Goal: Task Accomplishment & Management: Use online tool/utility

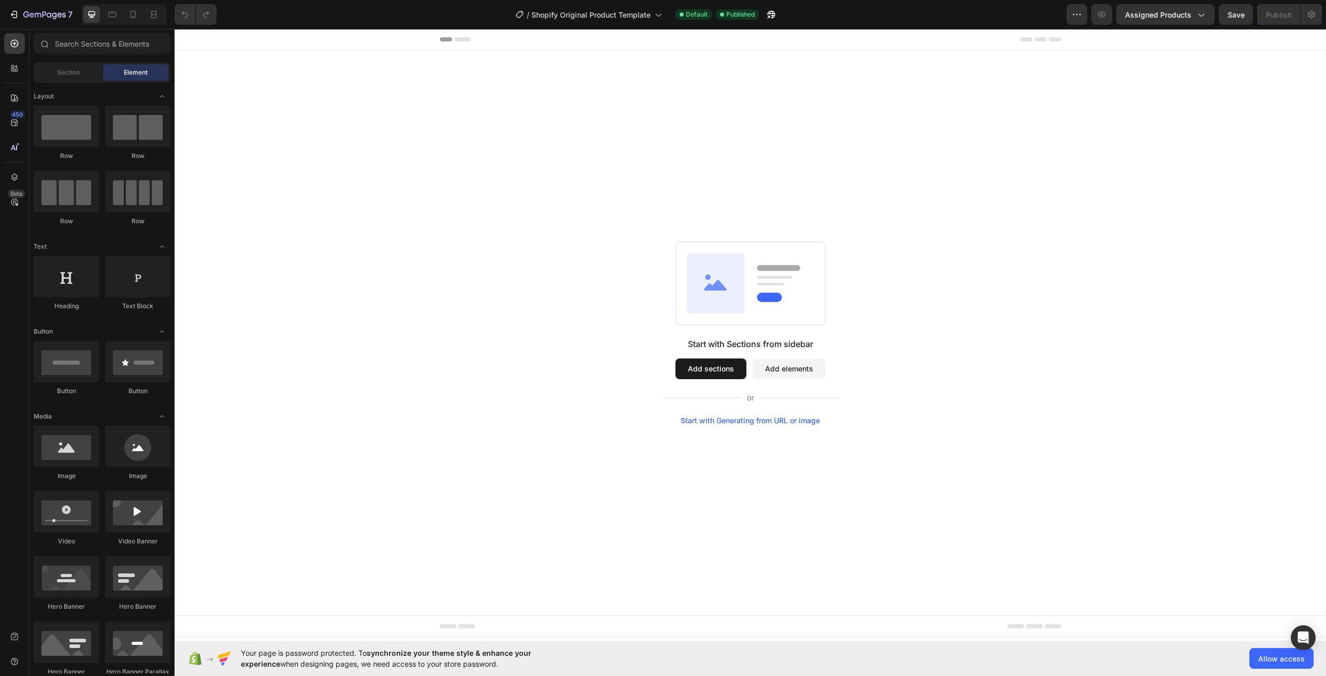
click at [724, 366] on button "Add sections" at bounding box center [711, 368] width 71 height 21
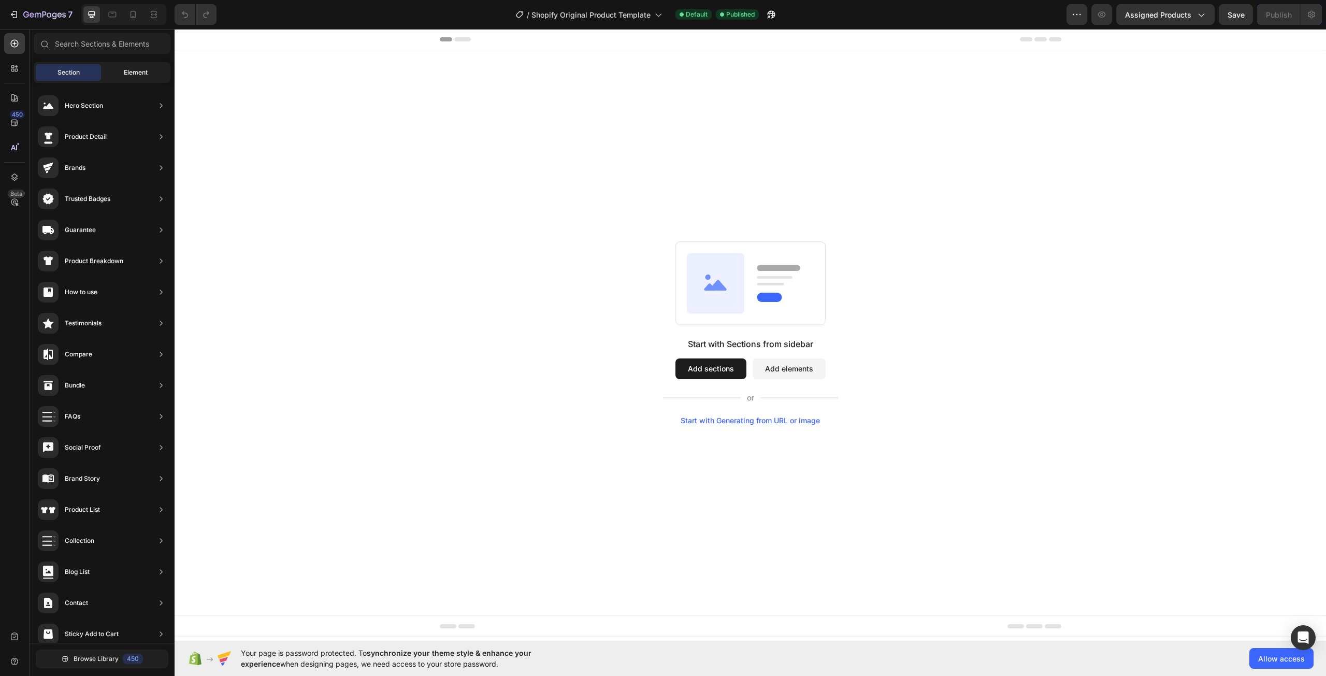
click at [133, 70] on span "Element" at bounding box center [136, 72] width 24 height 9
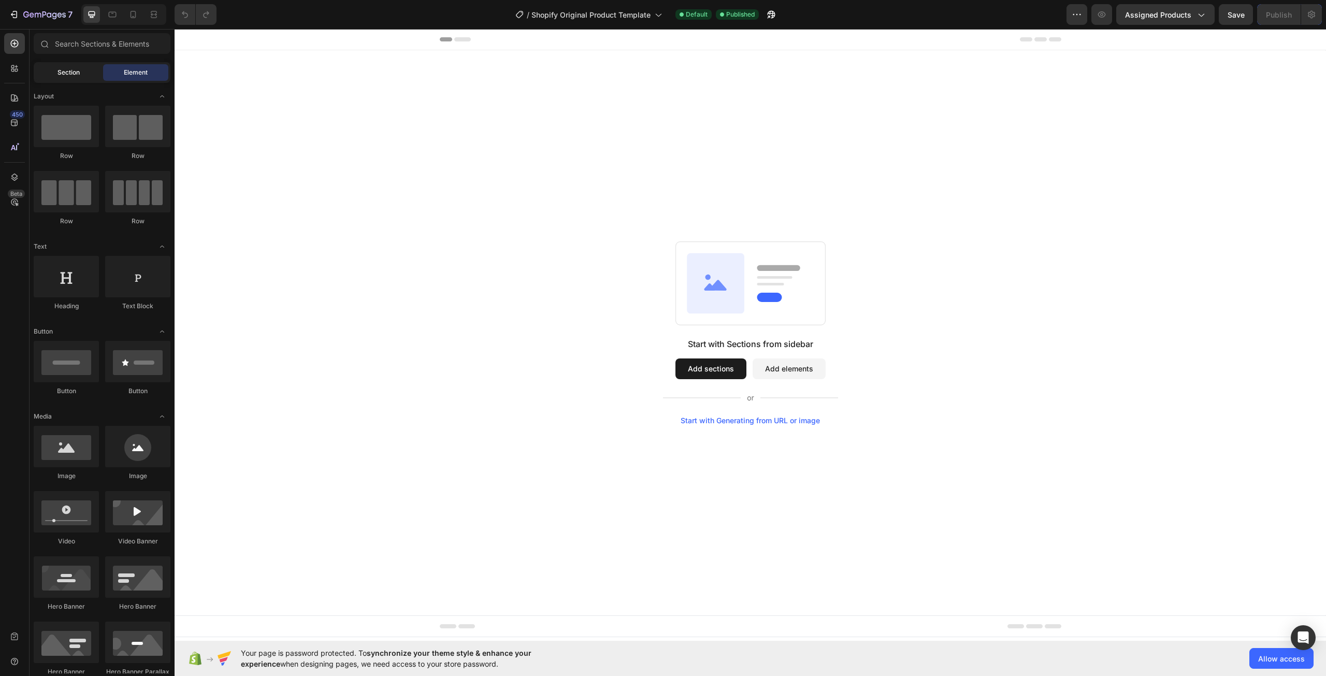
click at [79, 71] on span "Section" at bounding box center [69, 72] width 22 height 9
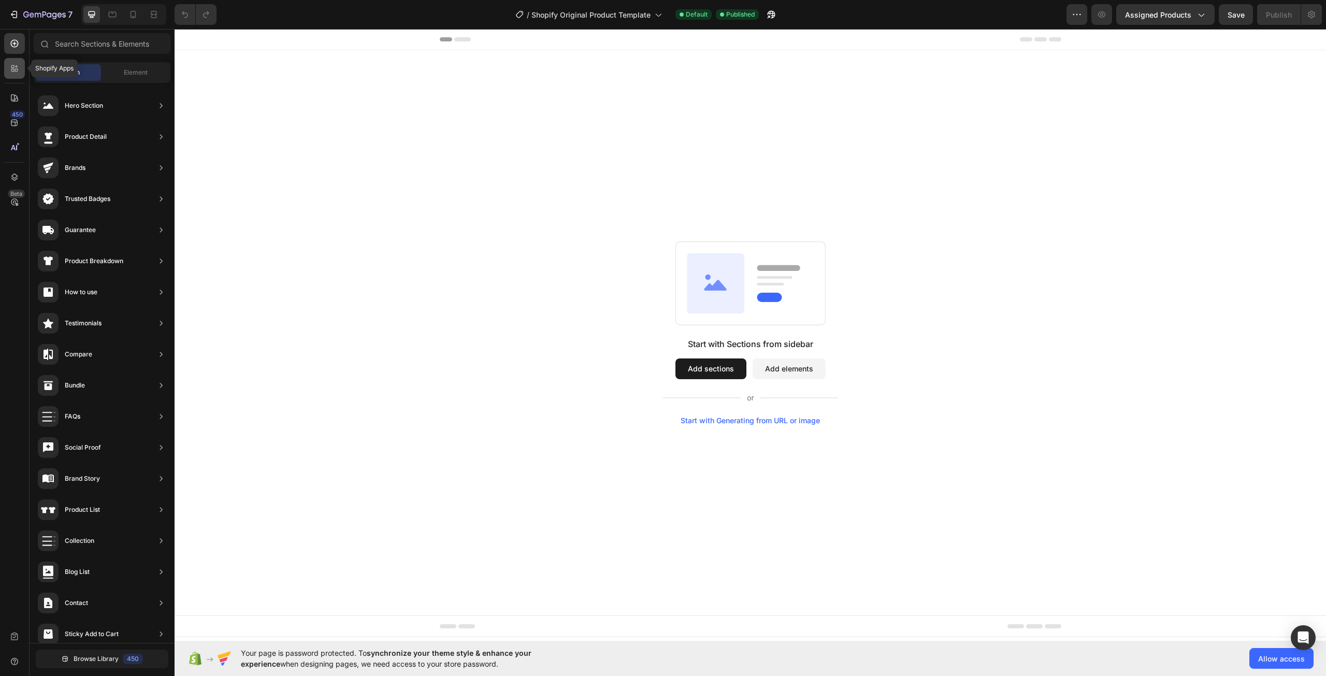
click at [18, 76] on div at bounding box center [14, 68] width 21 height 21
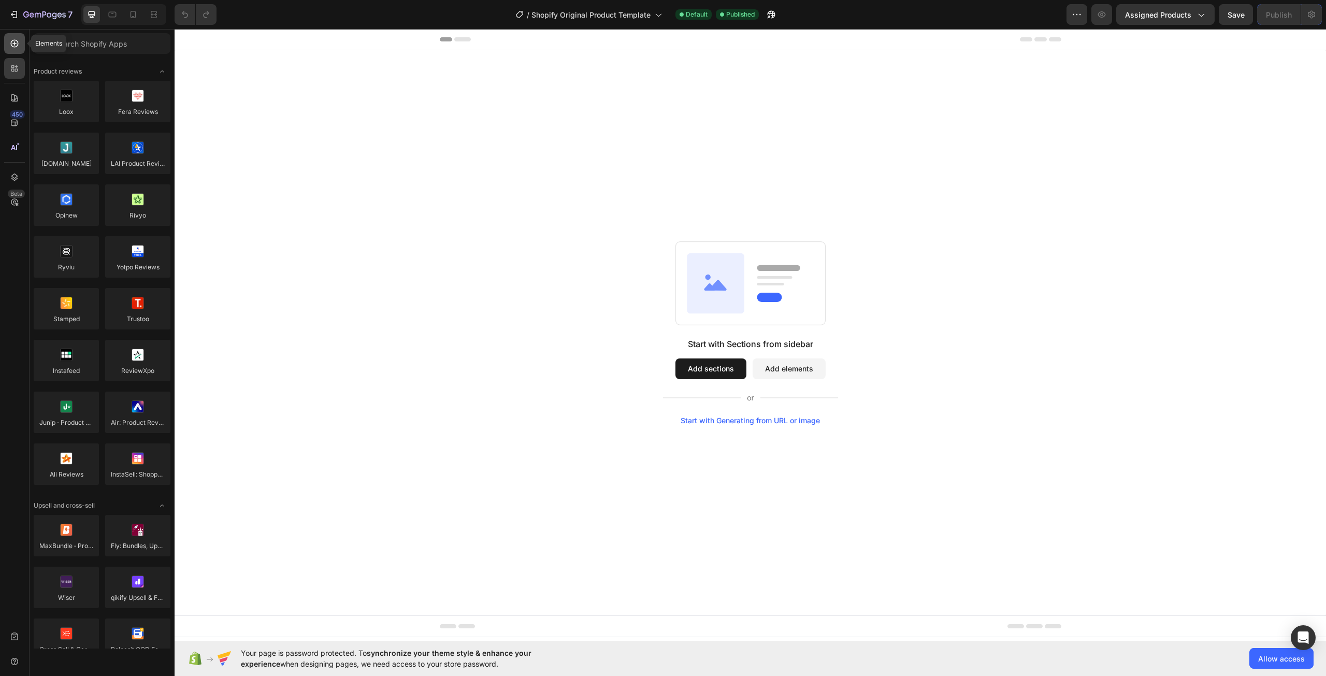
click at [13, 47] on icon at bounding box center [15, 44] width 8 height 8
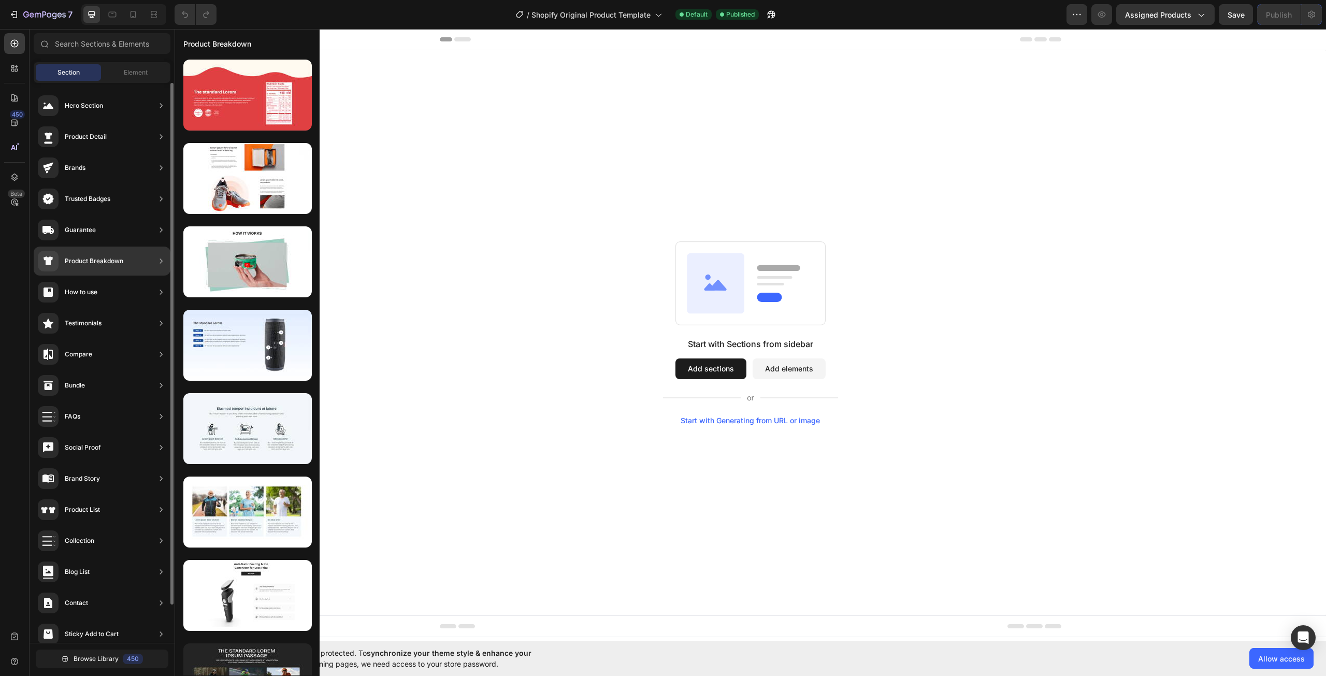
click at [125, 257] on div "Product Breakdown" at bounding box center [102, 261] width 137 height 29
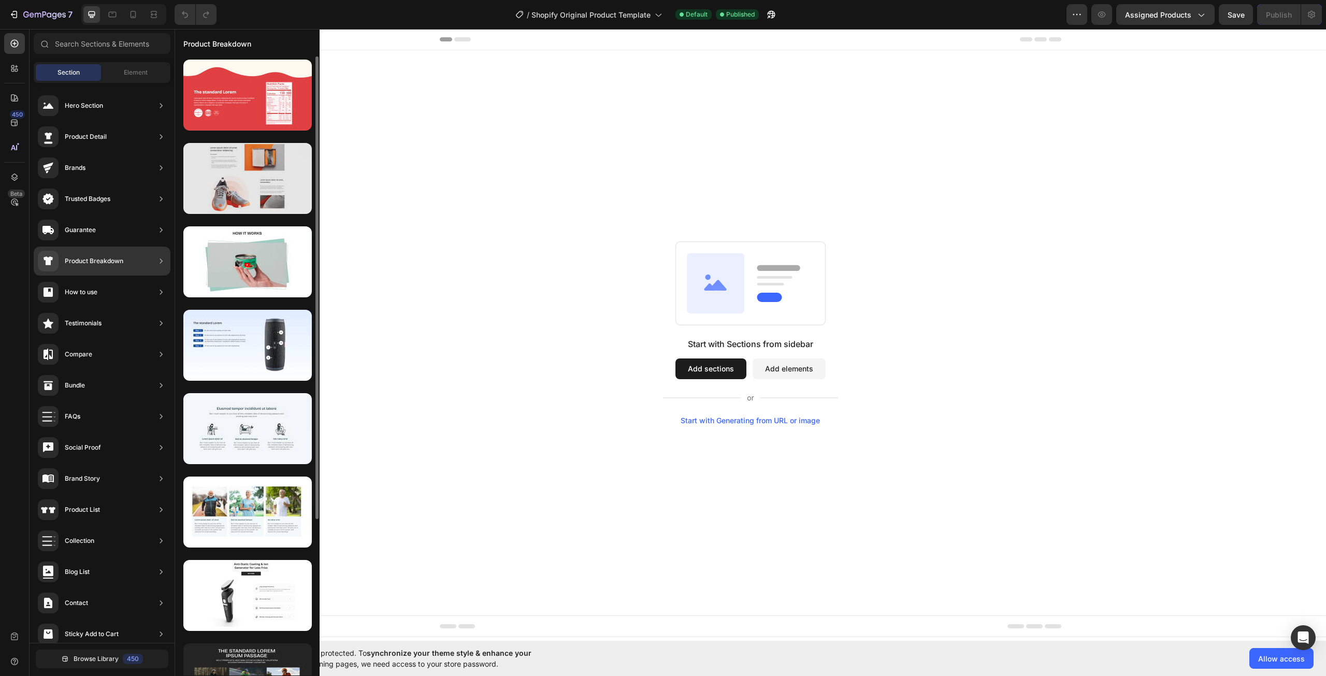
click at [289, 170] on div at bounding box center [247, 178] width 128 height 71
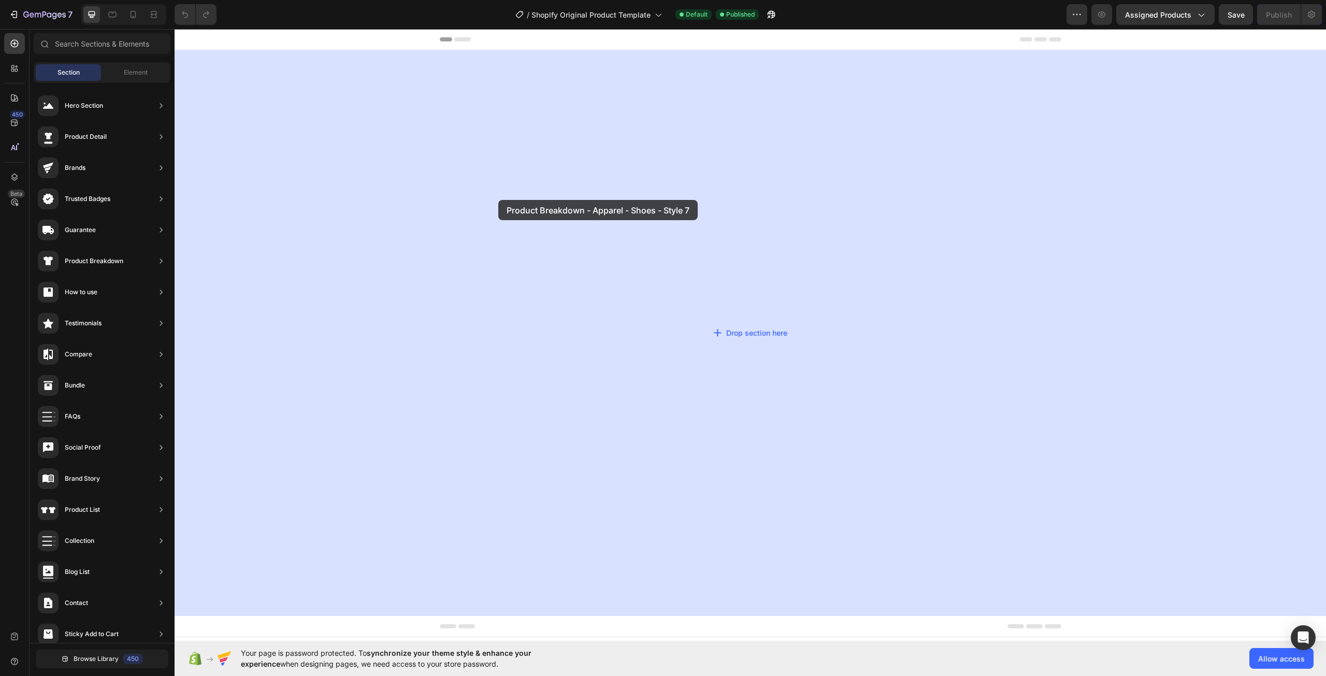
drag, startPoint x: 401, startPoint y: 205, endPoint x: 499, endPoint y: 200, distance: 98.0
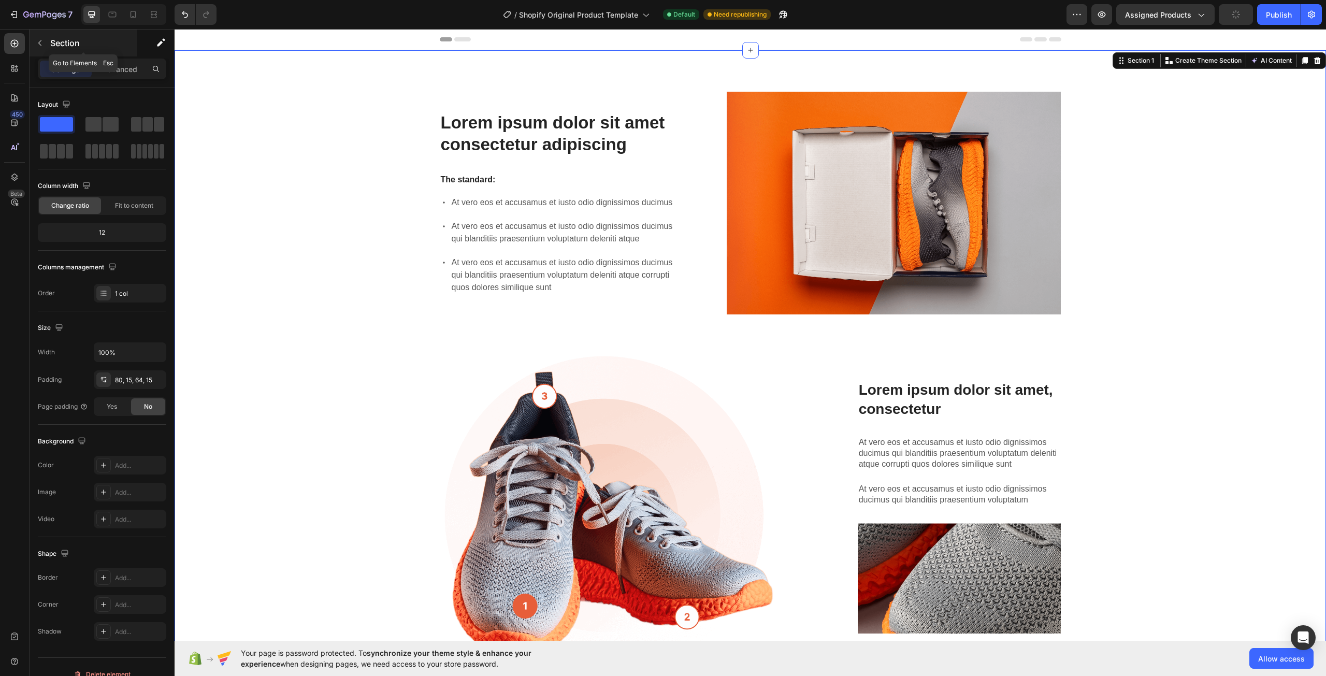
click at [55, 45] on p "Section" at bounding box center [92, 43] width 85 height 12
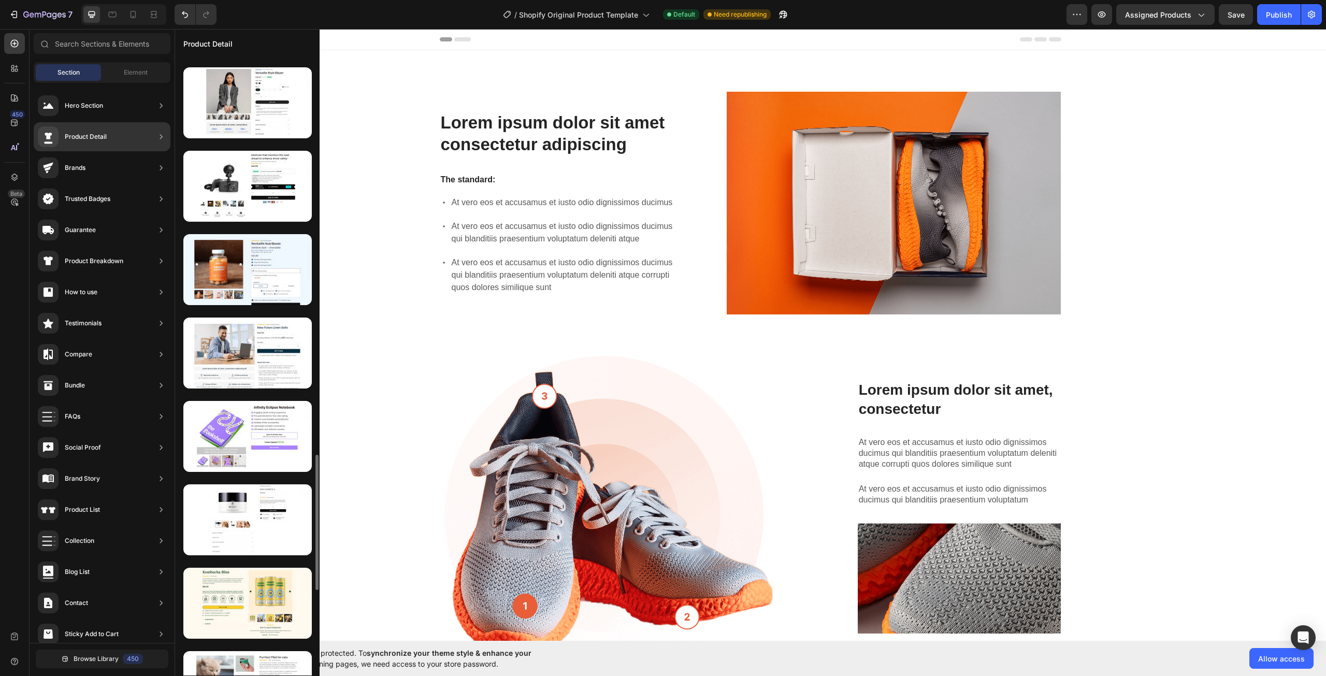
scroll to position [1347, 0]
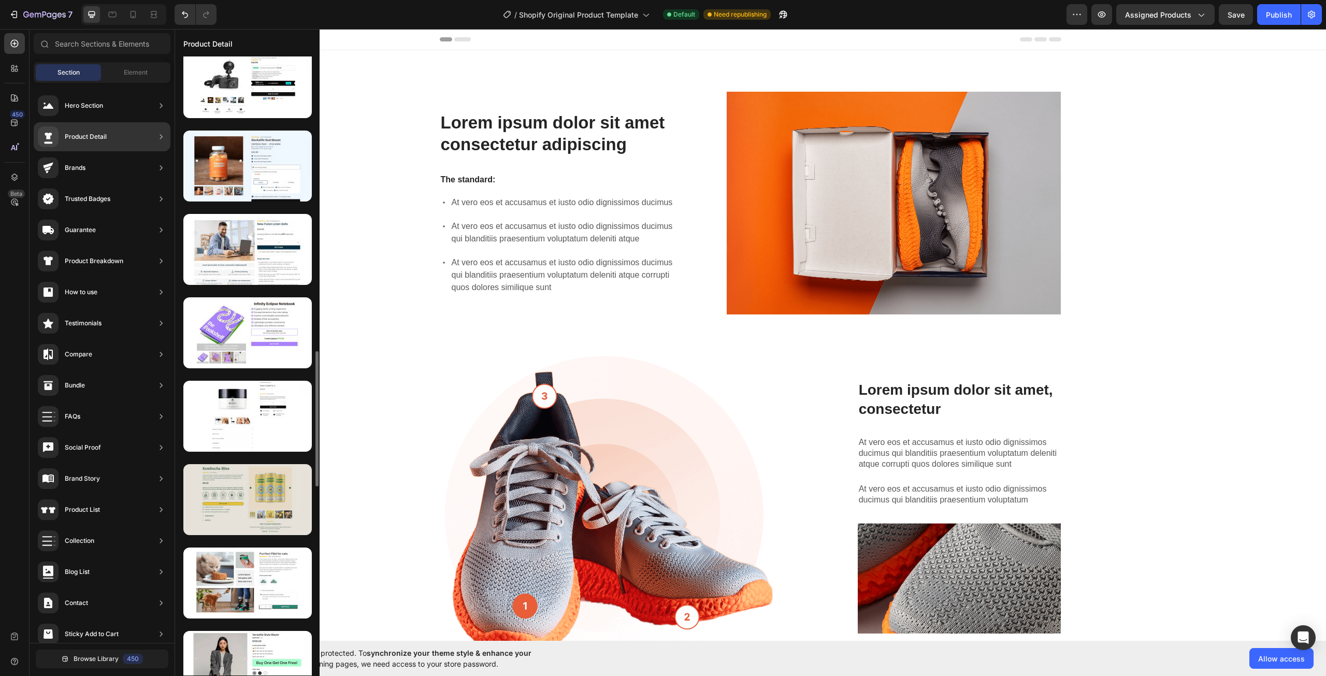
click at [247, 511] on div at bounding box center [247, 499] width 128 height 71
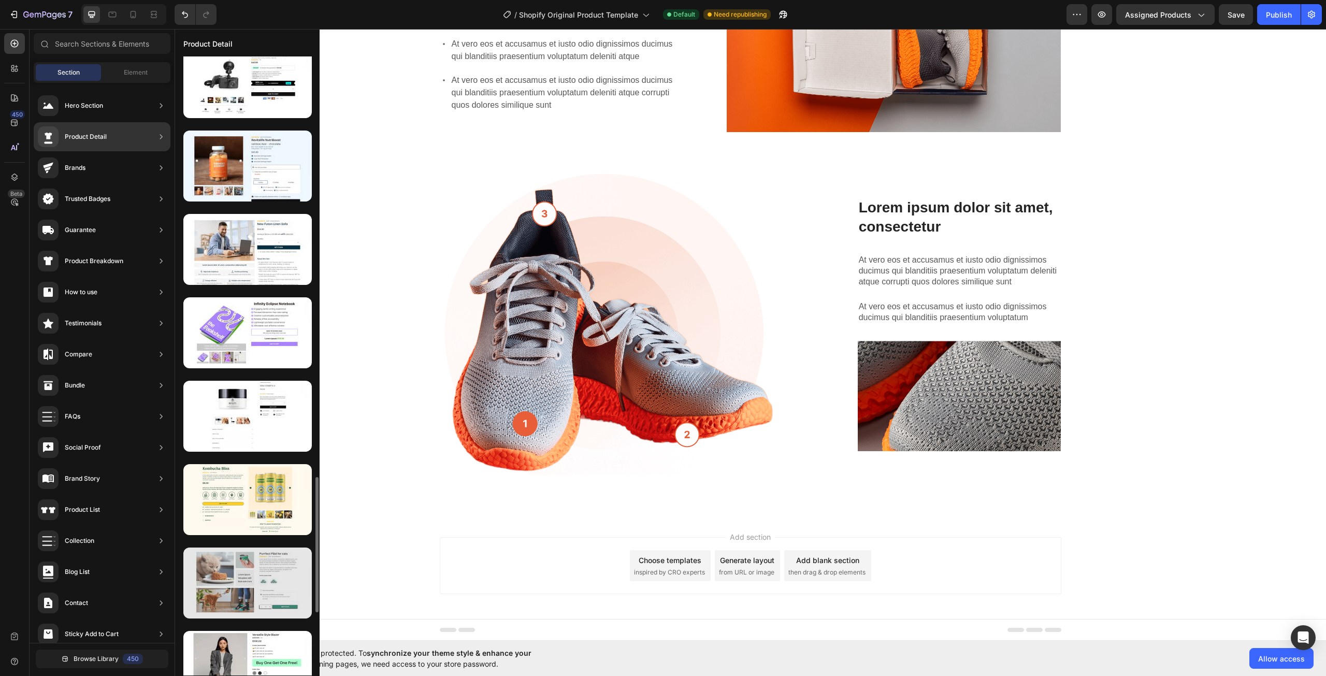
scroll to position [1451, 0]
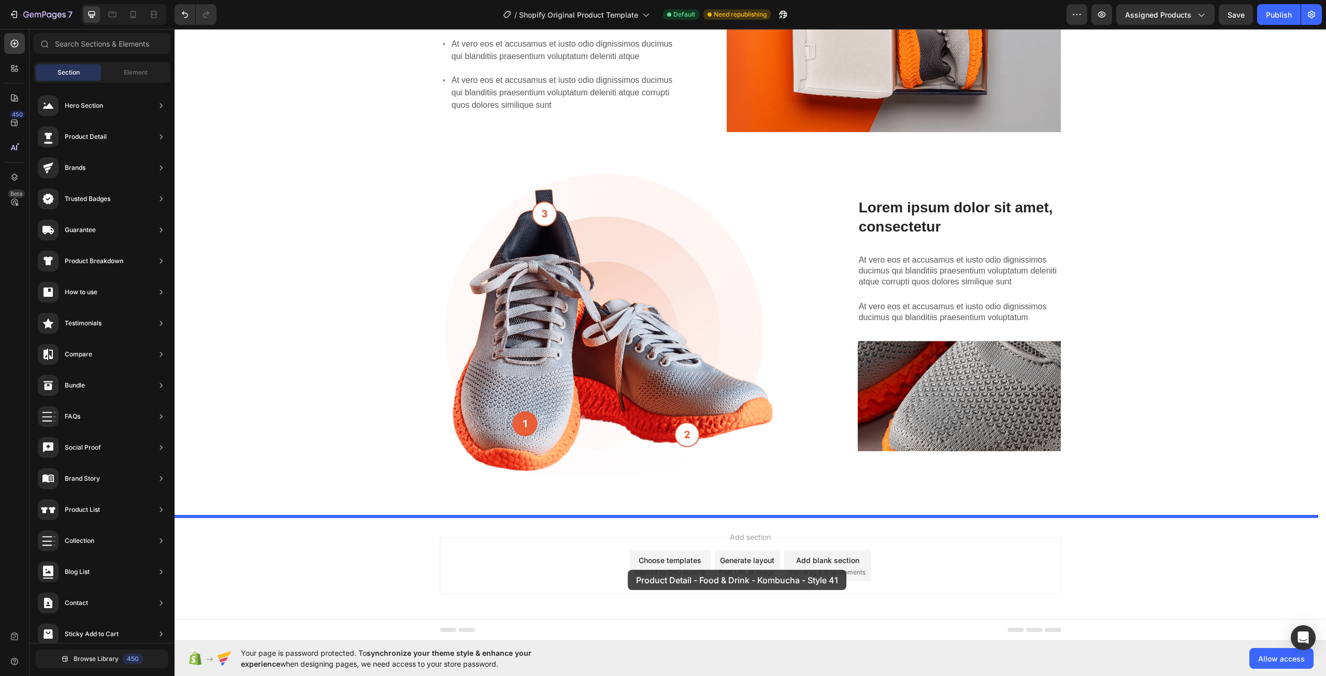
drag, startPoint x: 430, startPoint y: 417, endPoint x: 594, endPoint y: 545, distance: 208.4
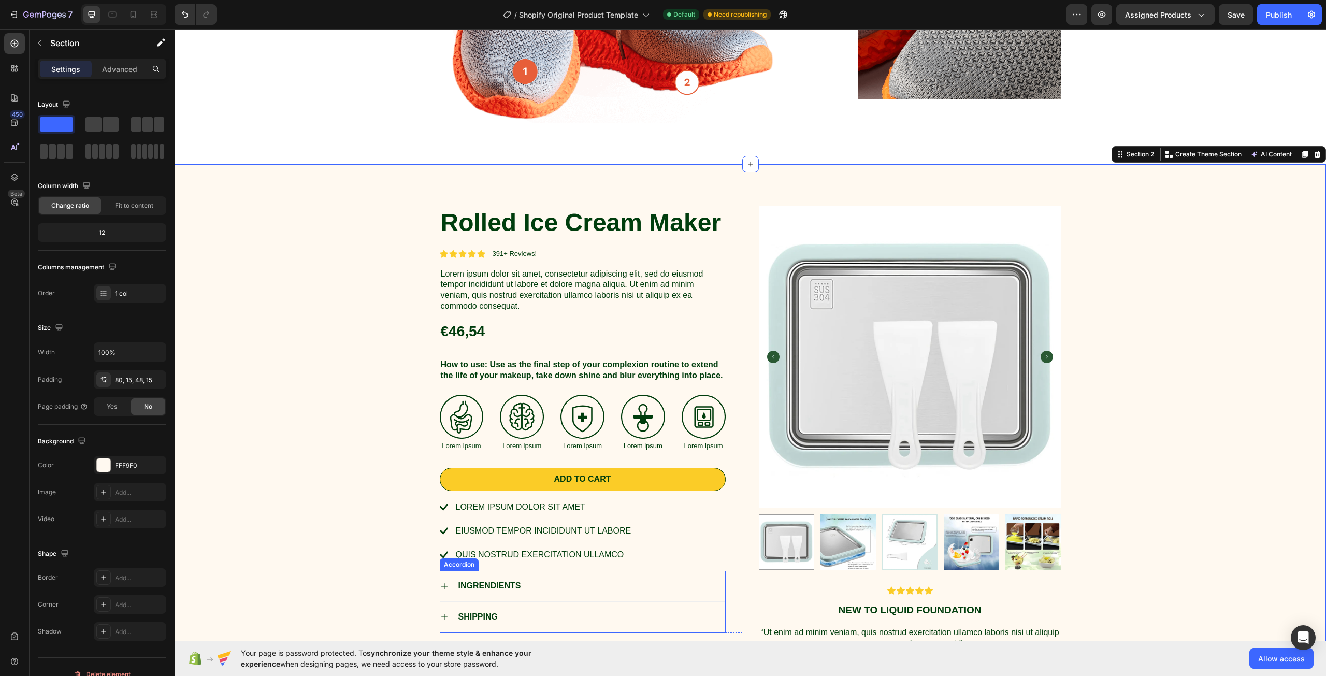
scroll to position [518, 0]
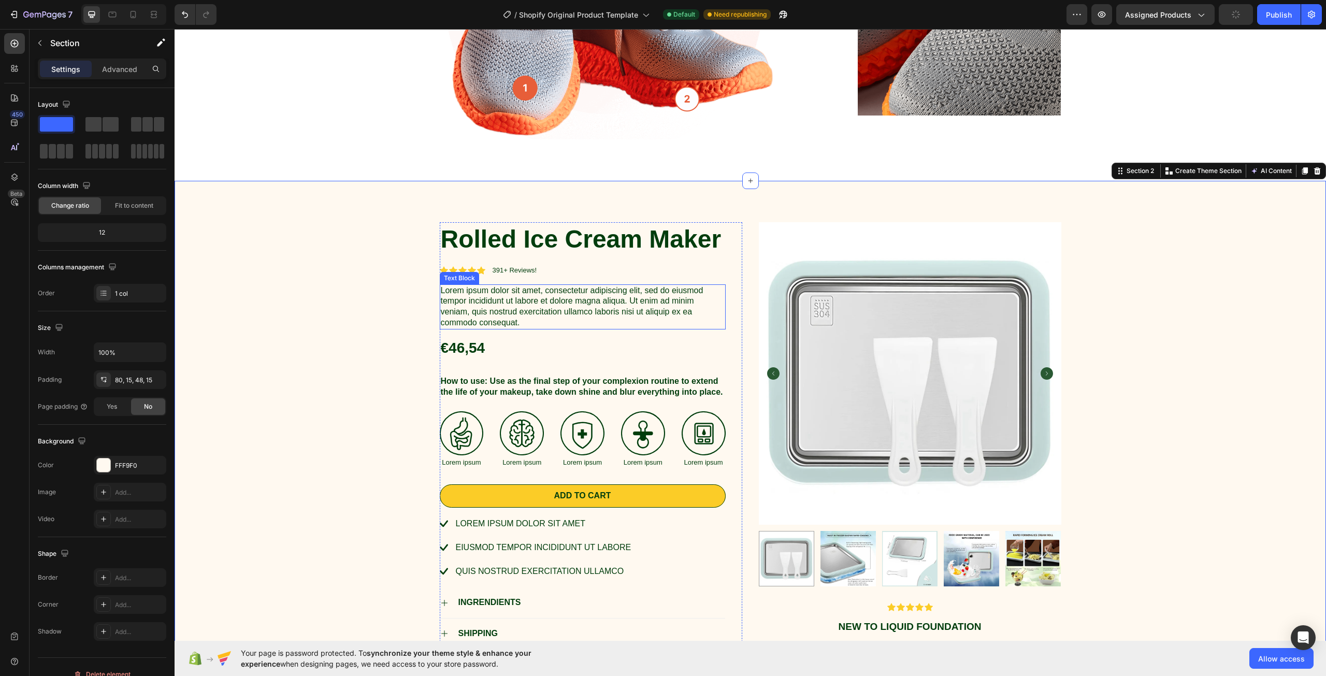
click at [457, 295] on p "Lorem ipsum dolor sit amet, consectetur adipiscing elit, sed do eiusmod tempor …" at bounding box center [583, 306] width 284 height 43
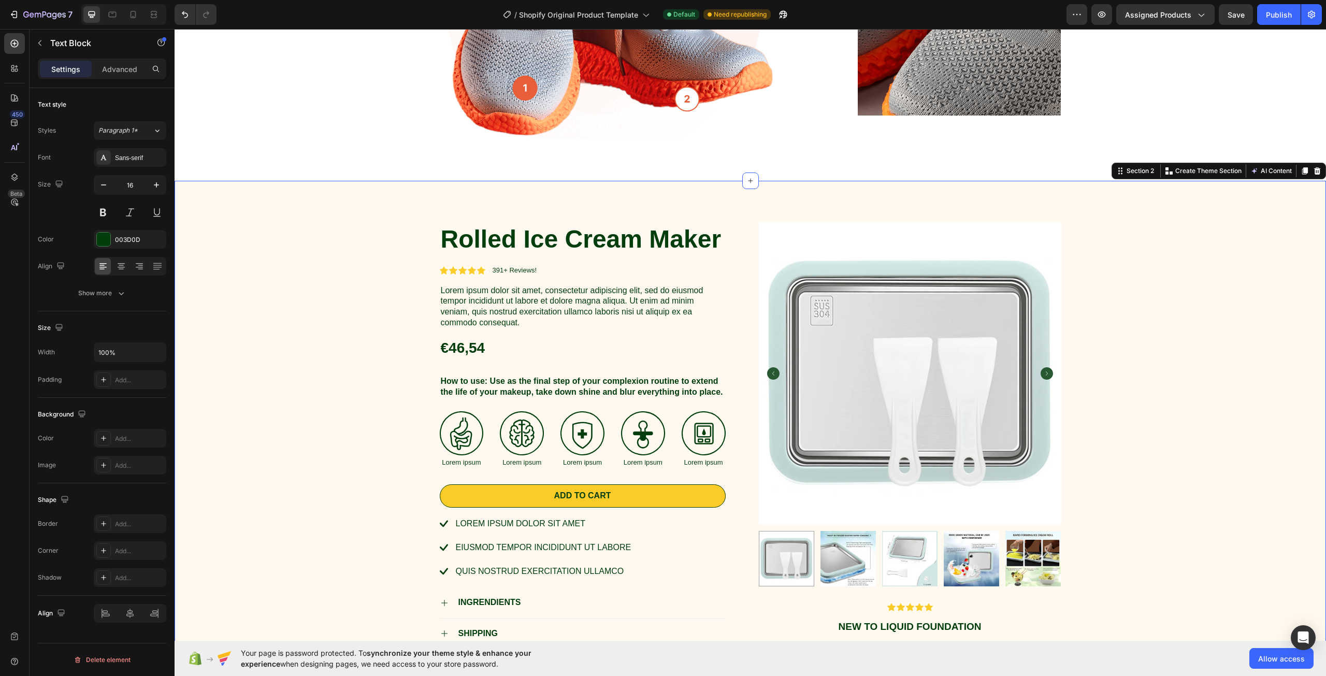
click at [279, 311] on div "Rolled Ice Cream Maker Product Title Icon Icon Icon Icon Icon Icon List 391+ Re…" at bounding box center [750, 460] width 1136 height 476
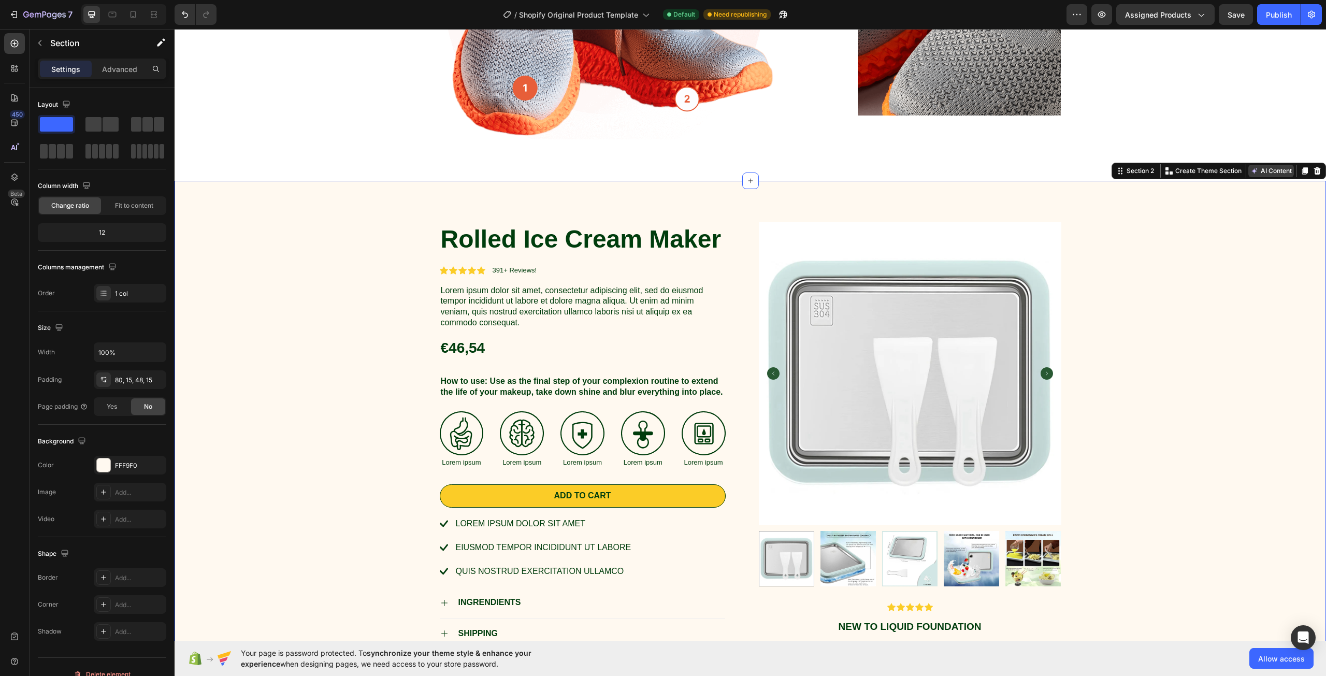
click at [1276, 171] on button "AI Content" at bounding box center [1271, 171] width 46 height 12
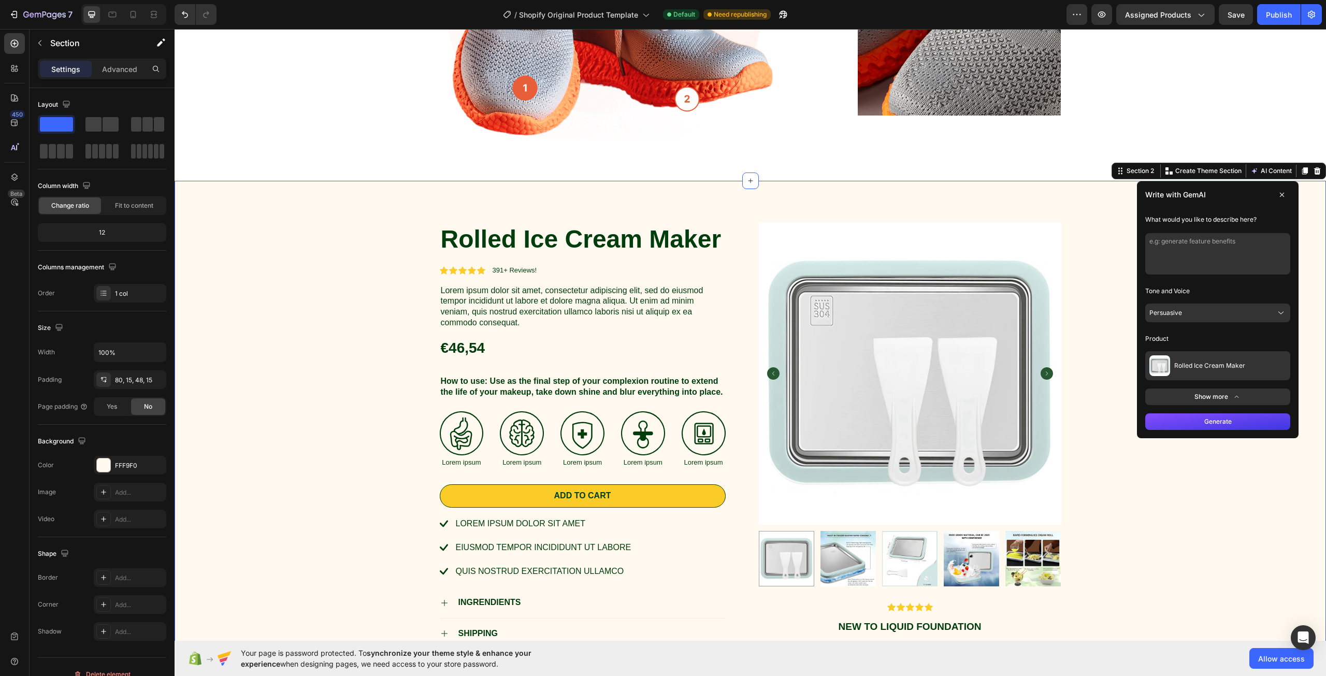
click at [1215, 251] on textarea at bounding box center [1217, 253] width 145 height 41
click at [1200, 319] on button "Persuasive" at bounding box center [1217, 313] width 145 height 19
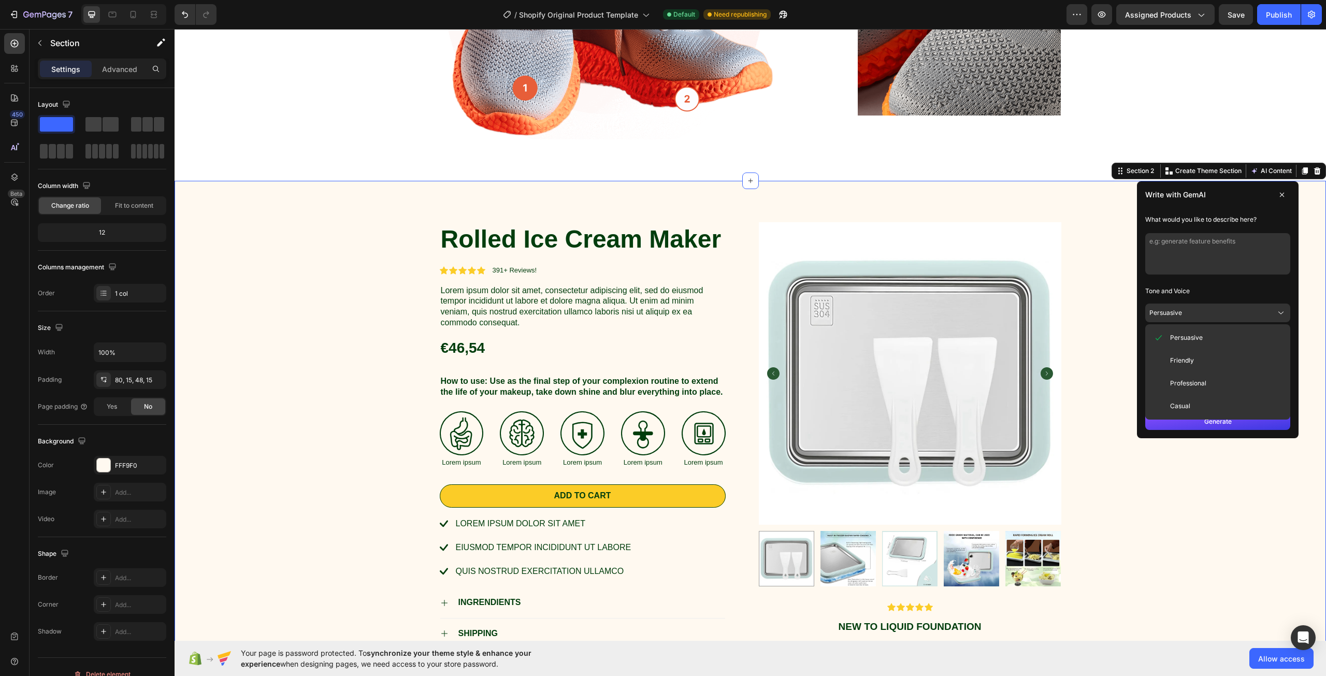
click at [1200, 317] on button "Persuasive" at bounding box center [1217, 313] width 145 height 19
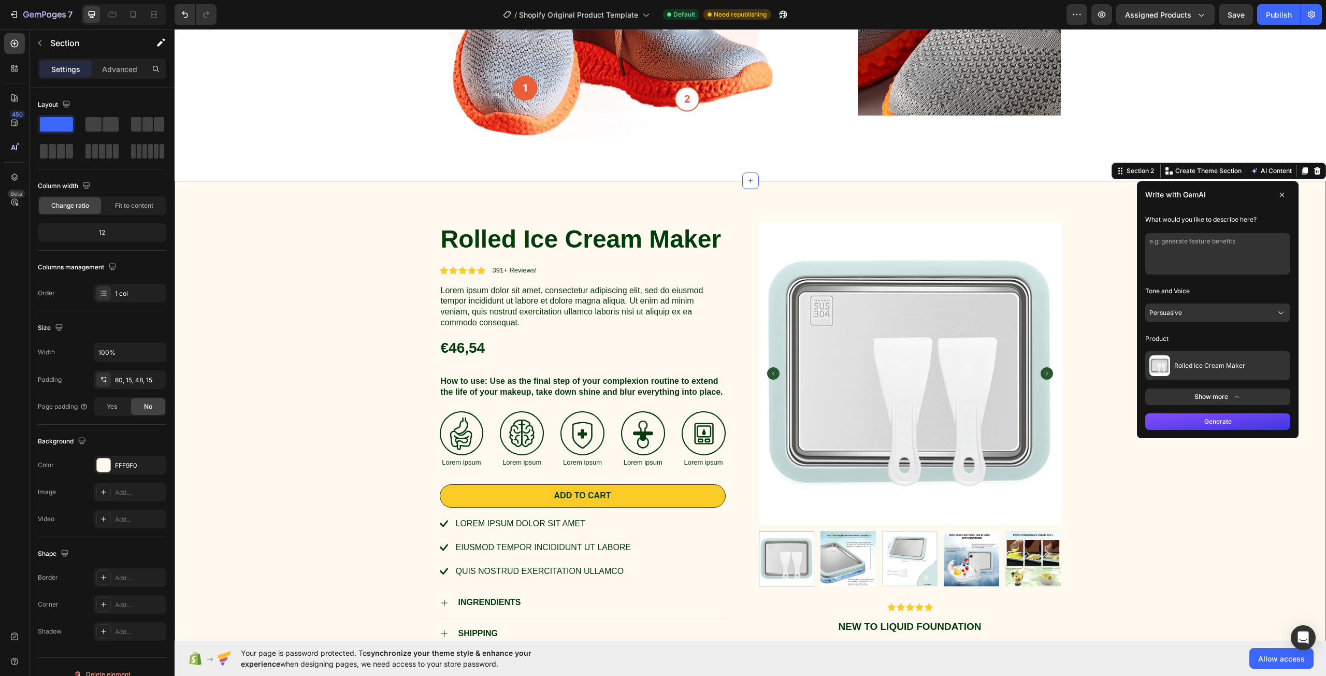
click at [1213, 393] on button "Show more" at bounding box center [1217, 397] width 145 height 17
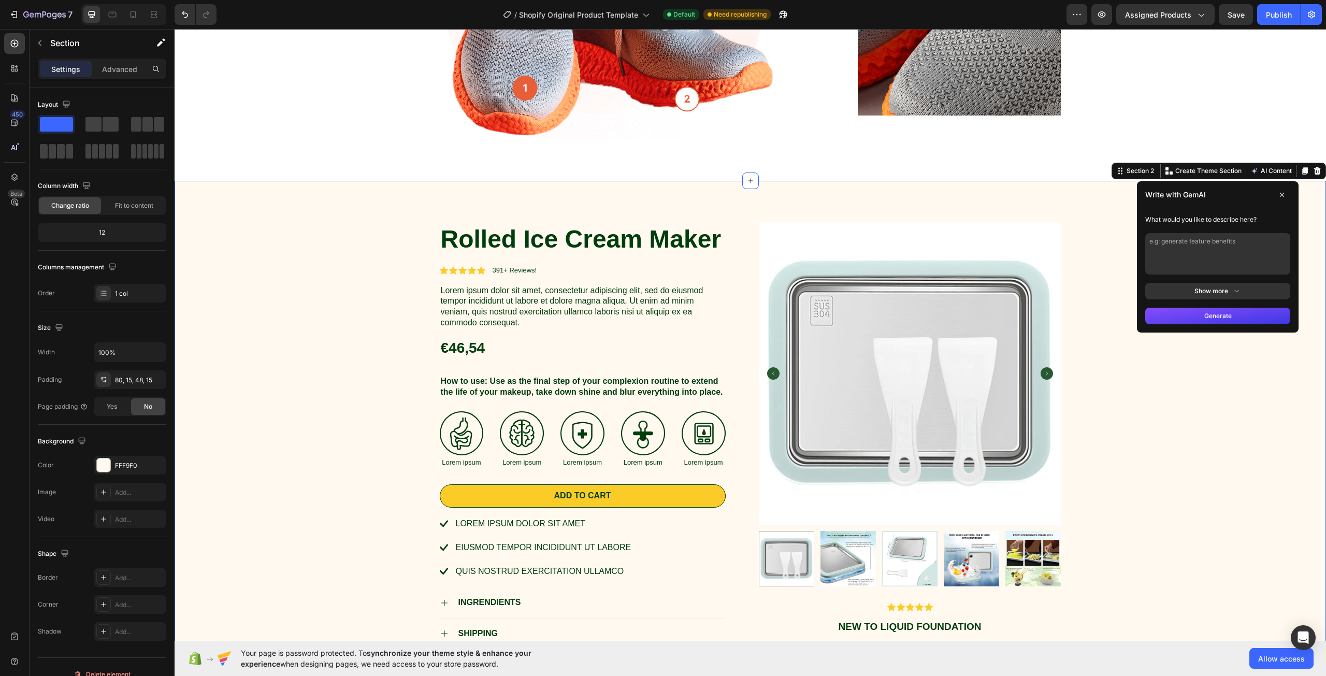
click at [1203, 292] on button "Show more" at bounding box center [1217, 291] width 145 height 17
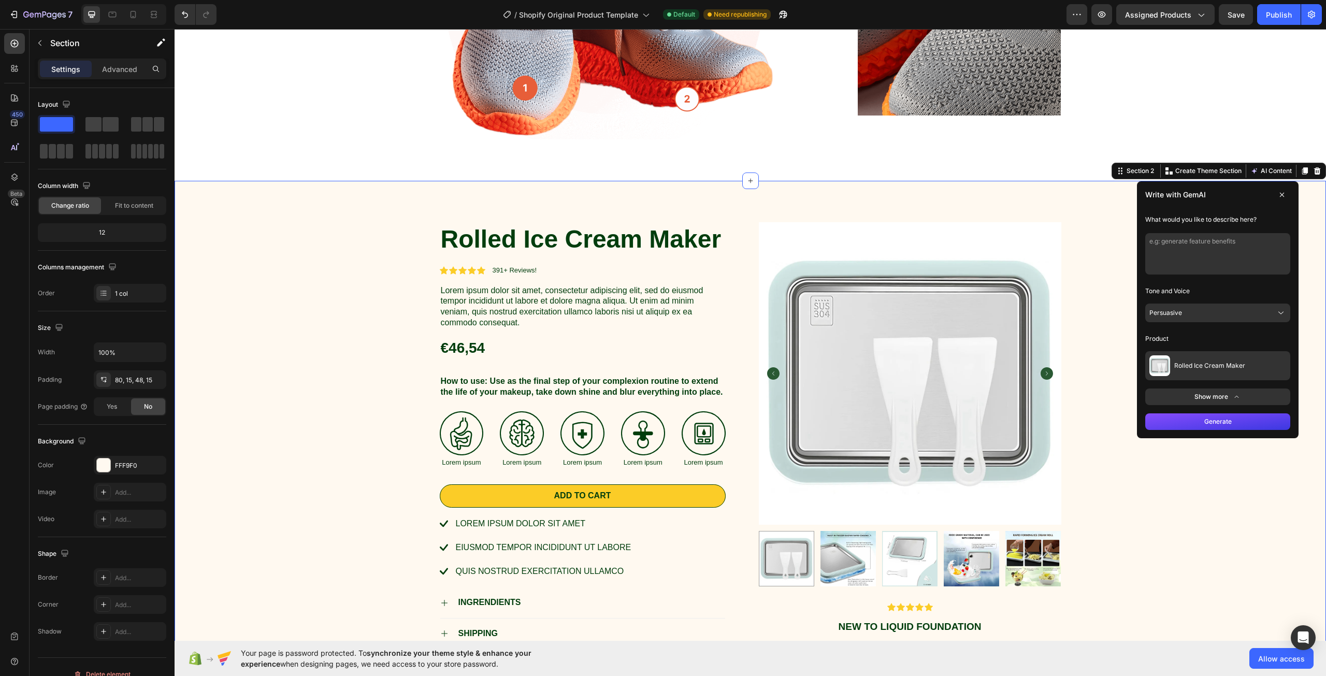
click at [1210, 266] on textarea at bounding box center [1217, 253] width 145 height 41
type textarea "The use of the product and general stuff"
click at [1231, 420] on button "Generate" at bounding box center [1217, 421] width 145 height 17
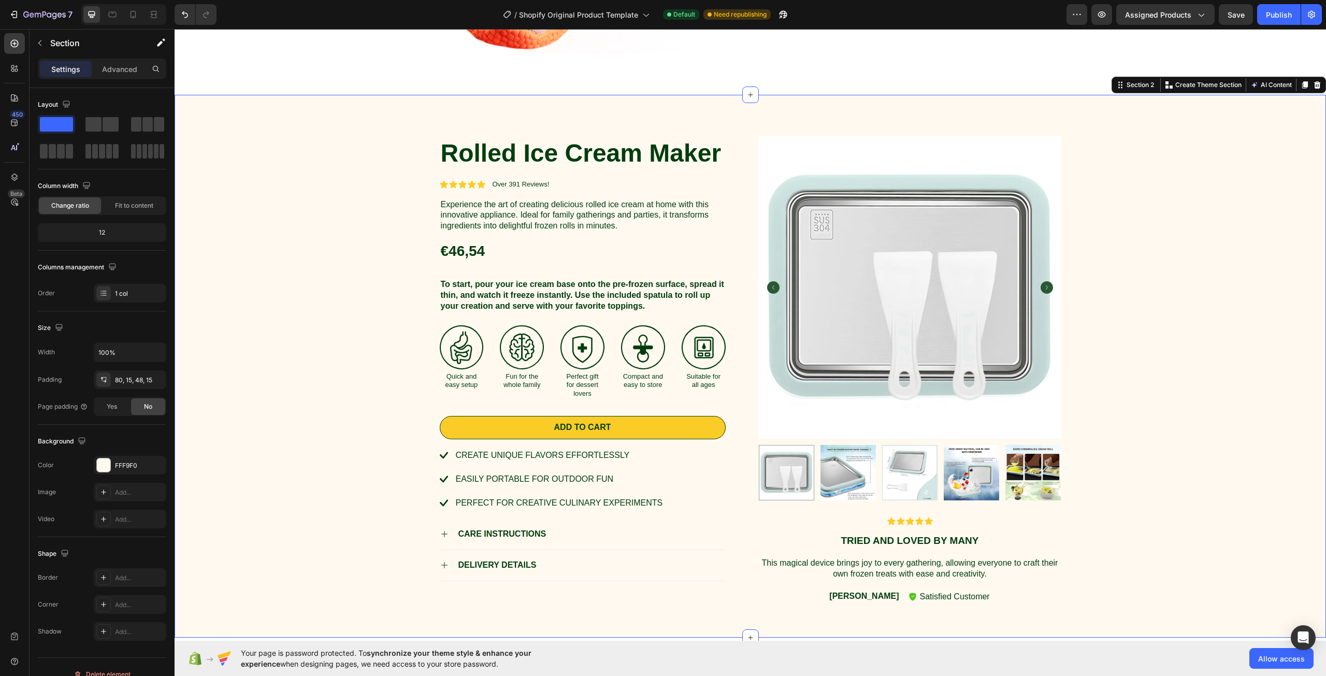
scroll to position [622, 0]
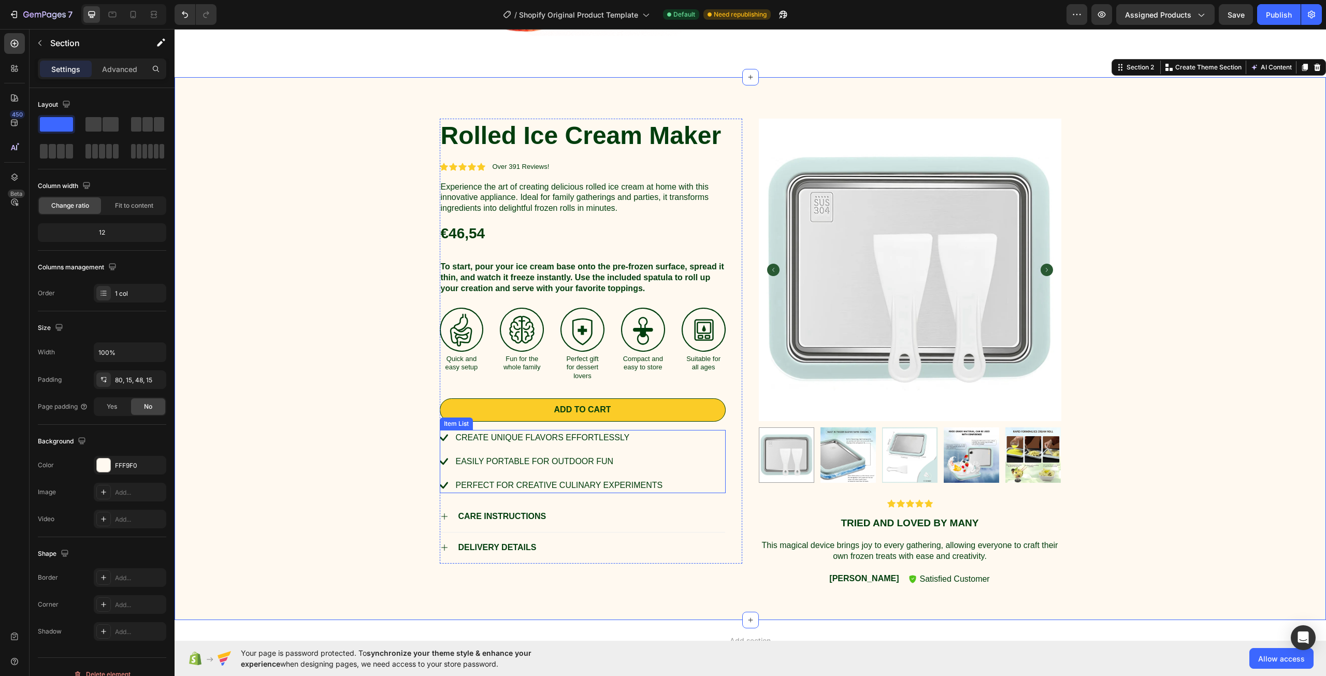
click at [515, 443] on div "Create unique flavors effortlessly" at bounding box center [559, 438] width 210 height 16
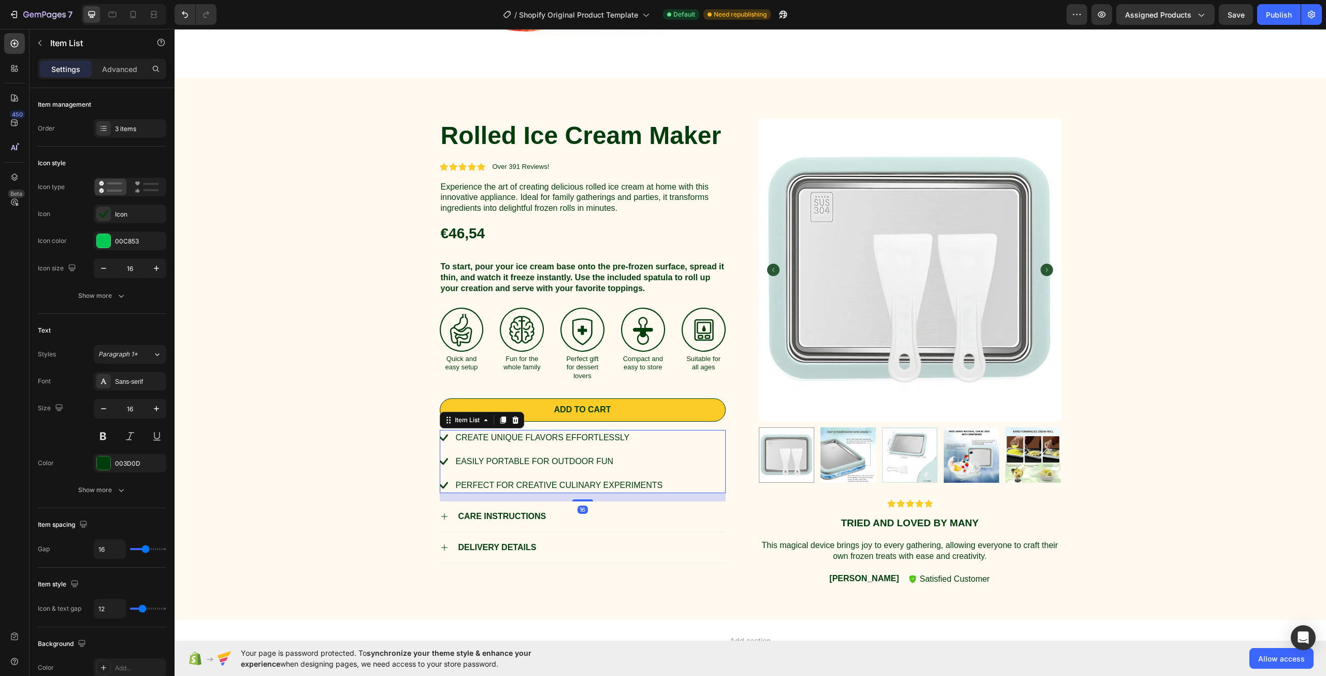
click at [440, 438] on icon at bounding box center [444, 438] width 8 height 8
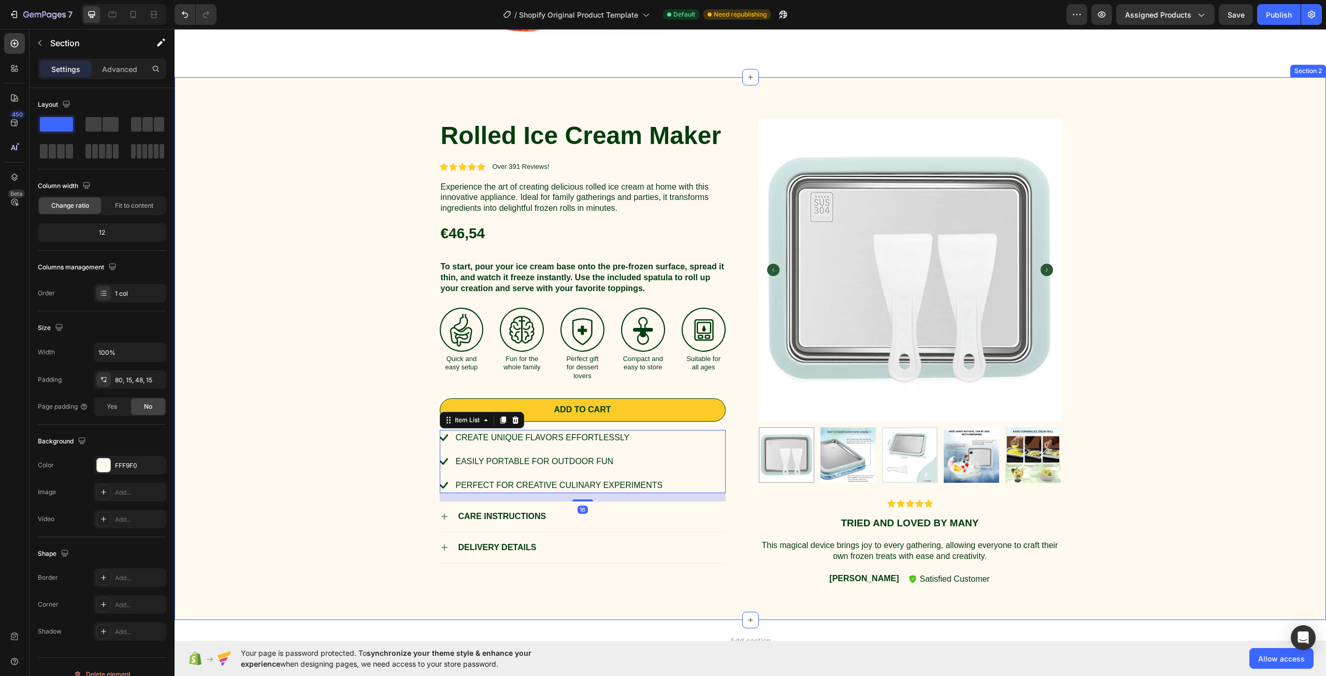
click at [365, 455] on div "Rolled Ice Cream Maker Product Title Icon Icon Icon Icon Icon Icon List Over 39…" at bounding box center [750, 357] width 1136 height 476
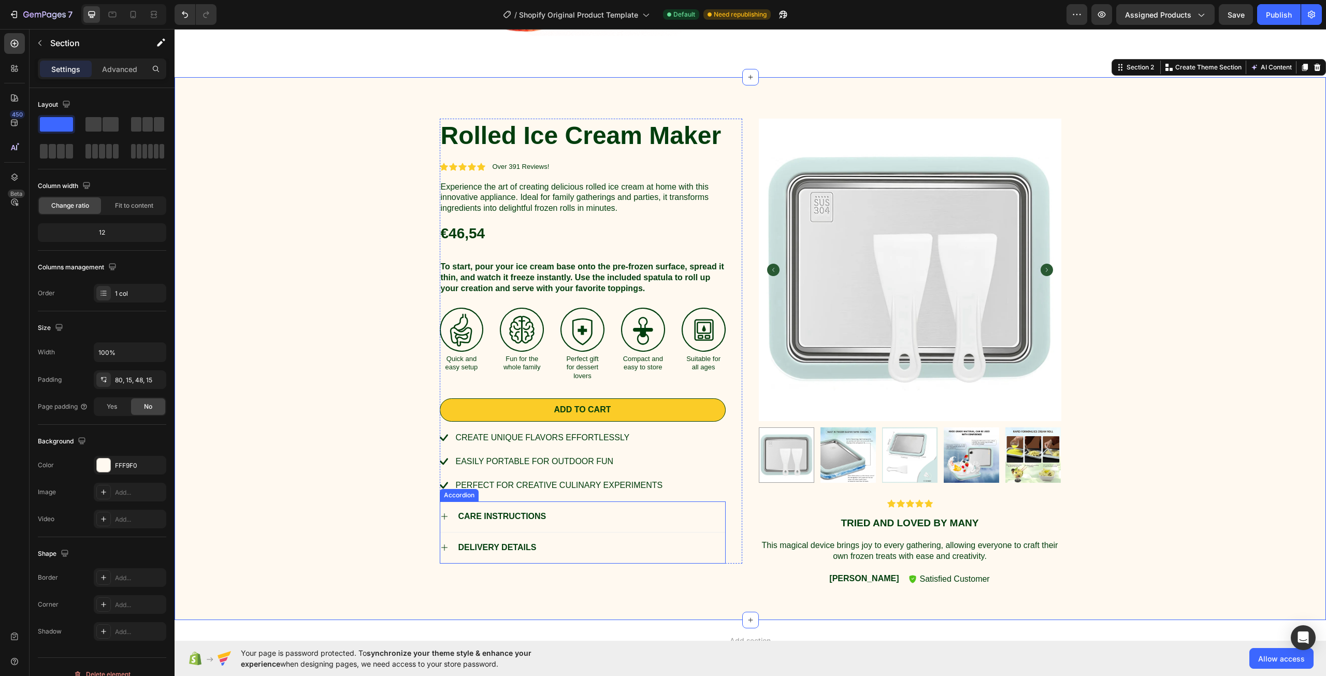
click at [484, 520] on div "CARE INSTRUCTIONS" at bounding box center [502, 517] width 91 height 14
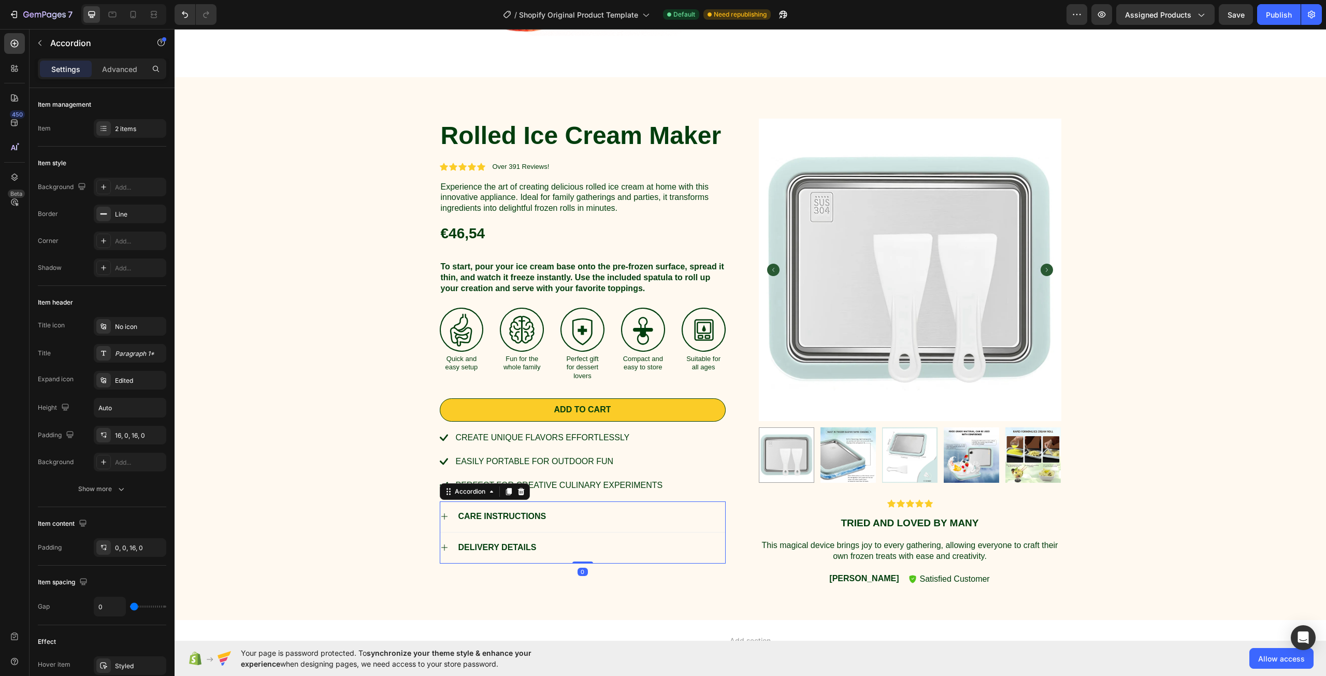
click at [444, 514] on icon at bounding box center [444, 516] width 8 height 8
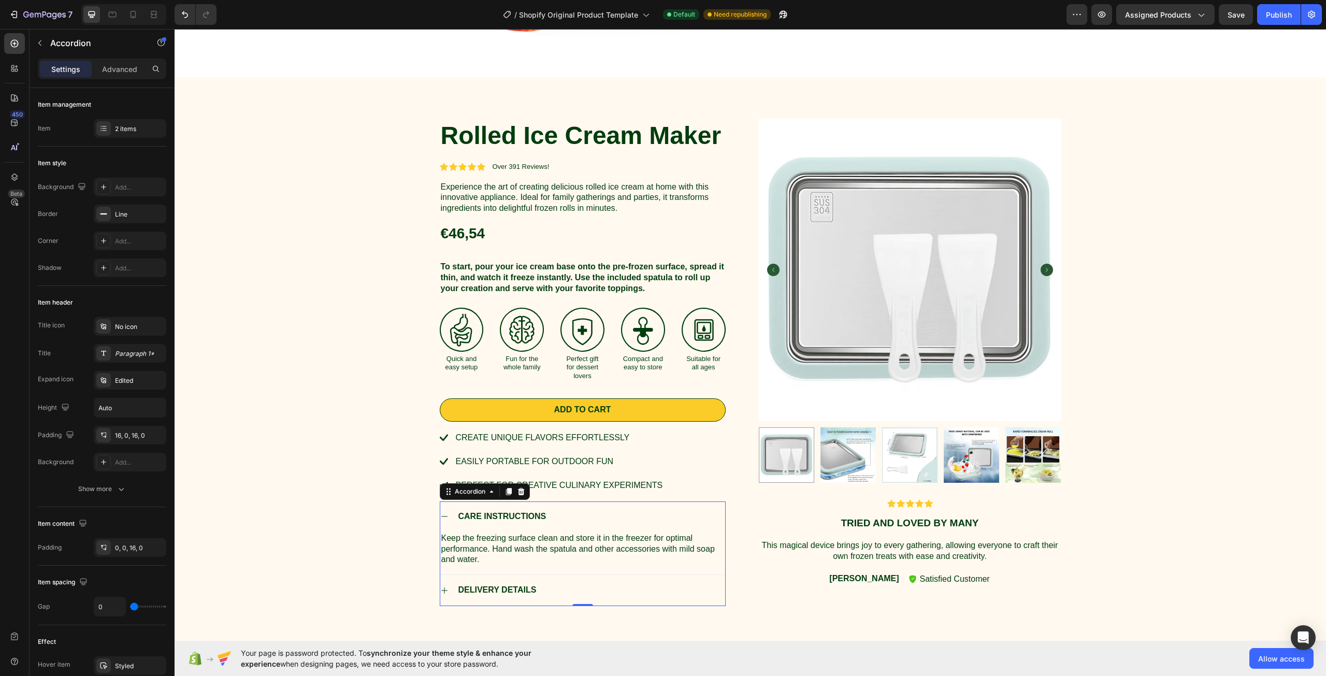
click at [444, 514] on icon at bounding box center [444, 516] width 8 height 8
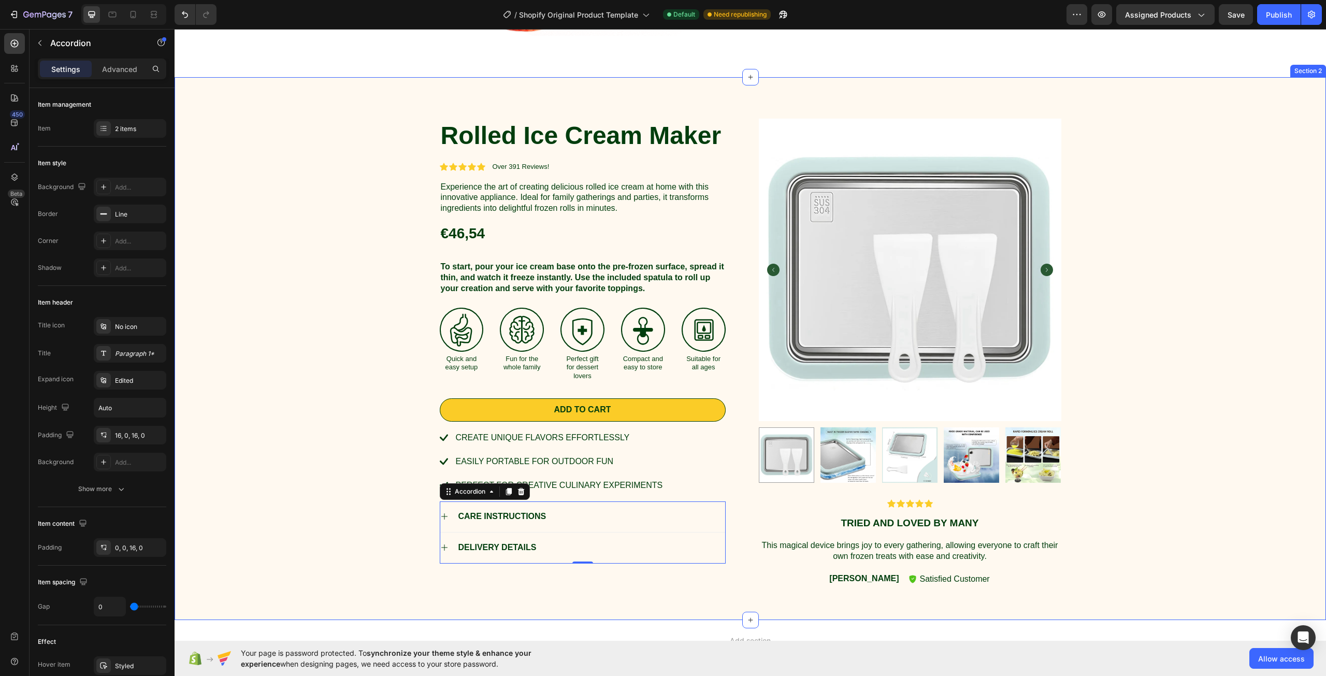
click at [358, 524] on div "Rolled Ice Cream Maker Product Title Icon Icon Icon Icon Icon Icon List Over 39…" at bounding box center [750, 357] width 1136 height 476
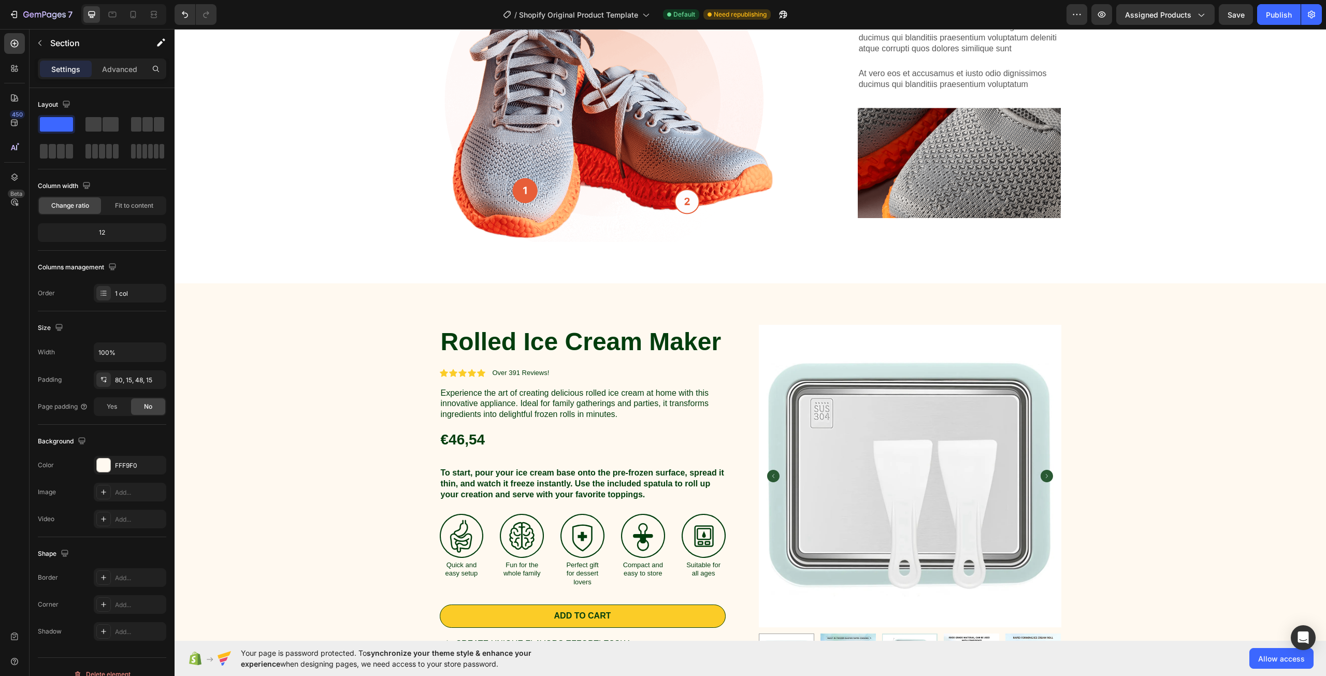
scroll to position [414, 0]
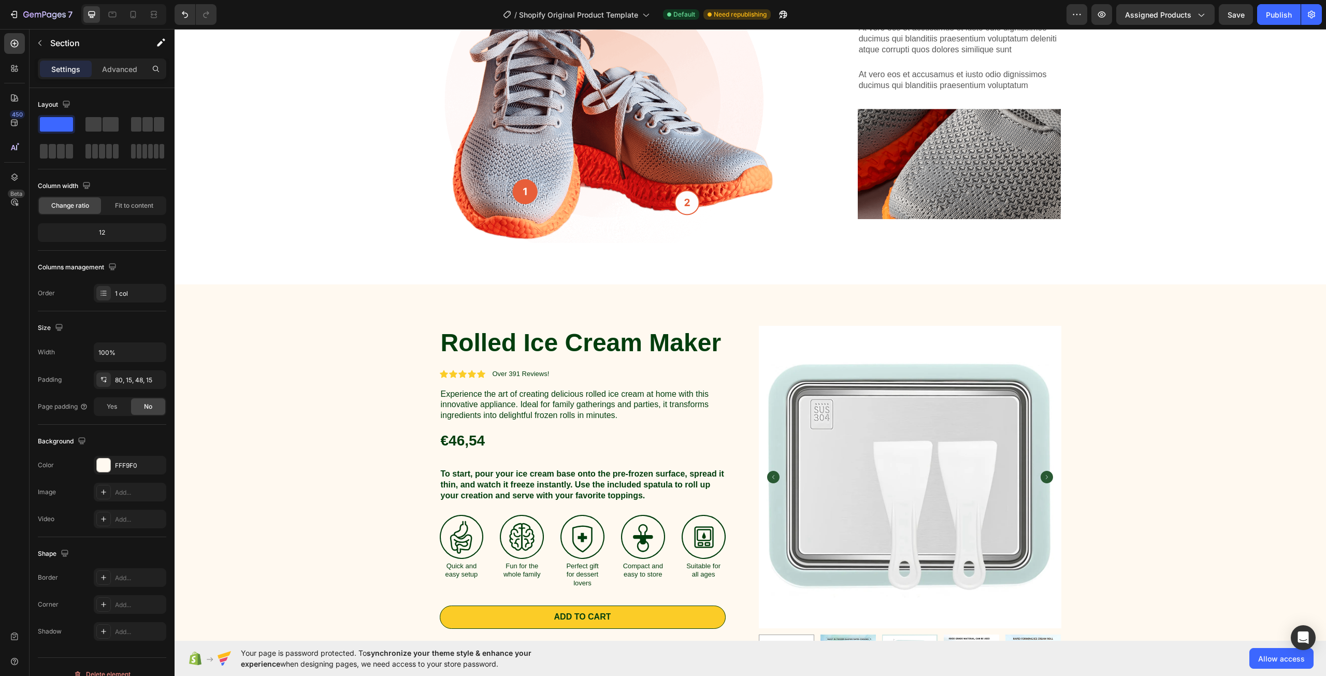
click at [1183, 361] on div "Rolled Ice Cream Maker Product Title Icon Icon Icon Icon Icon Icon List Over 39…" at bounding box center [750, 564] width 1136 height 476
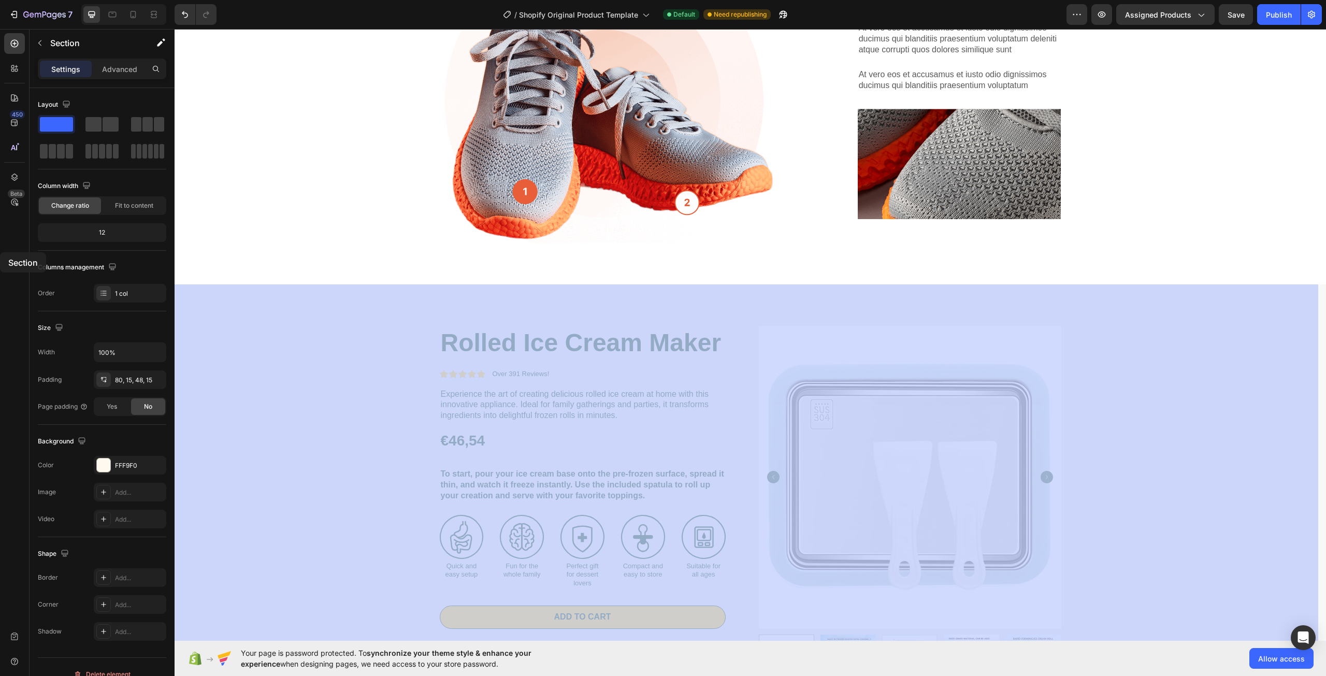
drag, startPoint x: 354, startPoint y: 326, endPoint x: 0, endPoint y: 252, distance: 361.5
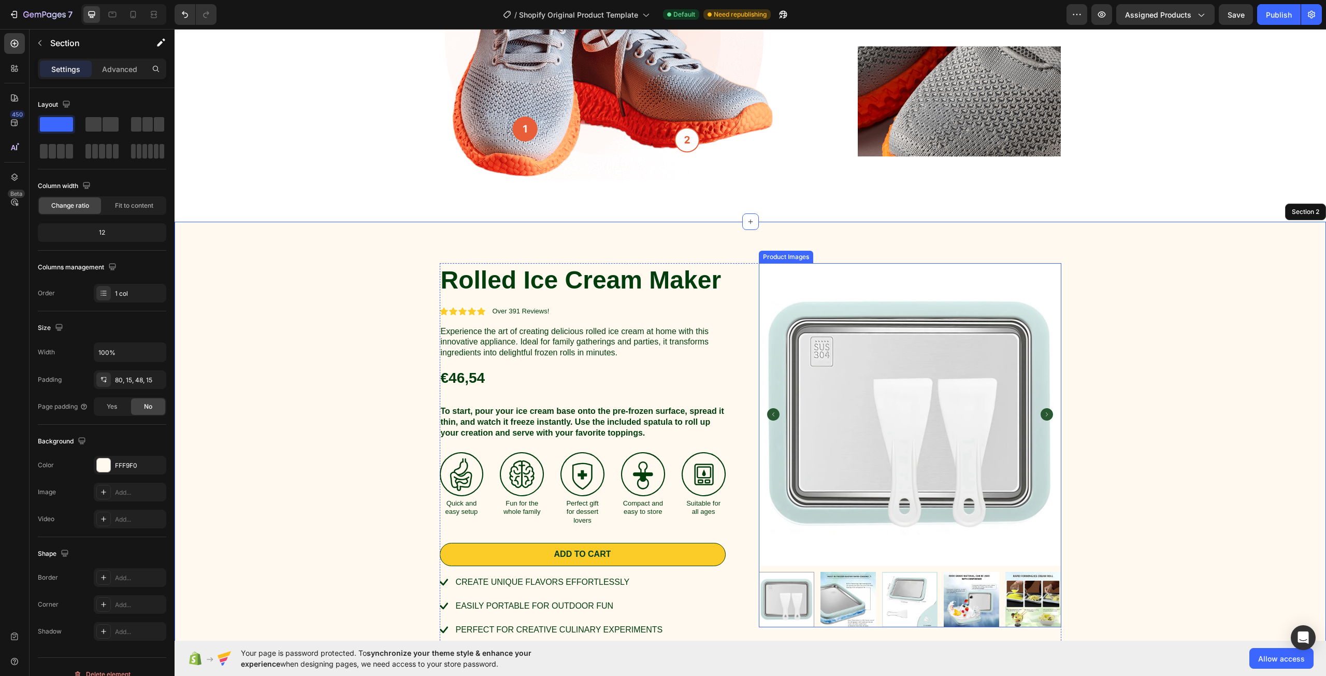
scroll to position [466, 0]
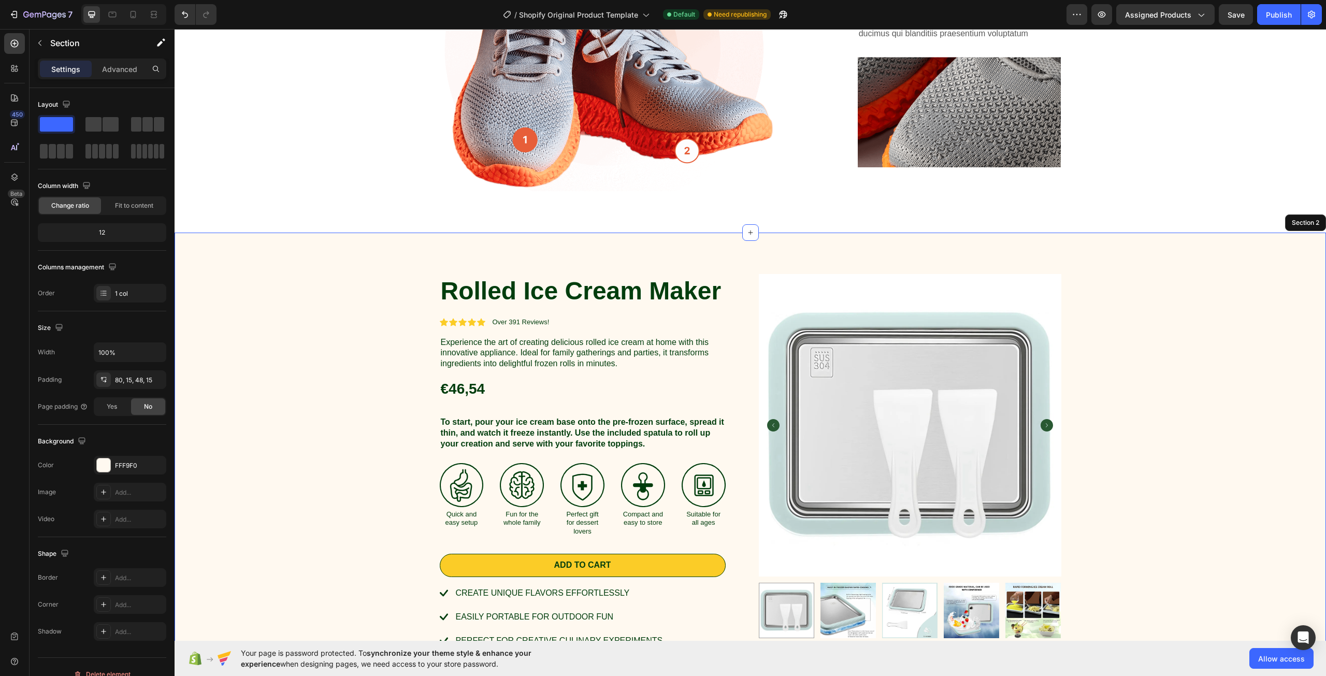
drag, startPoint x: 1135, startPoint y: 319, endPoint x: 1128, endPoint y: 318, distance: 7.3
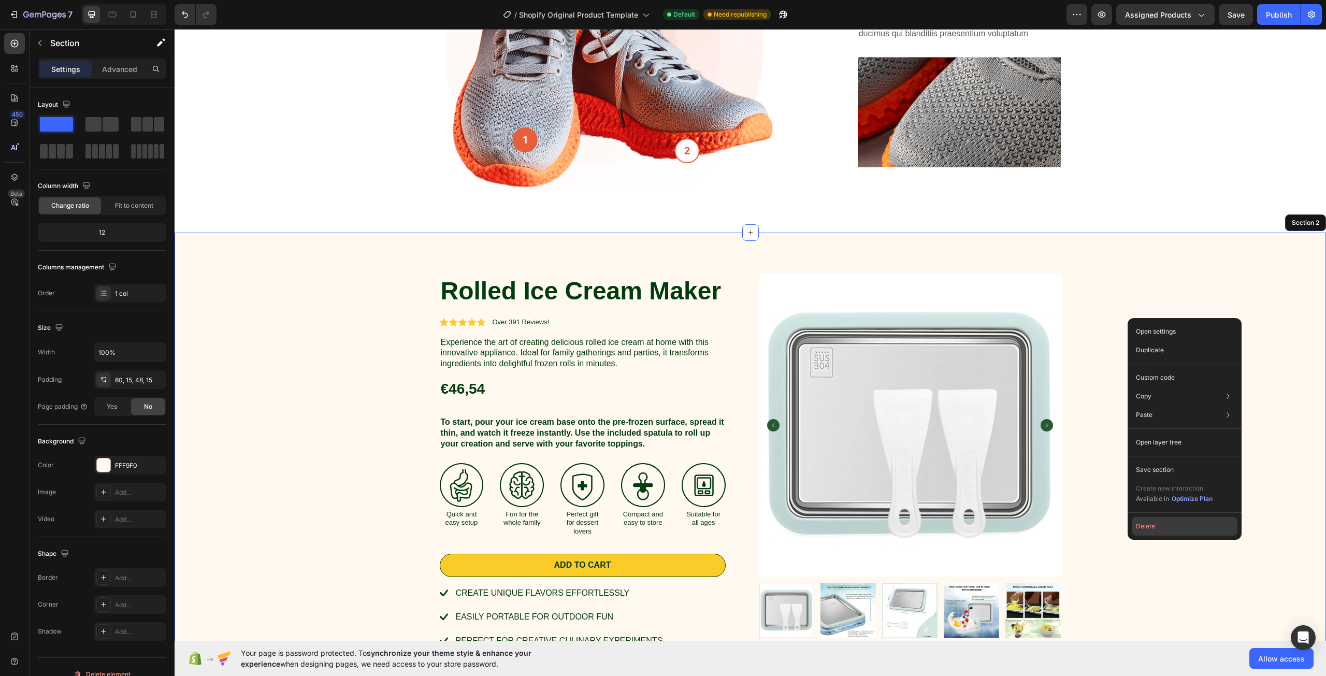
drag, startPoint x: 1152, startPoint y: 532, endPoint x: 978, endPoint y: 504, distance: 176.9
click at [1152, 532] on button "Delete" at bounding box center [1185, 526] width 106 height 19
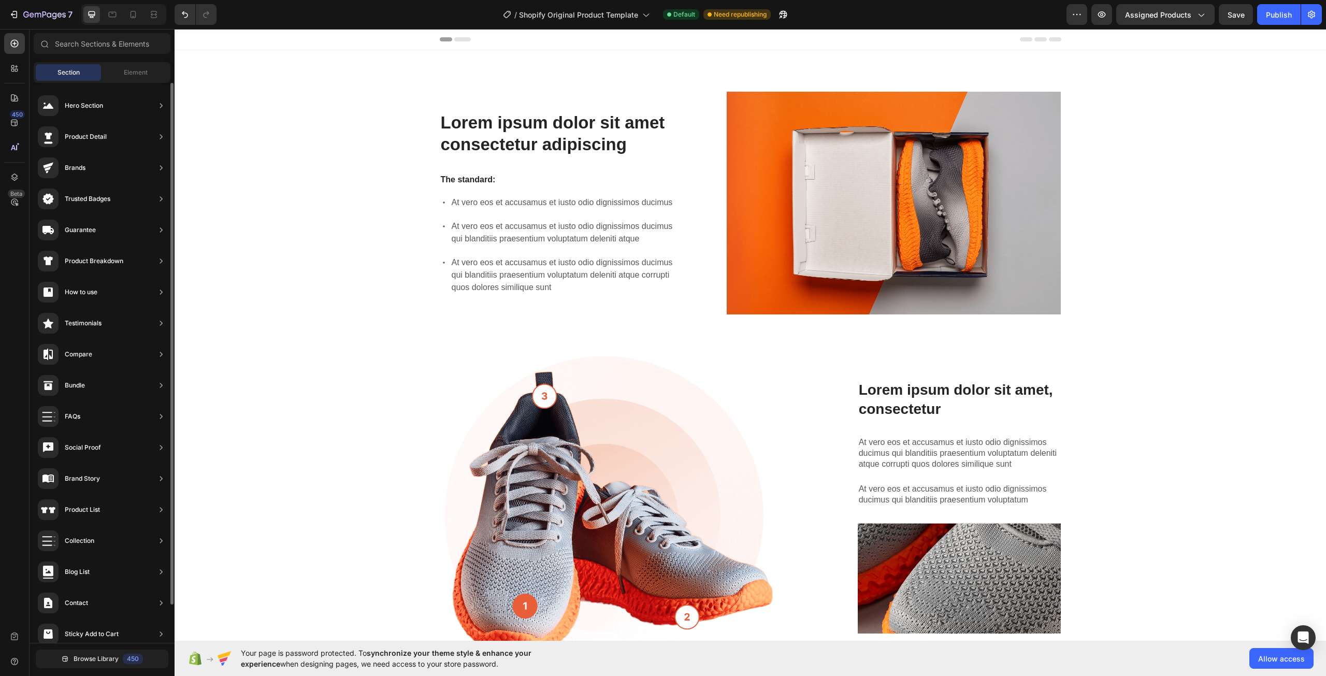
scroll to position [0, 0]
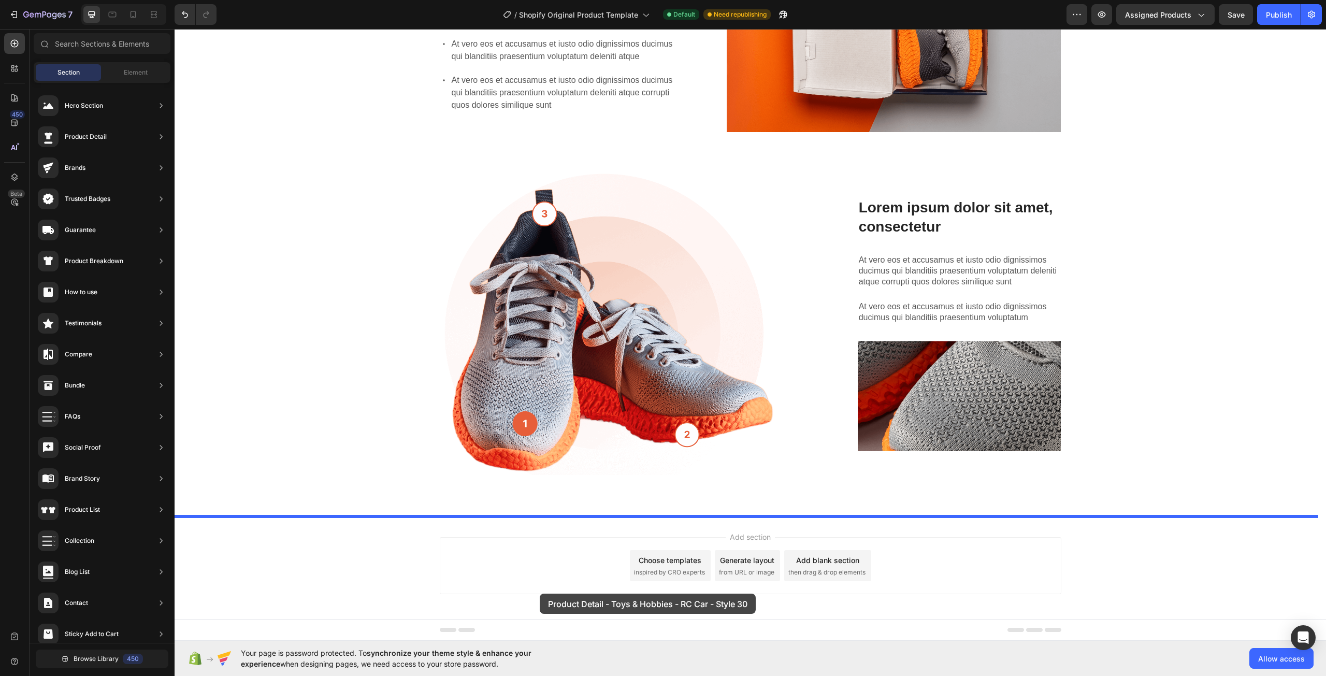
drag, startPoint x: 406, startPoint y: 365, endPoint x: 540, endPoint y: 586, distance: 259.4
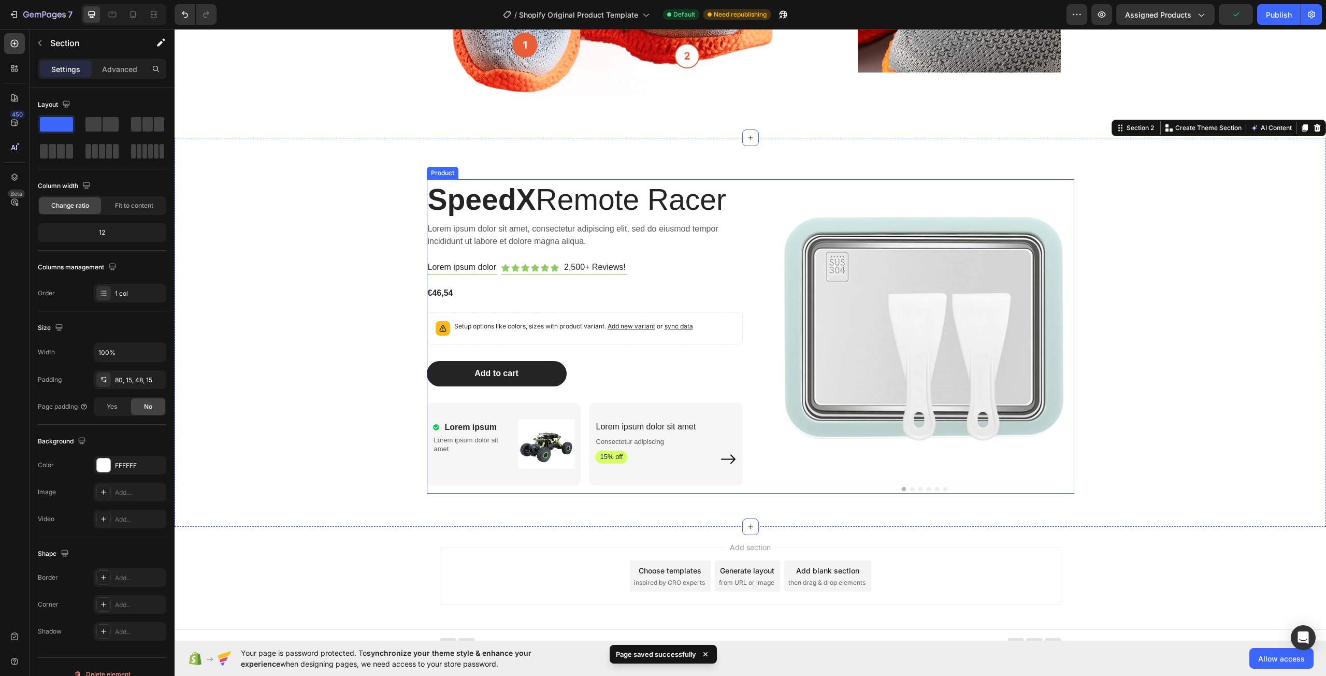
scroll to position [571, 0]
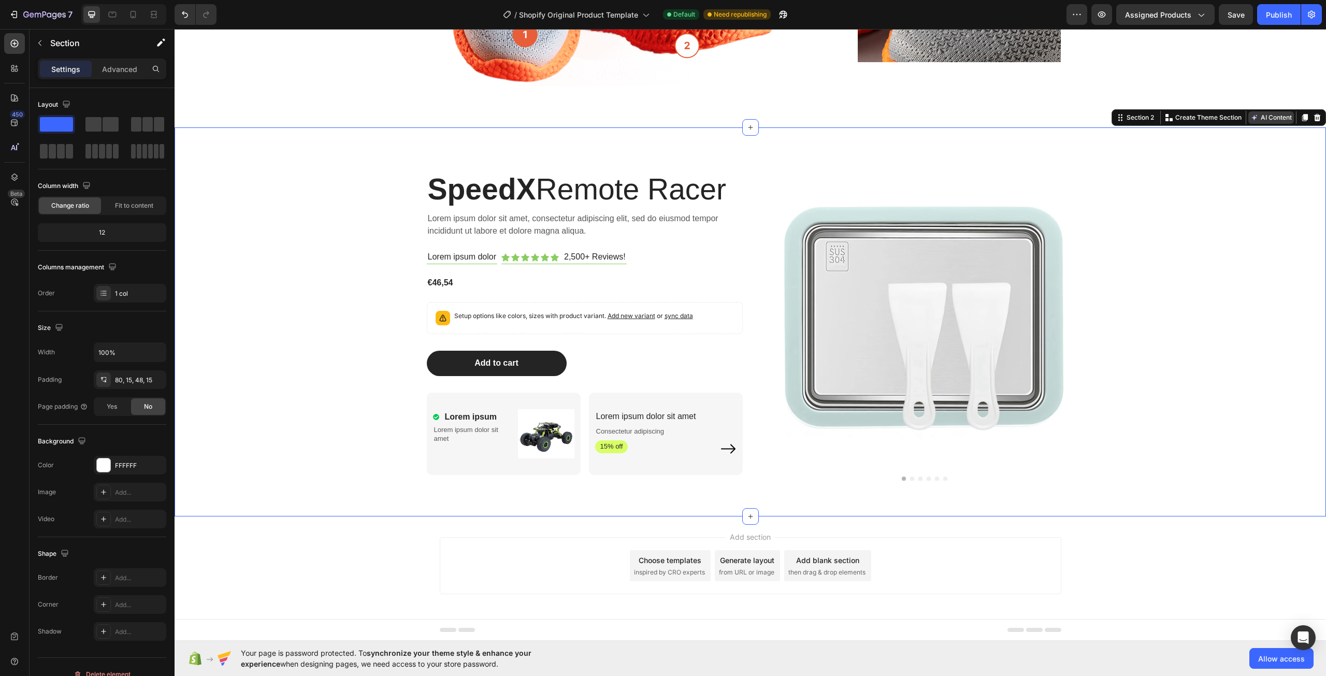
click at [1277, 124] on button "AI Content" at bounding box center [1271, 117] width 46 height 12
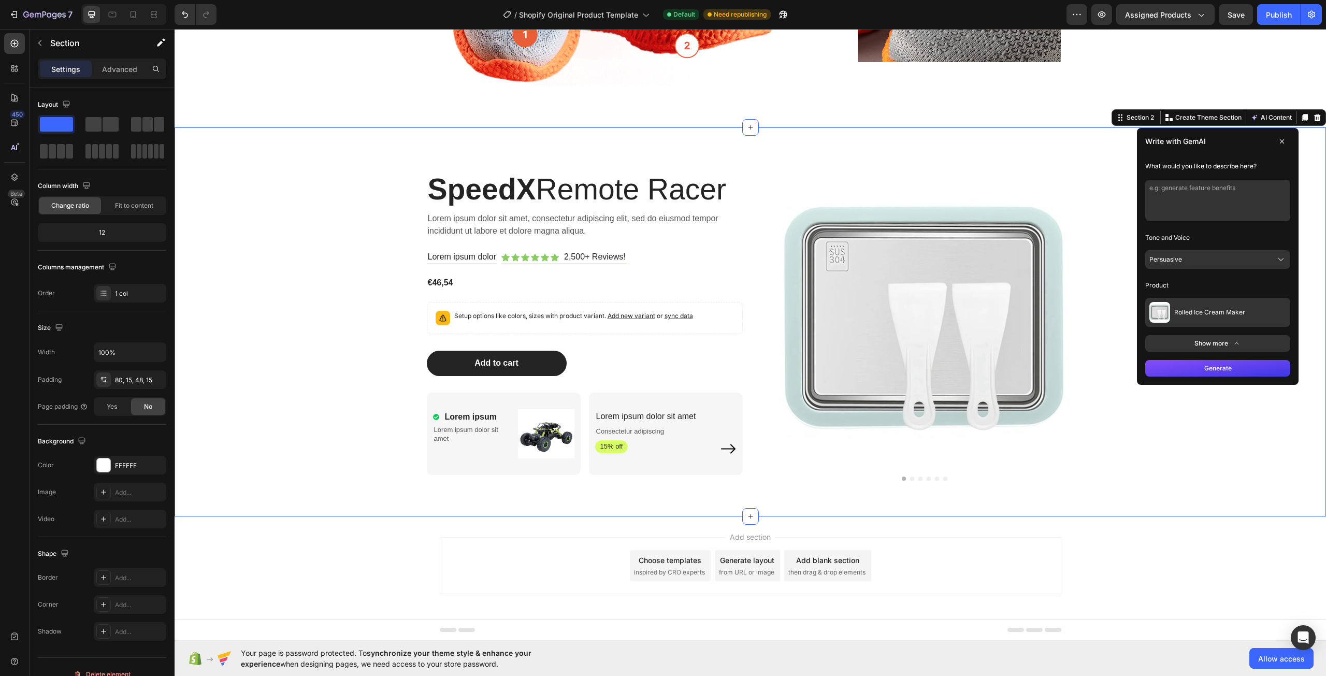
click at [1204, 185] on textarea at bounding box center [1217, 200] width 145 height 41
type textarea "b"
type textarea "what it does and reason why you would need it etc"
click at [1201, 364] on button "Generate" at bounding box center [1217, 368] width 145 height 17
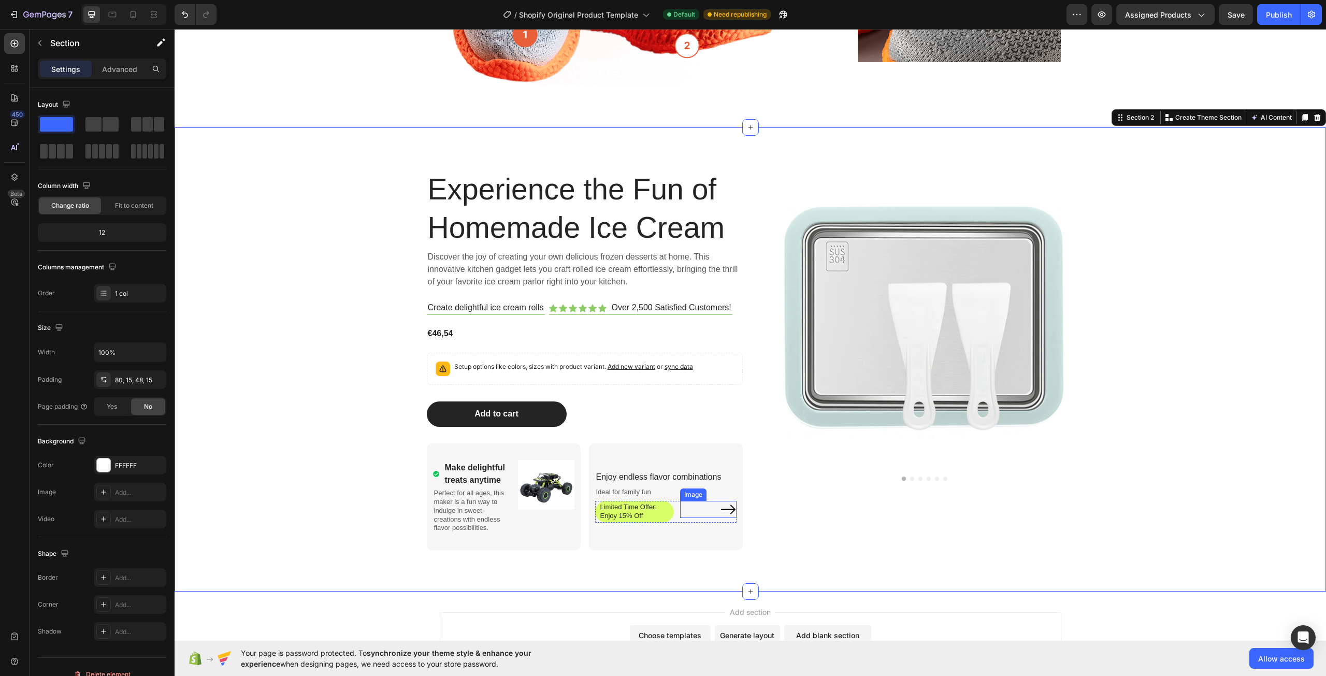
click at [722, 511] on img at bounding box center [728, 509] width 17 height 17
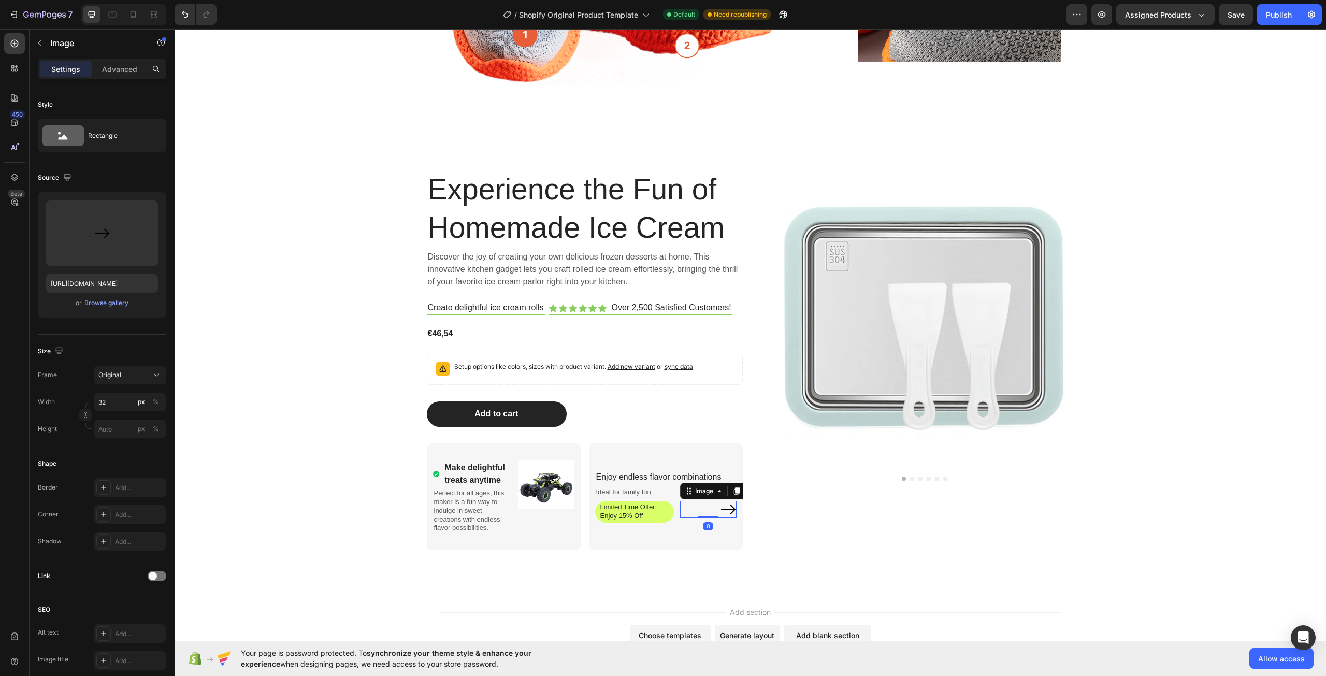
click at [722, 511] on img at bounding box center [728, 509] width 17 height 17
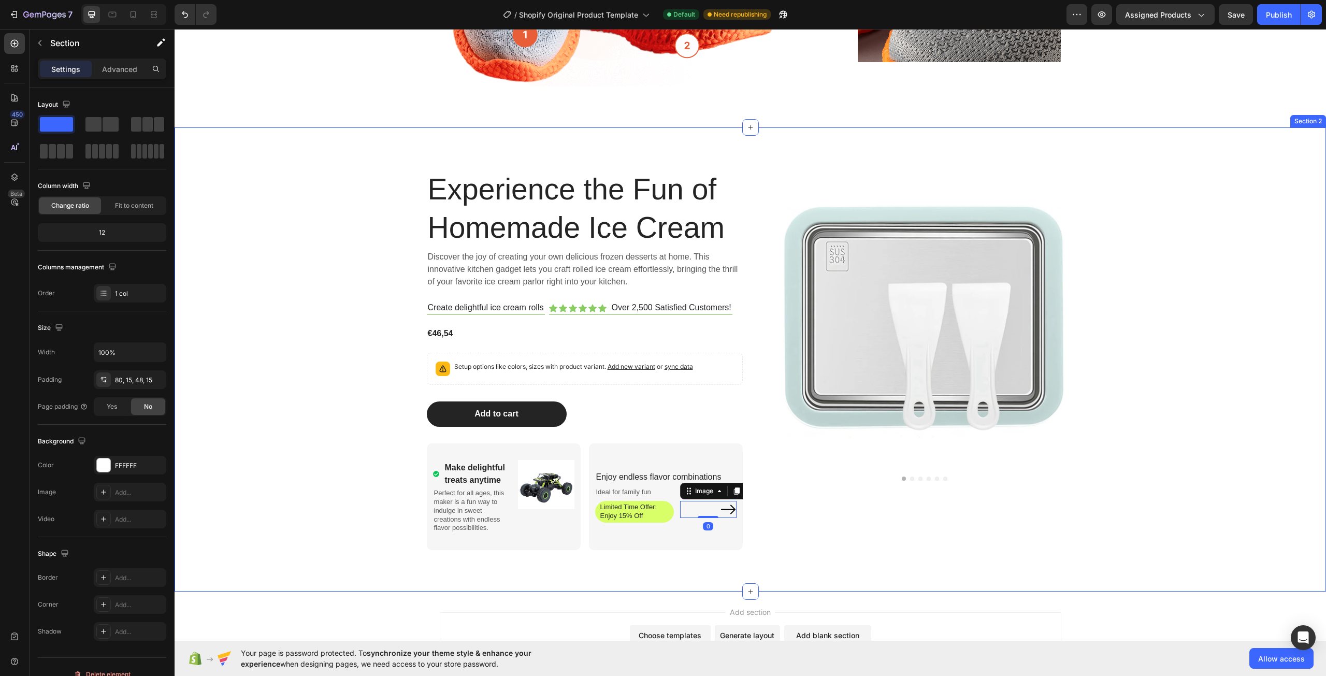
click at [837, 577] on div "Experience the Fun of Homemade Ice Cream Heading Discover the joy of creating y…" at bounding box center [751, 359] width 1152 height 464
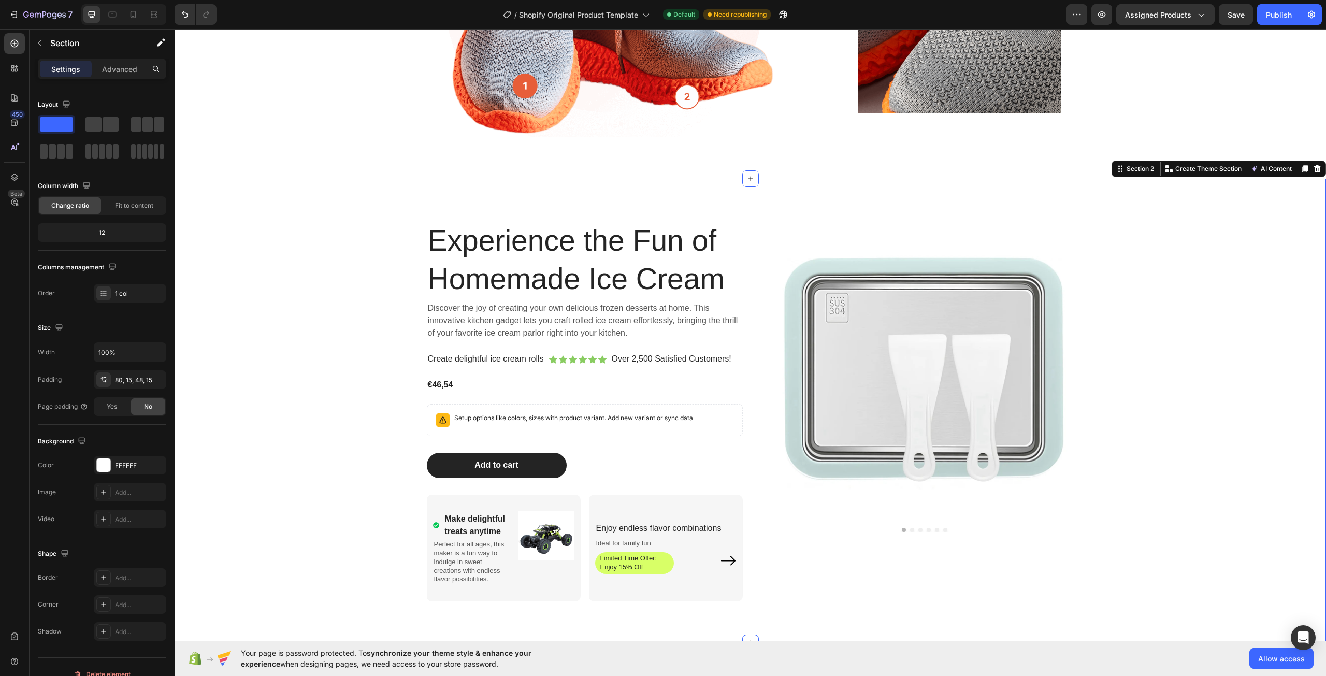
scroll to position [647, 0]
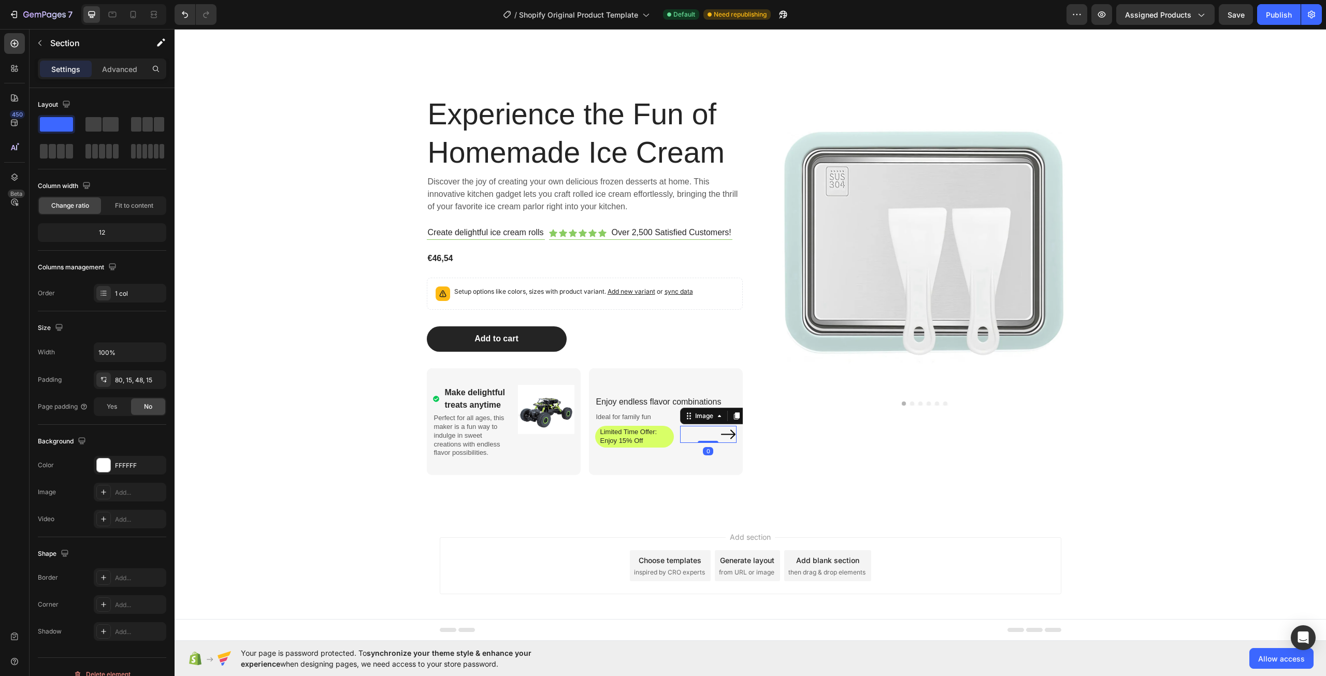
click at [704, 439] on div at bounding box center [708, 434] width 56 height 17
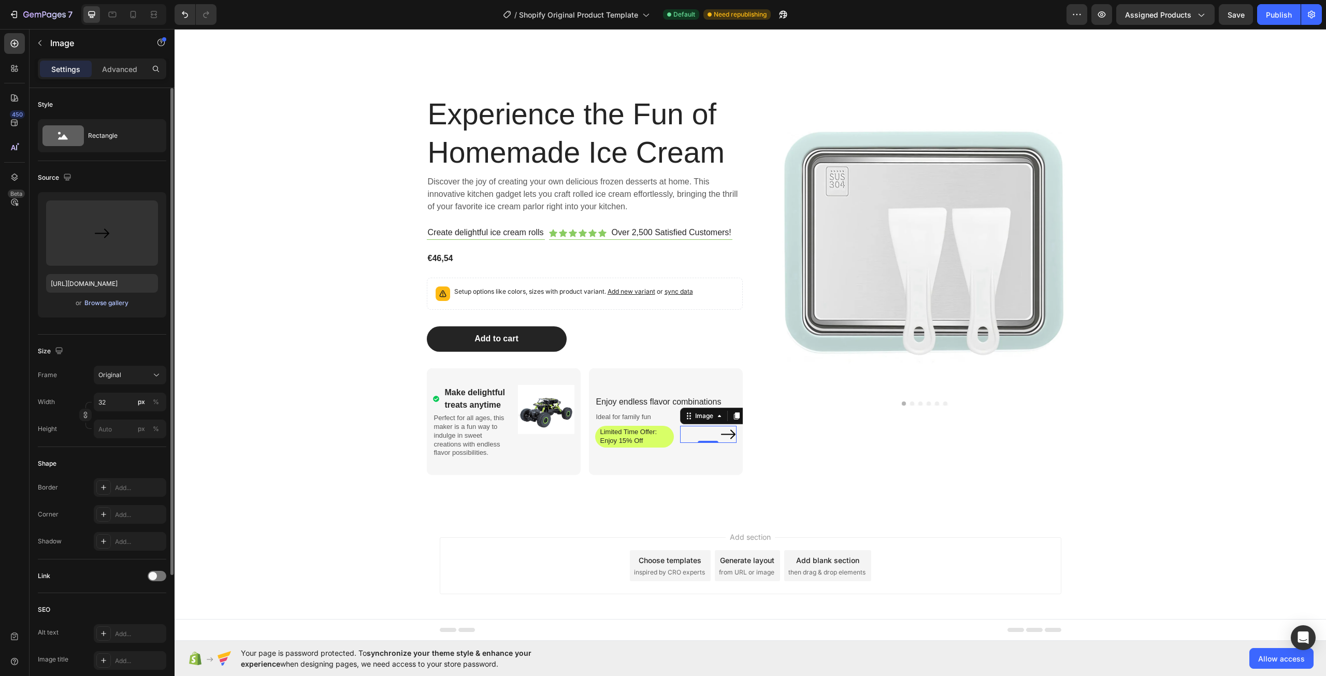
click at [108, 301] on div "Browse gallery" at bounding box center [106, 302] width 44 height 9
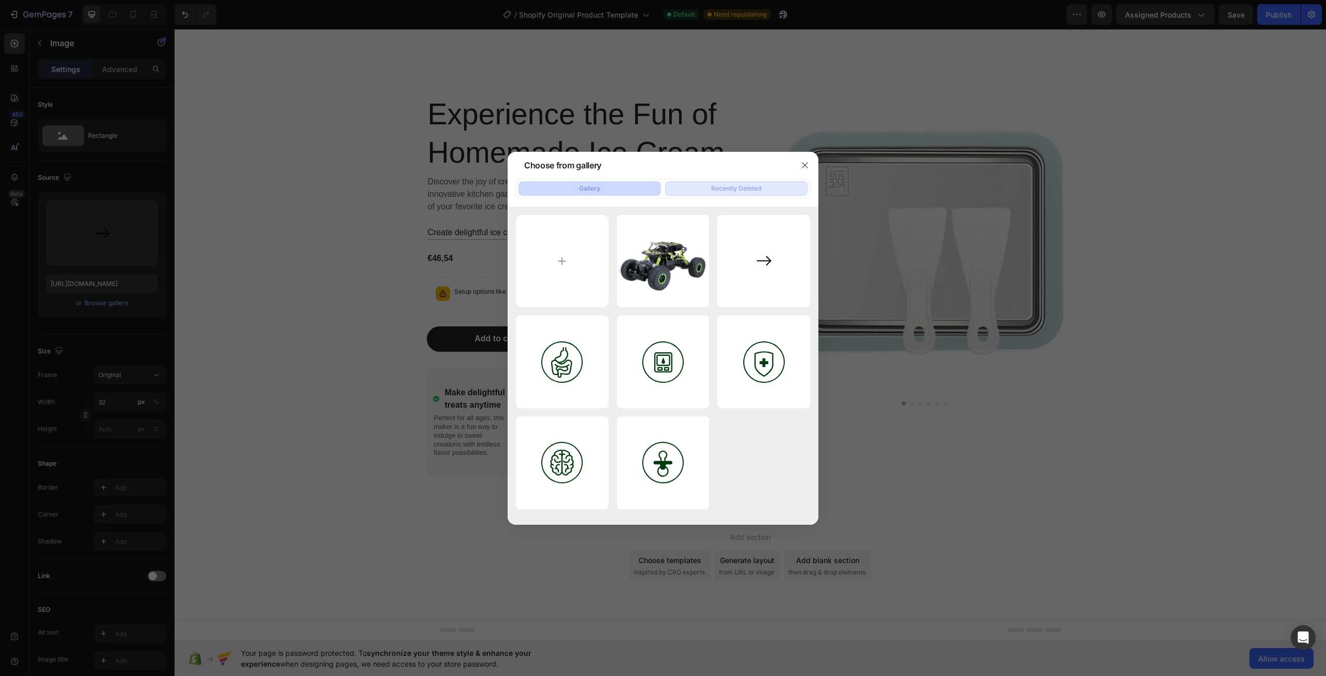
click at [780, 185] on button "Recently Deleted" at bounding box center [736, 188] width 142 height 15
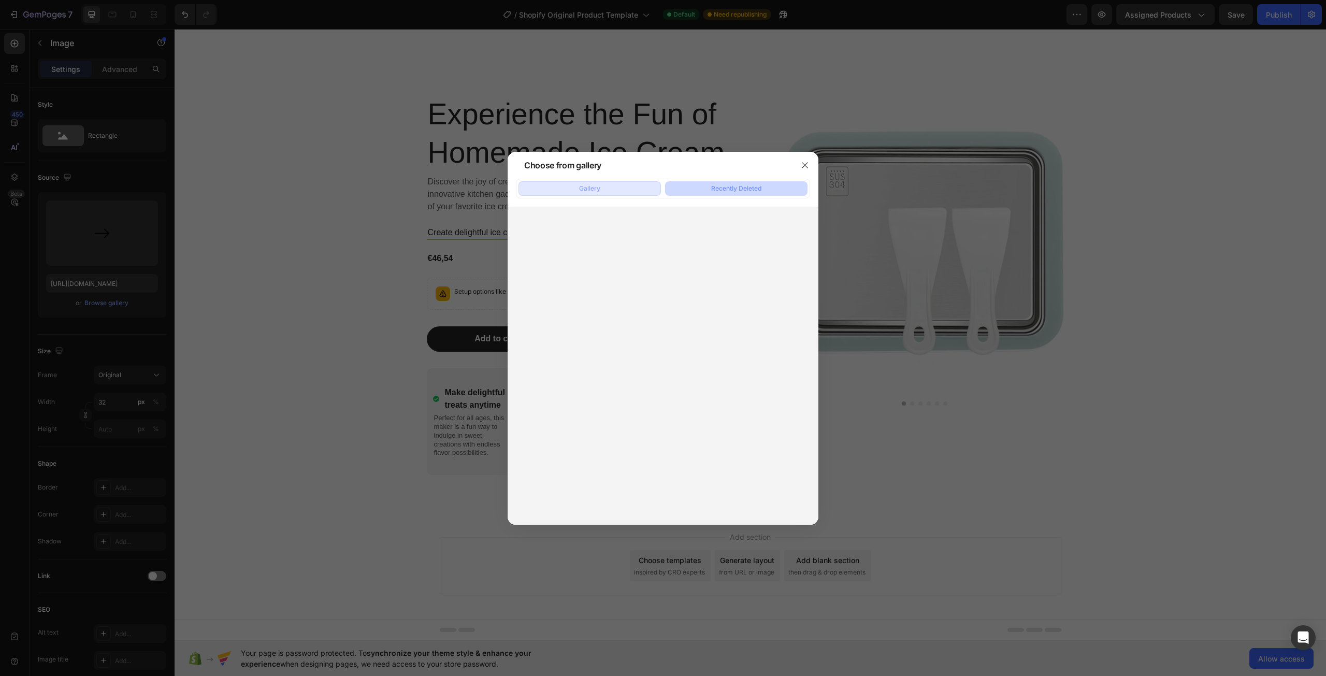
click at [593, 194] on button "Gallery" at bounding box center [590, 188] width 142 height 15
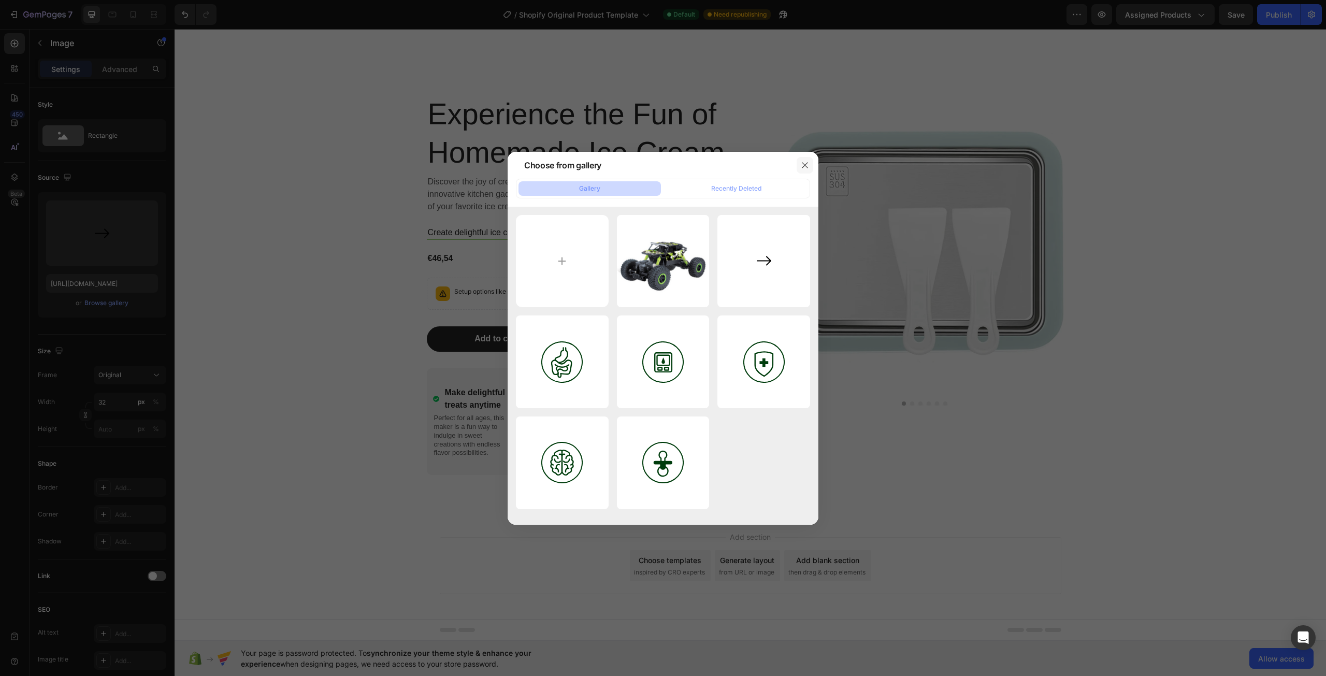
click at [803, 168] on icon "button" at bounding box center [805, 165] width 8 height 8
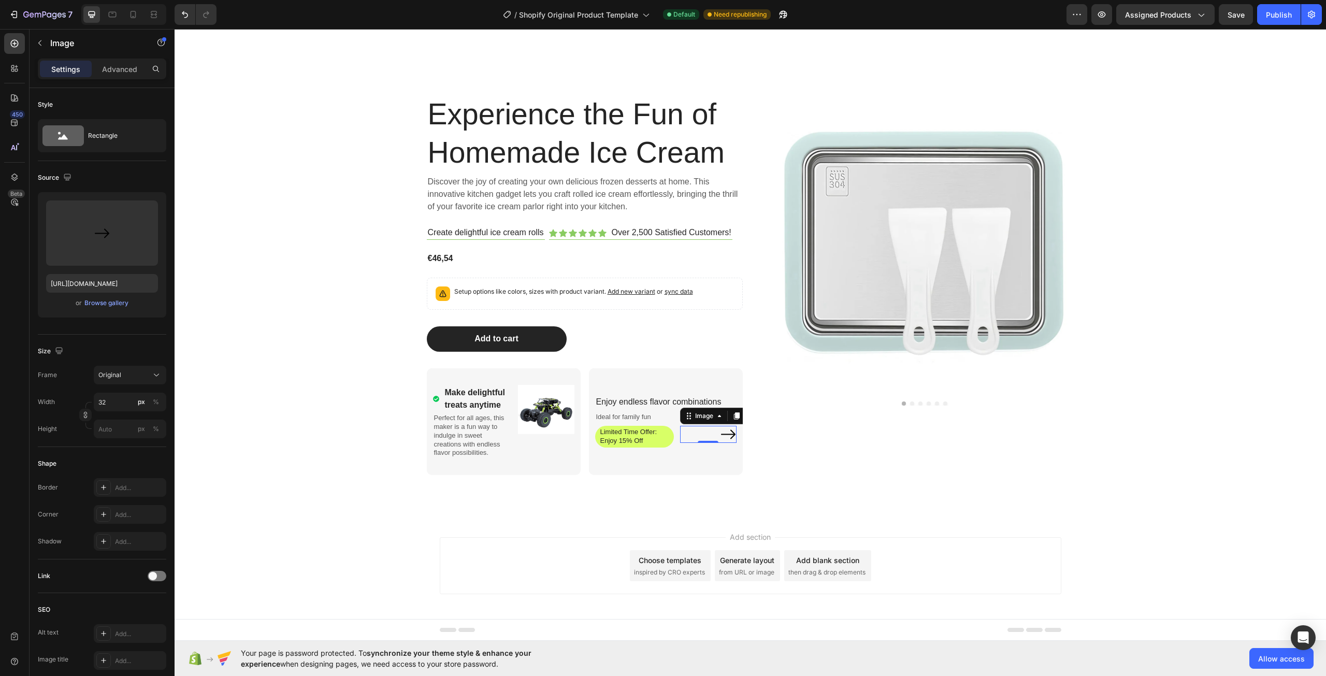
click at [116, 80] on div "Settings Advanced" at bounding box center [102, 74] width 145 height 30
click at [115, 70] on p "Advanced" at bounding box center [119, 69] width 35 height 11
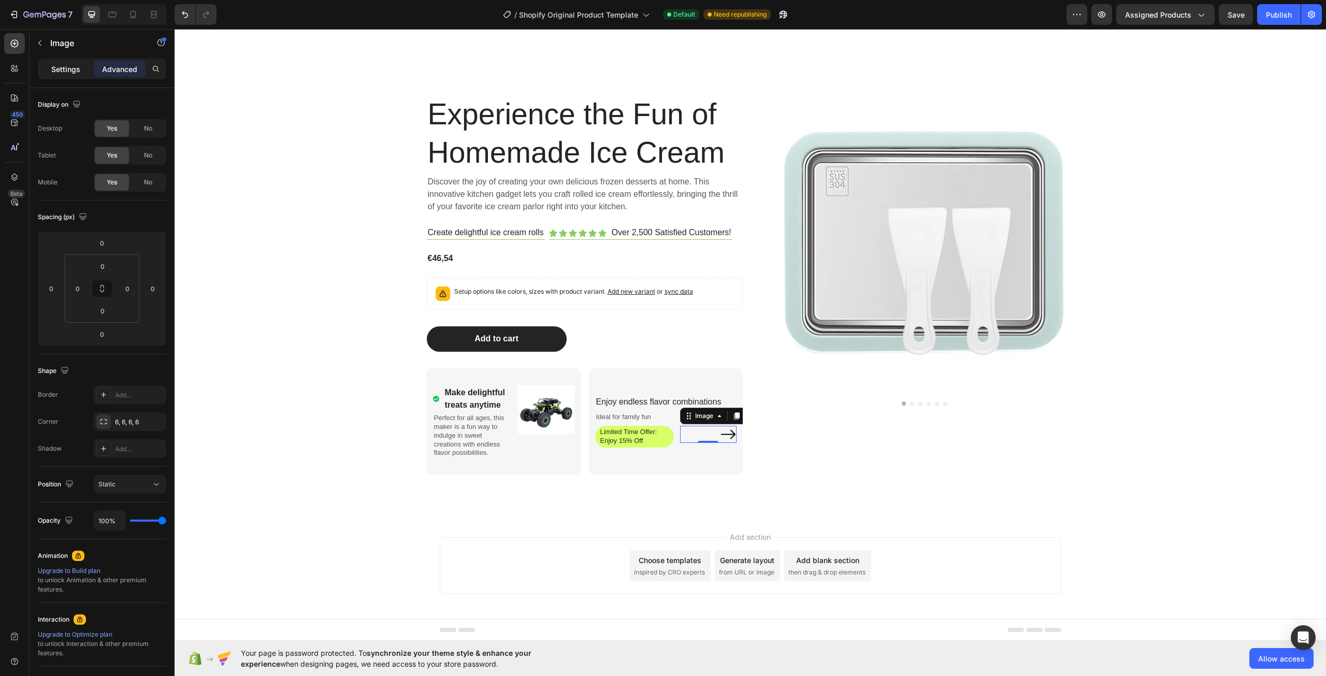
click at [69, 70] on p "Settings" at bounding box center [65, 69] width 29 height 11
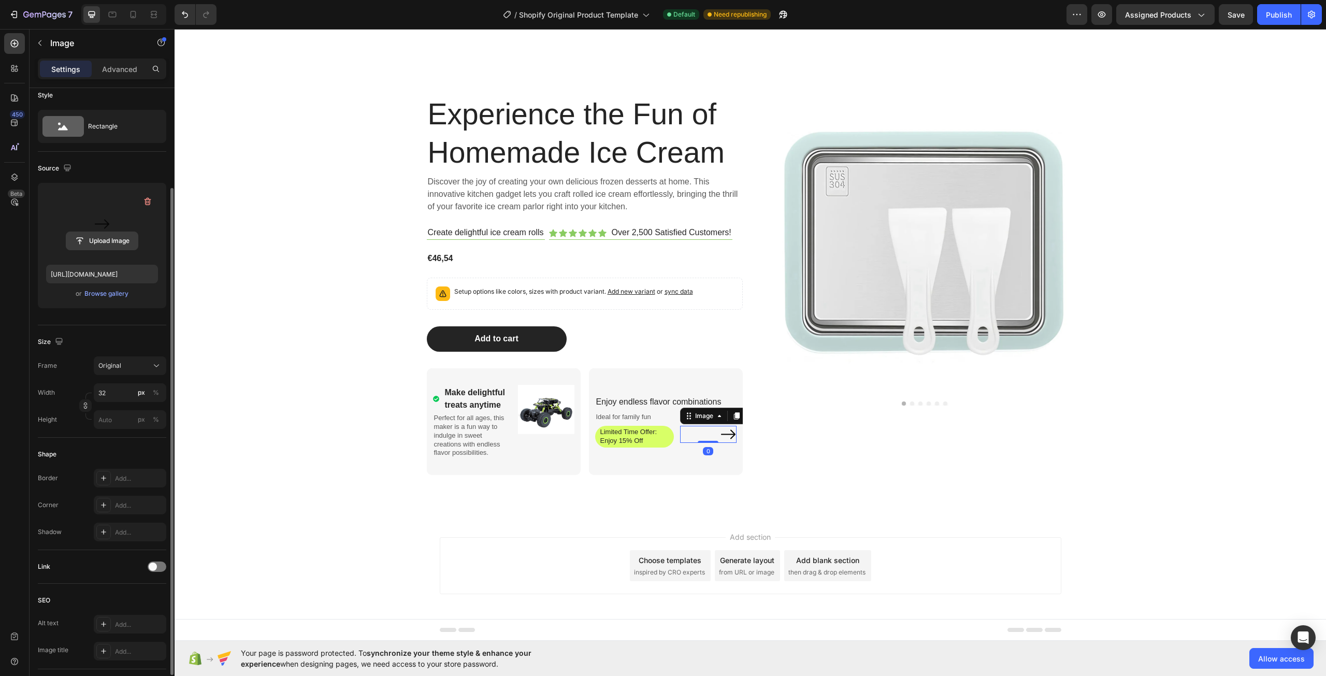
scroll to position [0, 0]
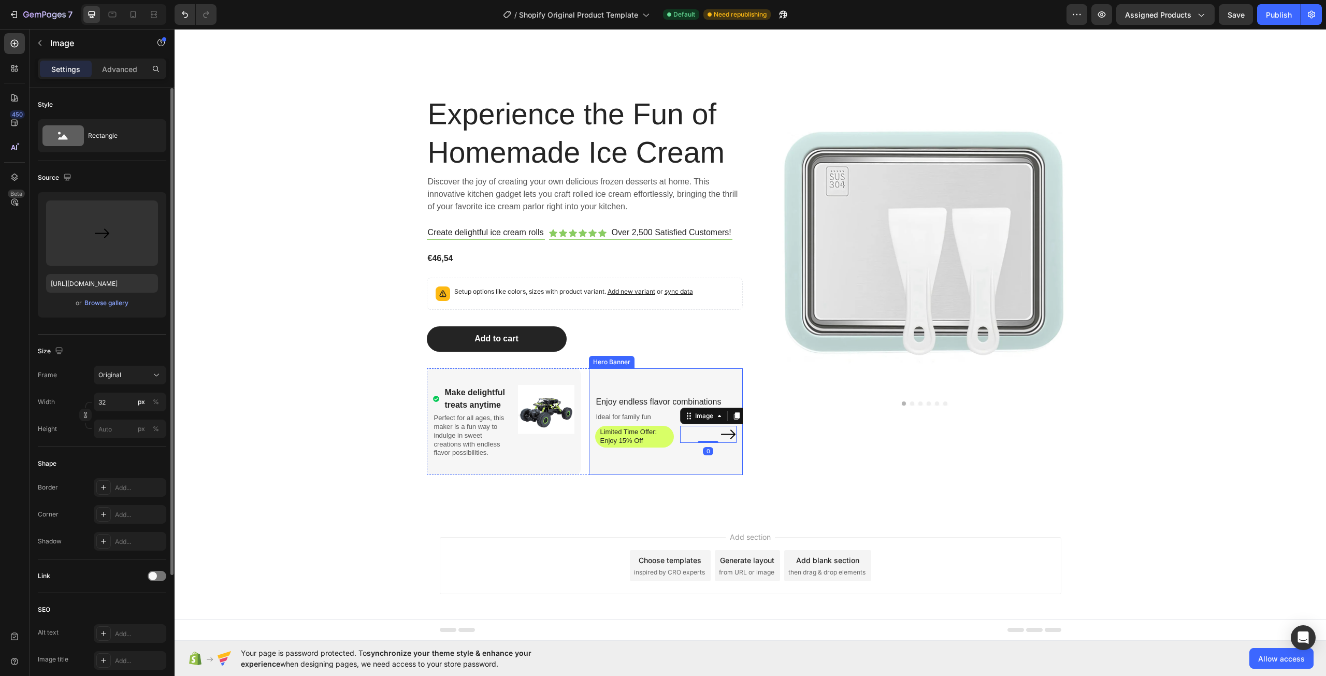
click at [625, 432] on div "Limited Time Offer: Enjoy 15% Off" at bounding box center [634, 437] width 79 height 22
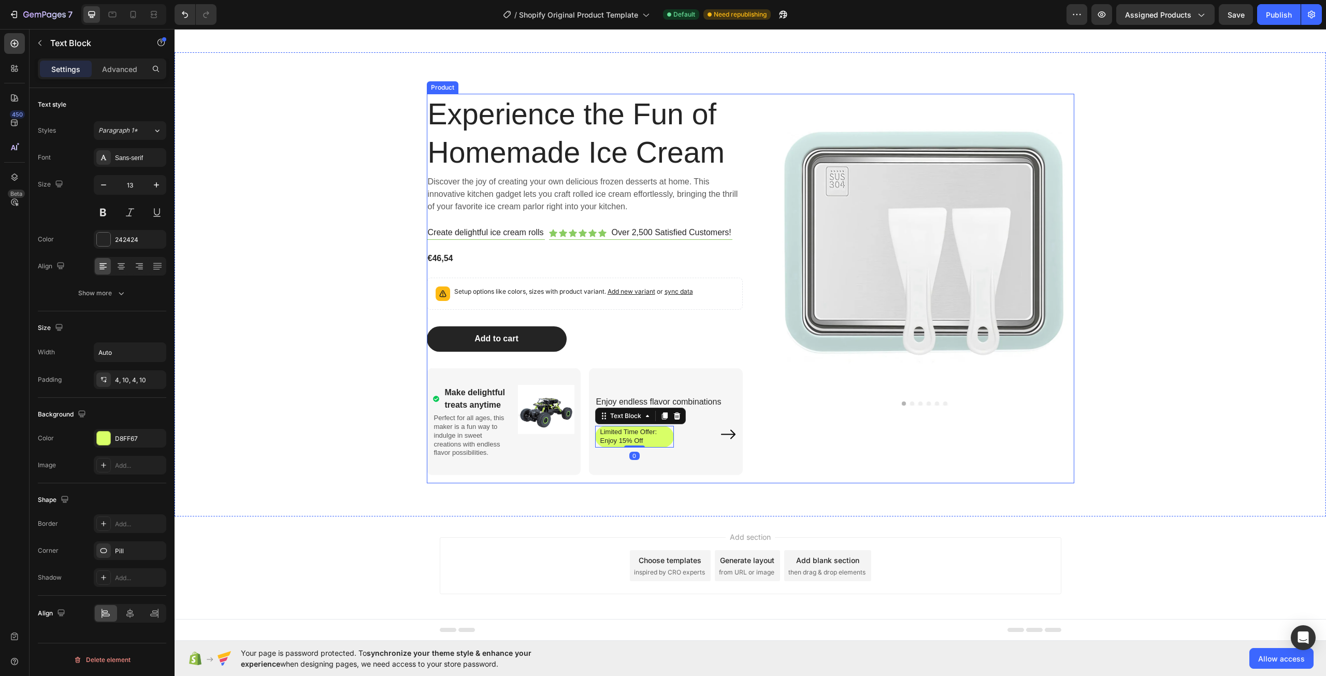
click at [688, 454] on div "Enjoy endless flavor combinations Text Block Ideal for family fun Text Block Li…" at bounding box center [666, 421] width 154 height 85
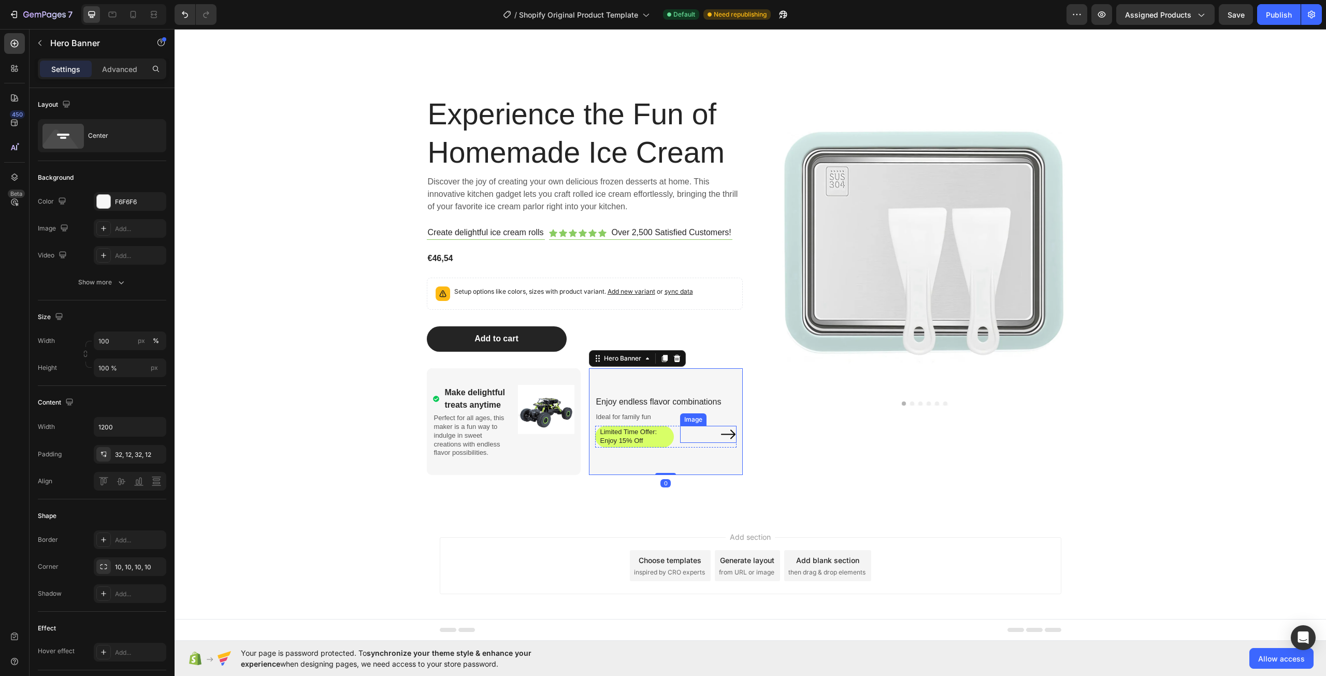
click at [714, 438] on div at bounding box center [708, 434] width 56 height 17
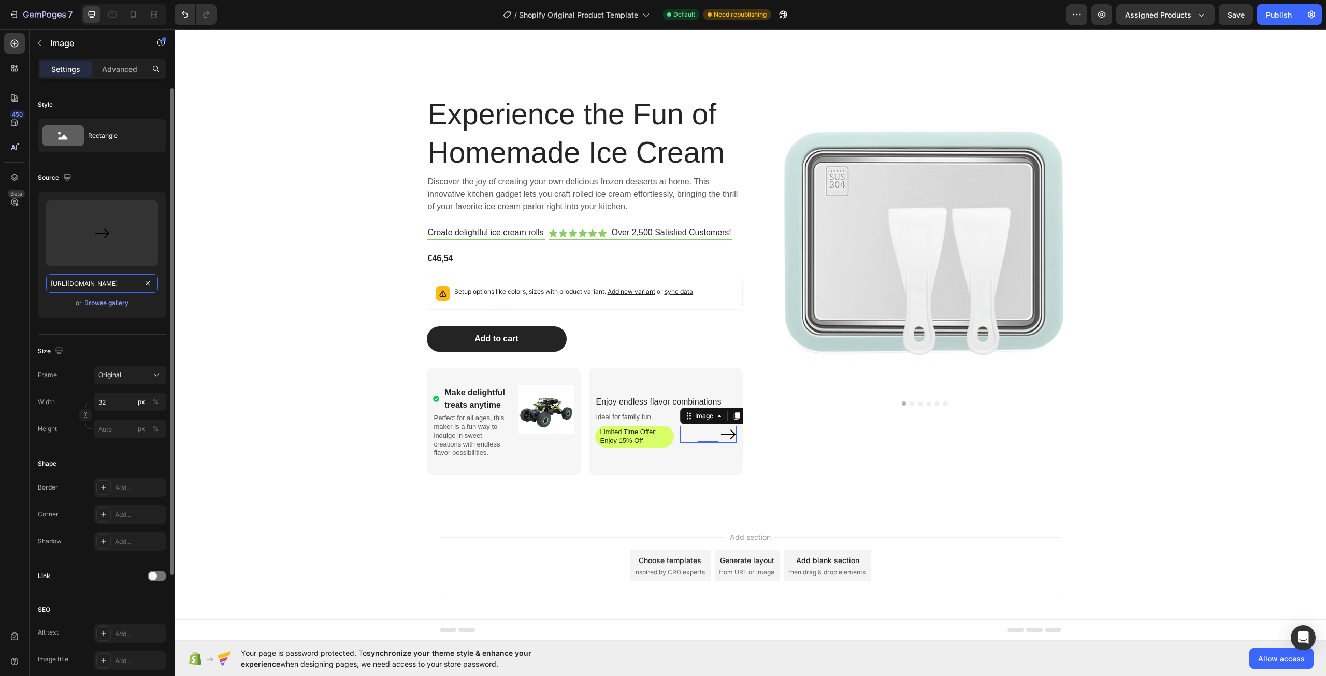
click at [123, 284] on input "[URL][DOMAIN_NAME]" at bounding box center [102, 283] width 112 height 19
click at [135, 285] on input "[URL][DOMAIN_NAME]" at bounding box center [102, 283] width 112 height 19
drag, startPoint x: 135, startPoint y: 285, endPoint x: 153, endPoint y: 286, distance: 18.7
click at [153, 286] on div "[URL][DOMAIN_NAME]" at bounding box center [102, 283] width 112 height 19
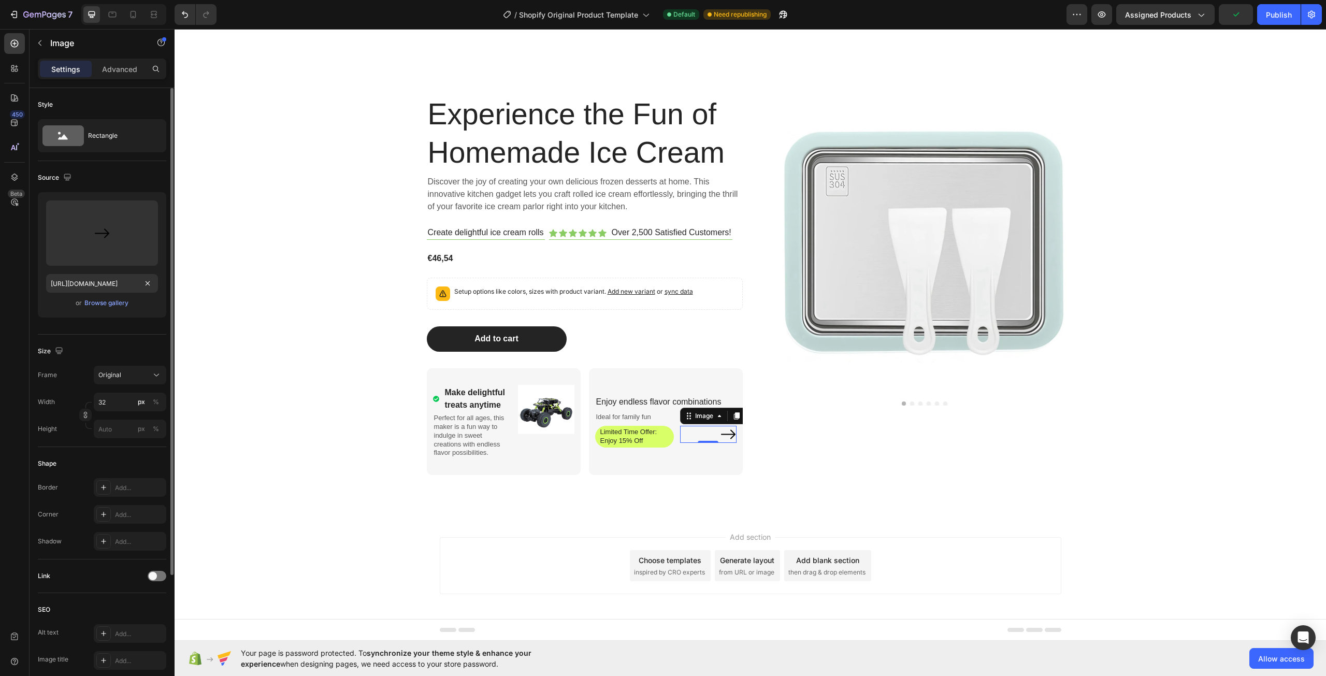
click at [60, 323] on div "Upload Image [URL][DOMAIN_NAME] or Browse gallery" at bounding box center [102, 259] width 128 height 134
click at [293, 564] on div "Add section Choose templates inspired by CRO experts Generate layout from URL o…" at bounding box center [751, 567] width 1152 height 103
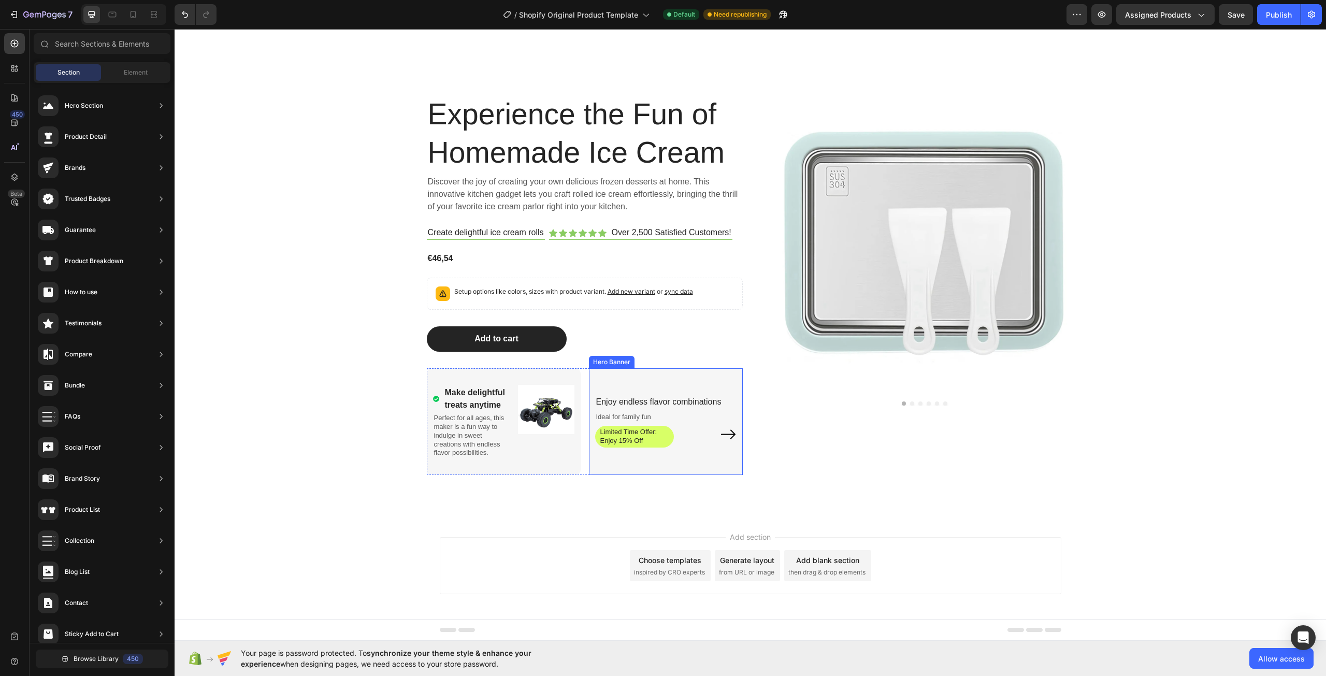
click at [710, 457] on div "Enjoy endless flavor combinations Text Block Ideal for family fun Text Block Li…" at bounding box center [666, 421] width 154 height 85
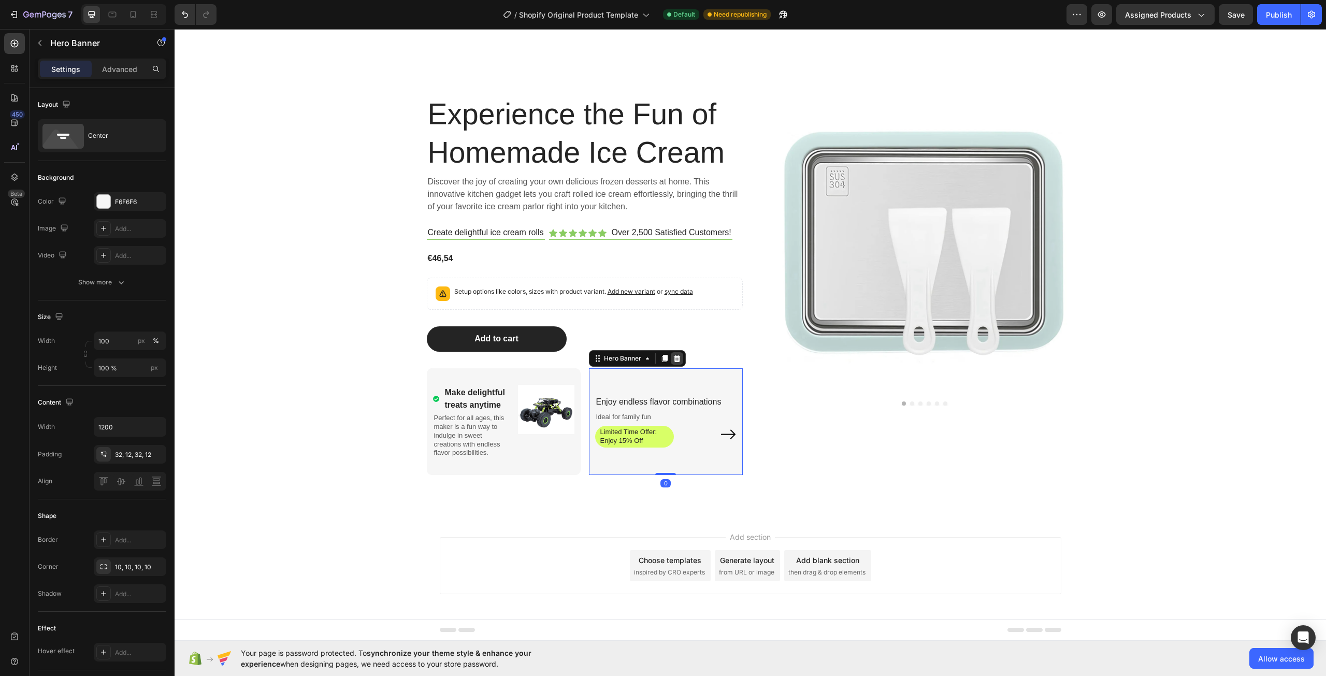
click at [673, 354] on icon at bounding box center [677, 358] width 8 height 8
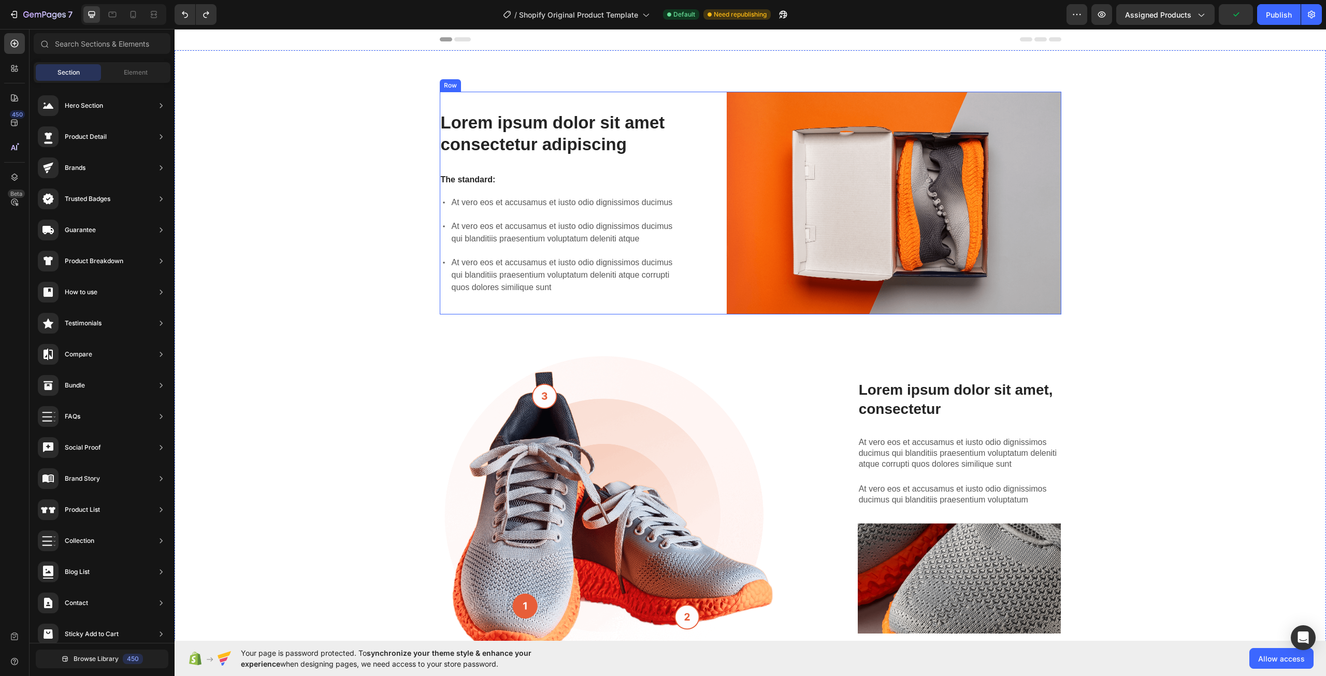
click at [579, 169] on div "Lorem ipsum dolor sit amet consectetur adipiscing Heading The standard: Text Bl…" at bounding box center [559, 203] width 239 height 223
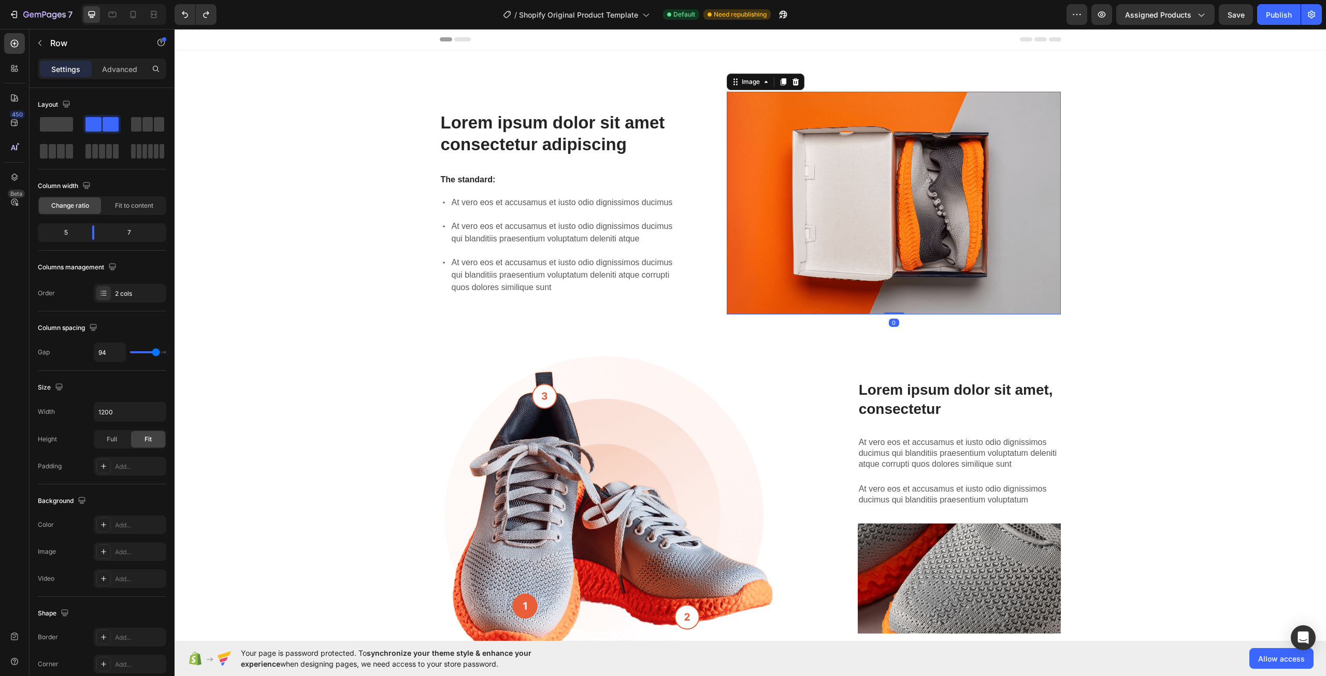
click at [966, 259] on img at bounding box center [894, 203] width 334 height 223
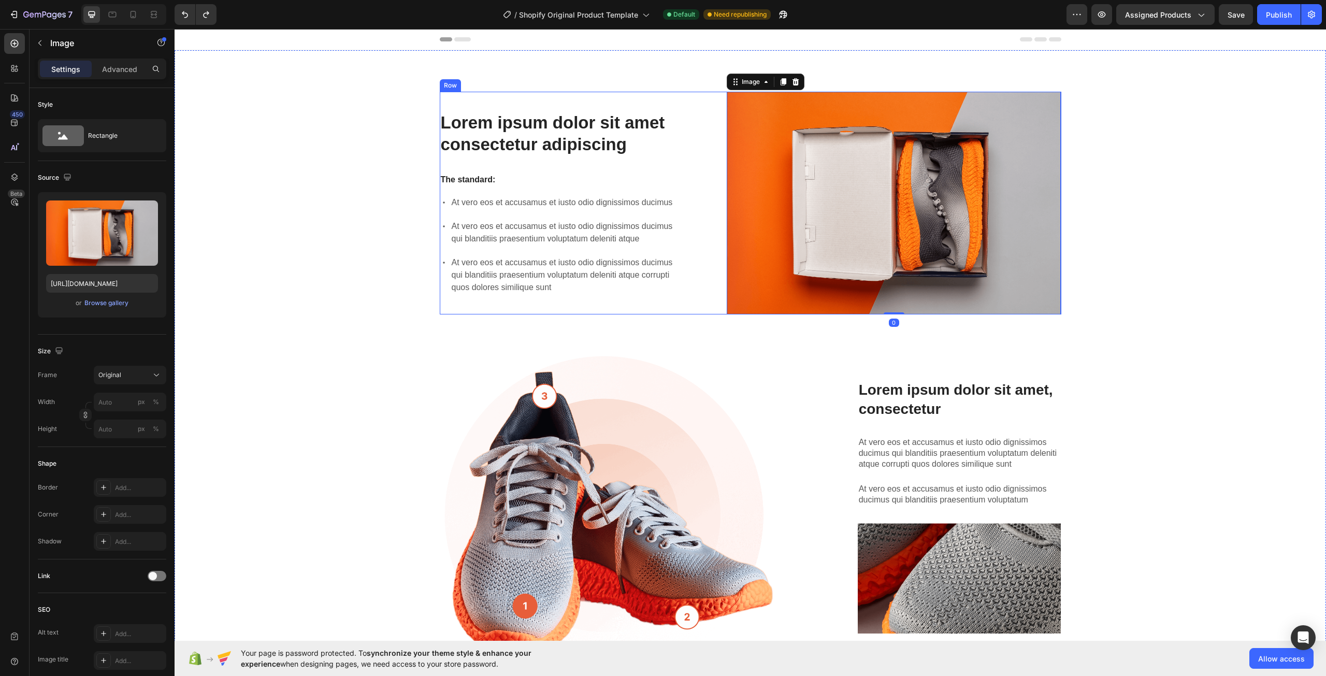
click at [653, 233] on p "At vero eos et accusamus et iusto odio dignissimos ducimus qui blanditiis praes…" at bounding box center [564, 232] width 225 height 25
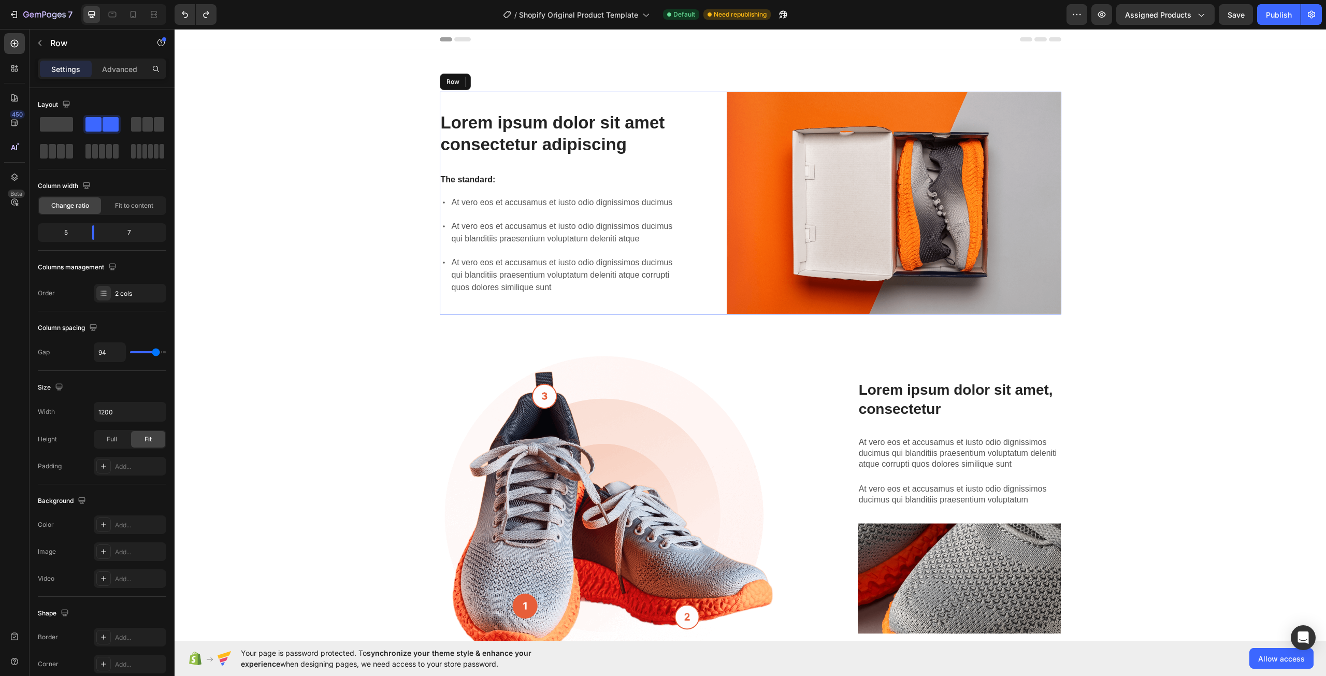
click at [564, 168] on div "Lorem ipsum dolor sit amet consectetur adipiscing Heading The standard: Text Bl…" at bounding box center [559, 203] width 239 height 223
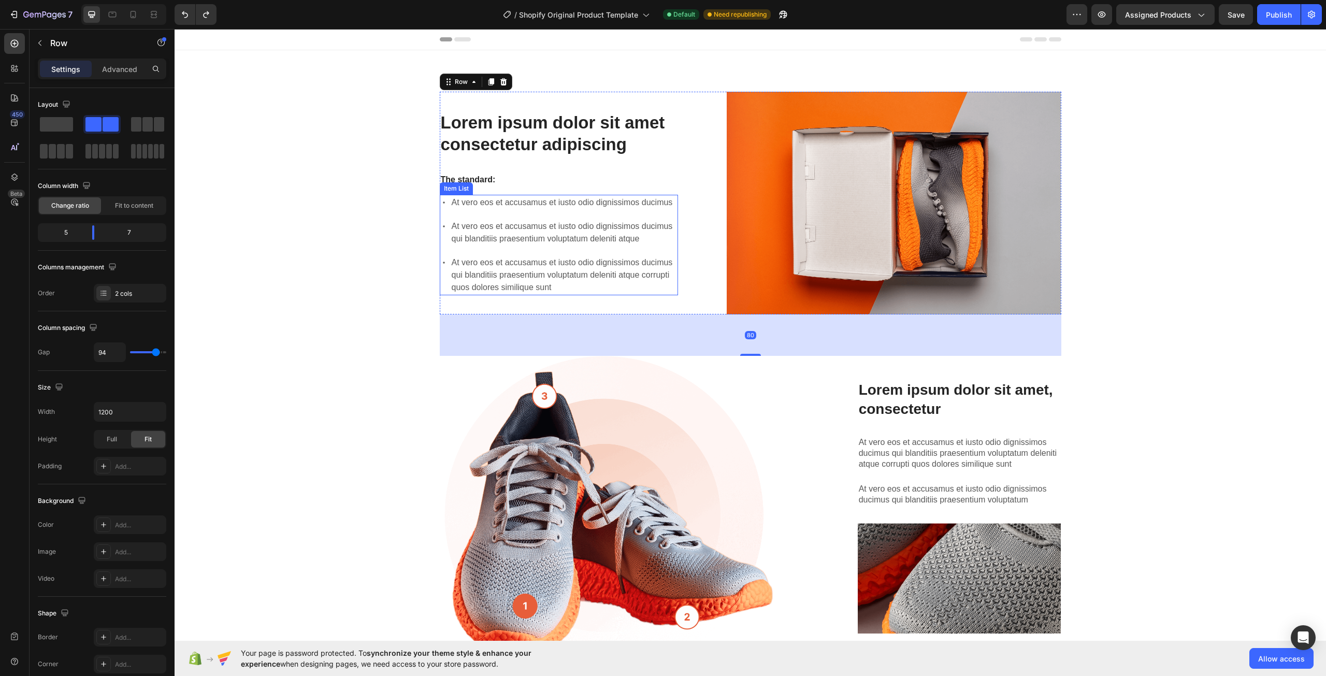
click at [558, 231] on p "At vero eos et accusamus et iusto odio dignissimos ducimus qui blanditiis praes…" at bounding box center [564, 232] width 225 height 25
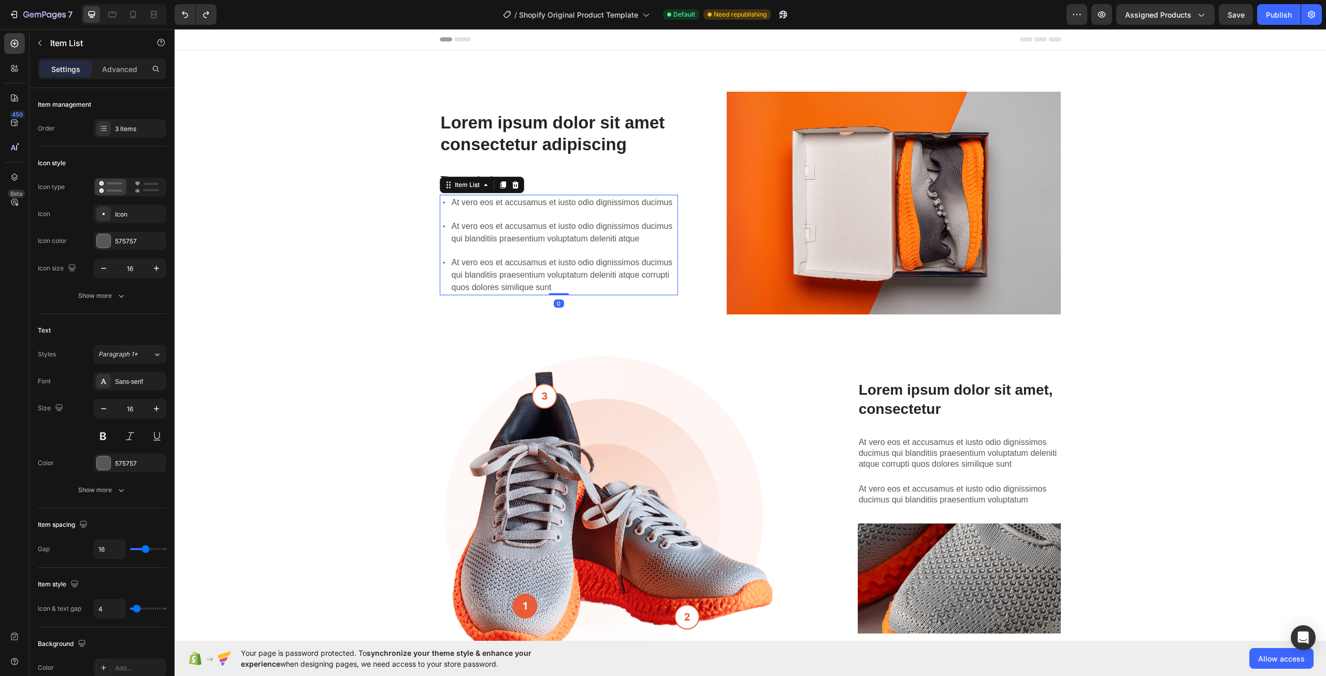
click at [499, 251] on div "At vero eos et accusamus et iusto odio dignissimos ducimus At vero eos et accus…" at bounding box center [559, 245] width 239 height 100
click at [504, 239] on p "At vero eos et accusamus et iusto odio dignissimos ducimus qui blanditiis praes…" at bounding box center [564, 232] width 225 height 25
click at [499, 207] on p "At vero eos et accusamus et iusto odio dignissimos ducimus" at bounding box center [564, 202] width 225 height 12
click at [450, 210] on div "At vero eos et accusamus et iusto odio dignissimos ducimus" at bounding box center [564, 203] width 228 height 16
click at [418, 216] on div "Lorem ipsum dolor sit amet consectetur adipiscing Heading The standard: Text Bl…" at bounding box center [750, 379] width 1136 height 574
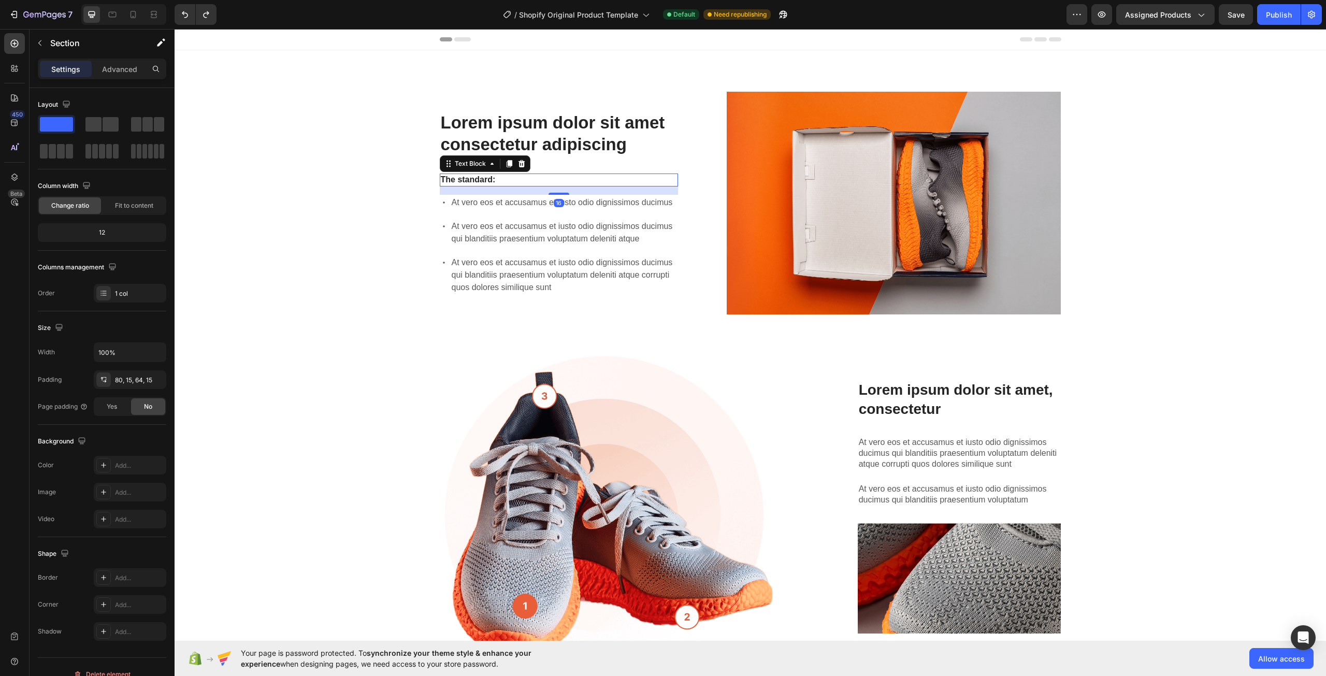
click at [530, 181] on p "The standard:" at bounding box center [559, 180] width 237 height 11
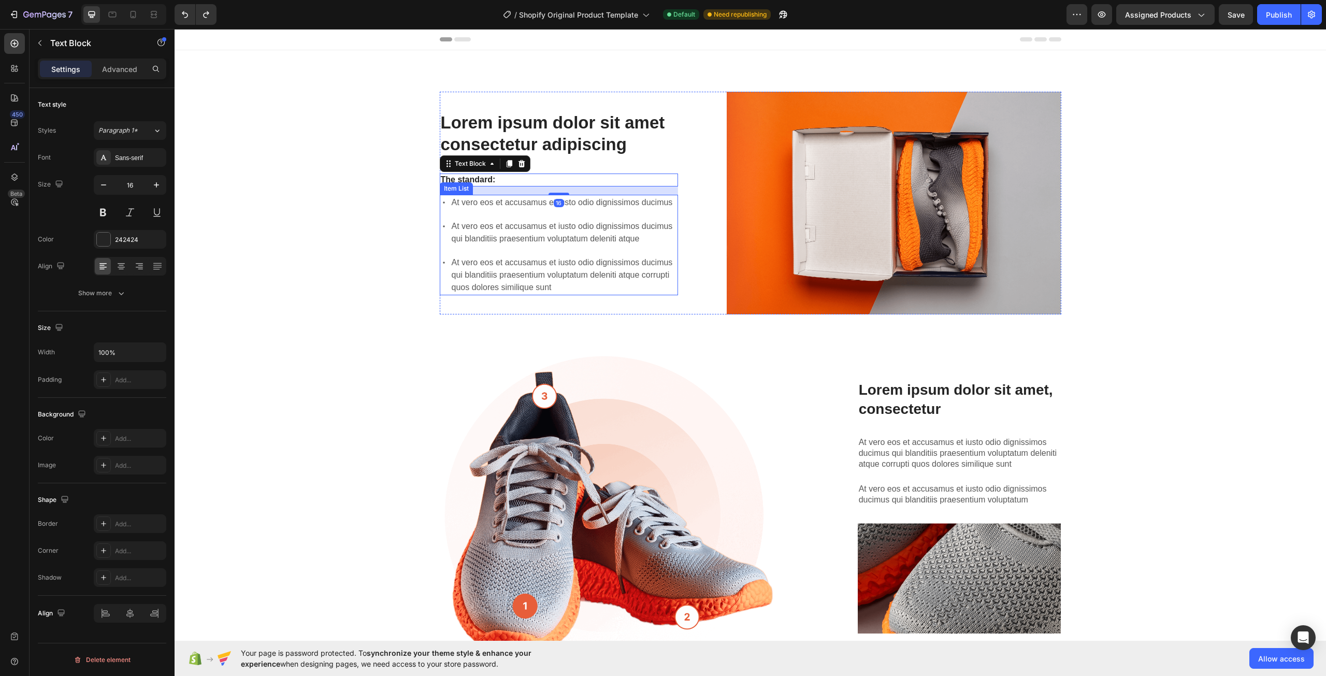
click at [513, 196] on div "At vero eos et accusamus et iusto odio dignissimos ducimus" at bounding box center [564, 203] width 228 height 16
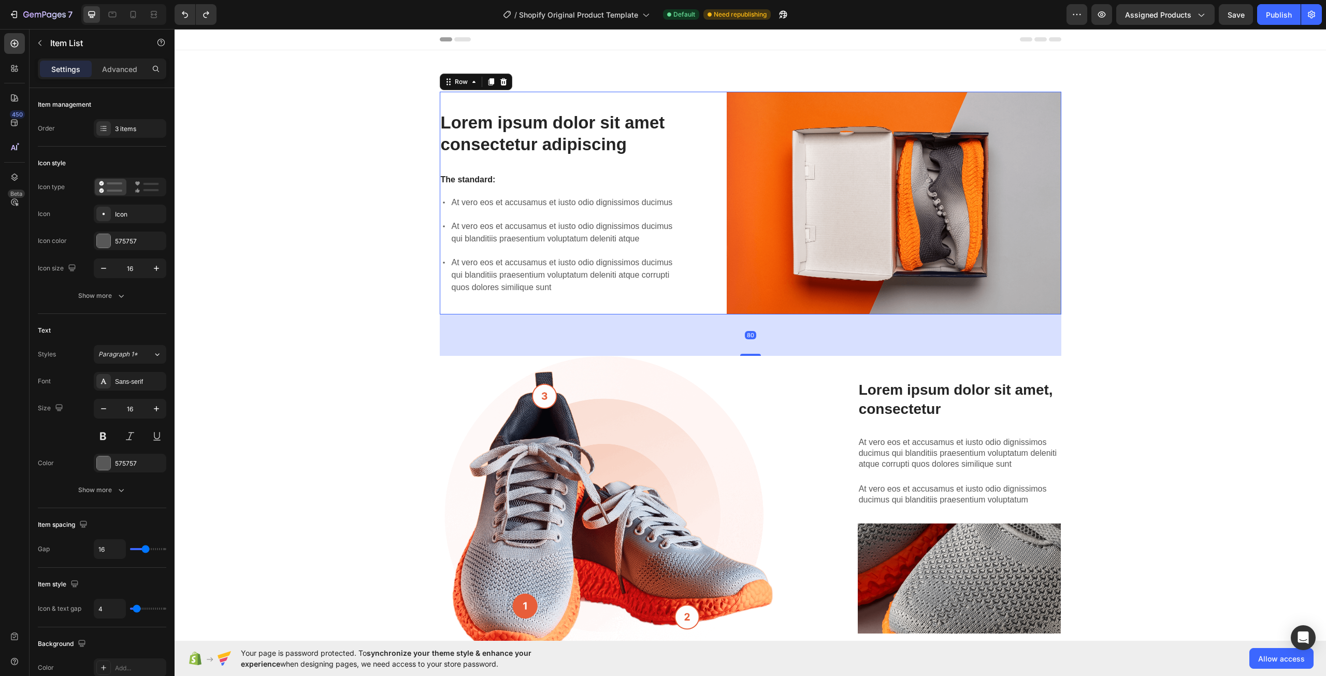
click at [516, 301] on div "Lorem ipsum dolor sit amet consectetur adipiscing Heading The standard: Text Bl…" at bounding box center [559, 203] width 239 height 223
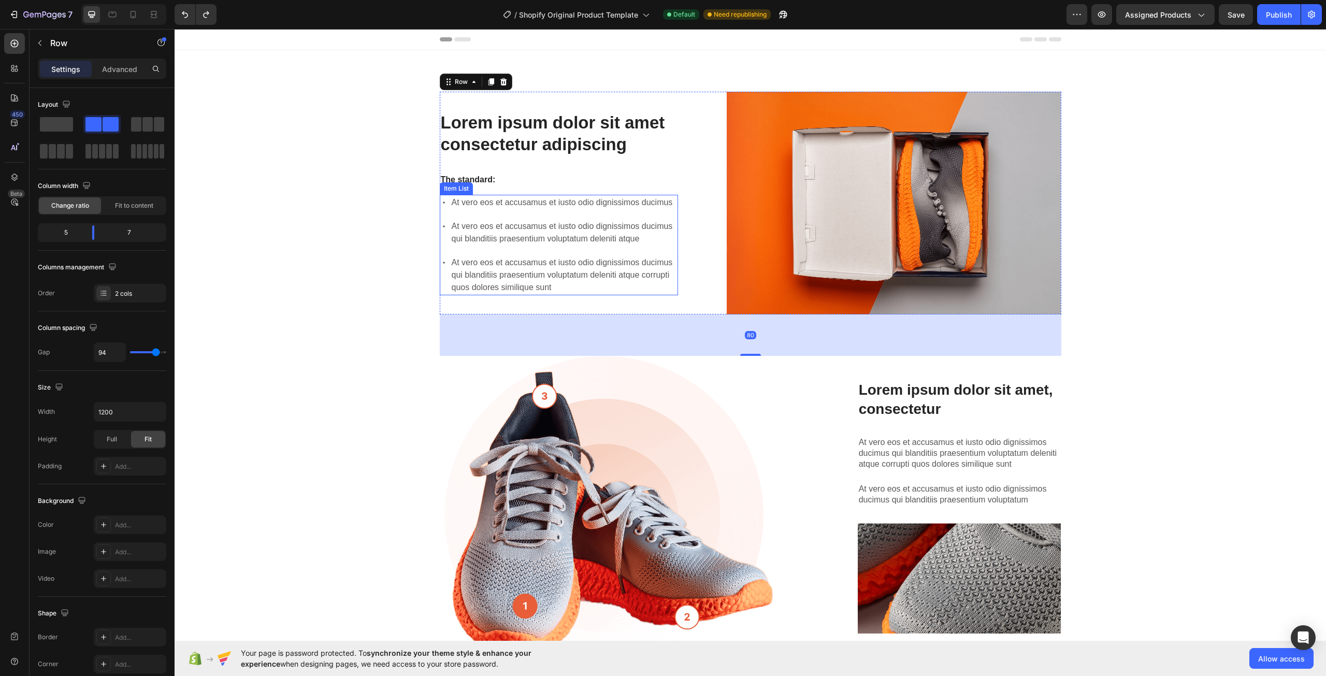
click at [492, 265] on p "At vero eos et accusamus et iusto odio dignissimos ducimus qui blanditiis praes…" at bounding box center [564, 274] width 225 height 37
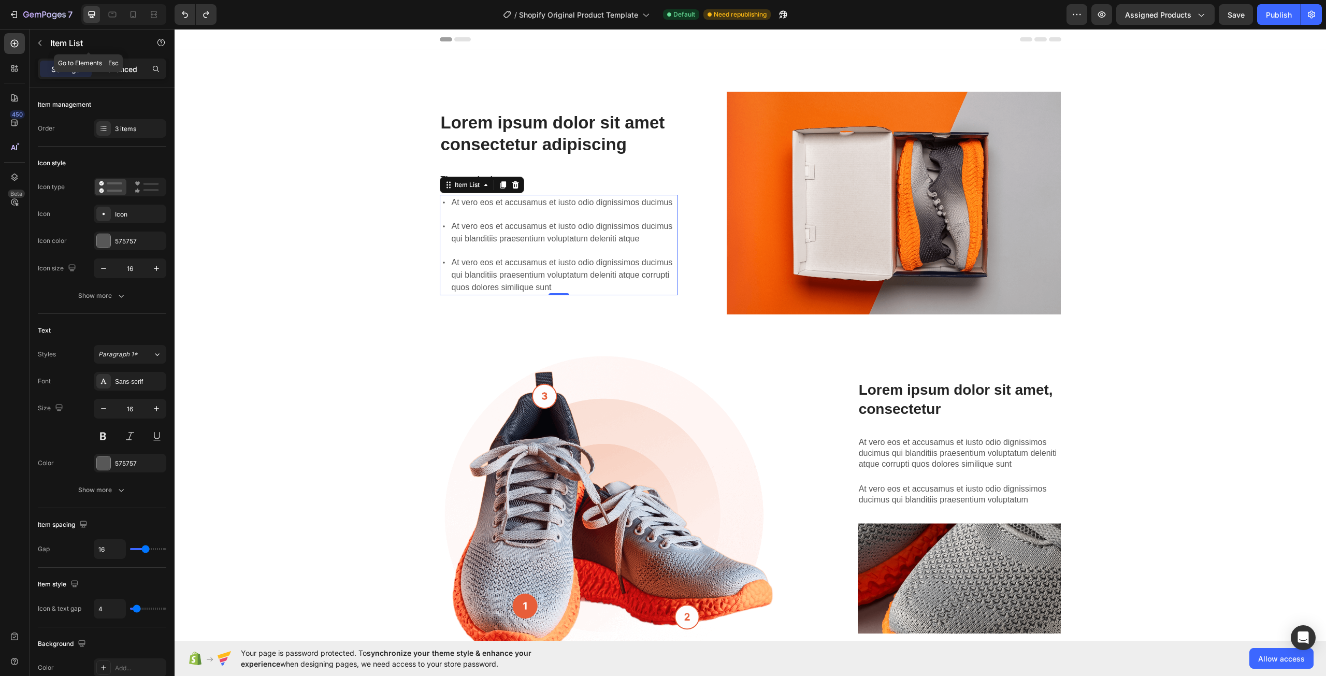
click at [102, 72] on div "Advanced" at bounding box center [120, 69] width 52 height 17
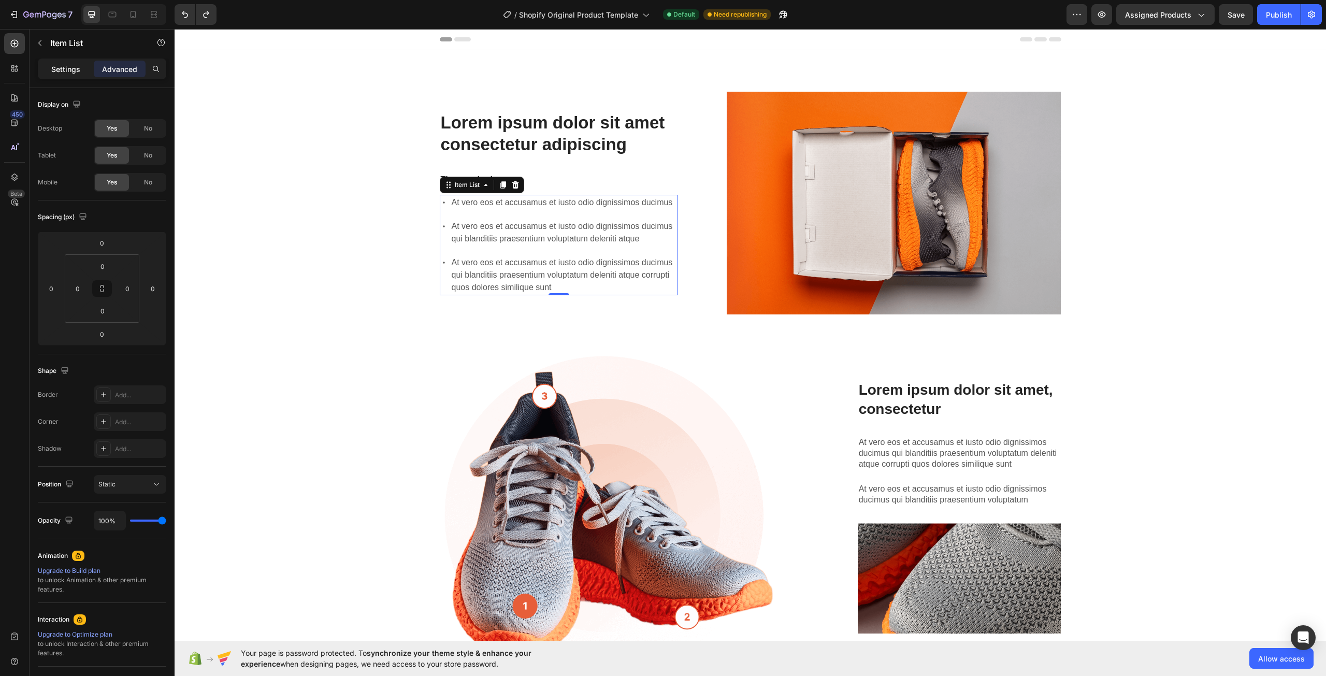
click at [67, 67] on p "Settings" at bounding box center [65, 69] width 29 height 11
type input "4"
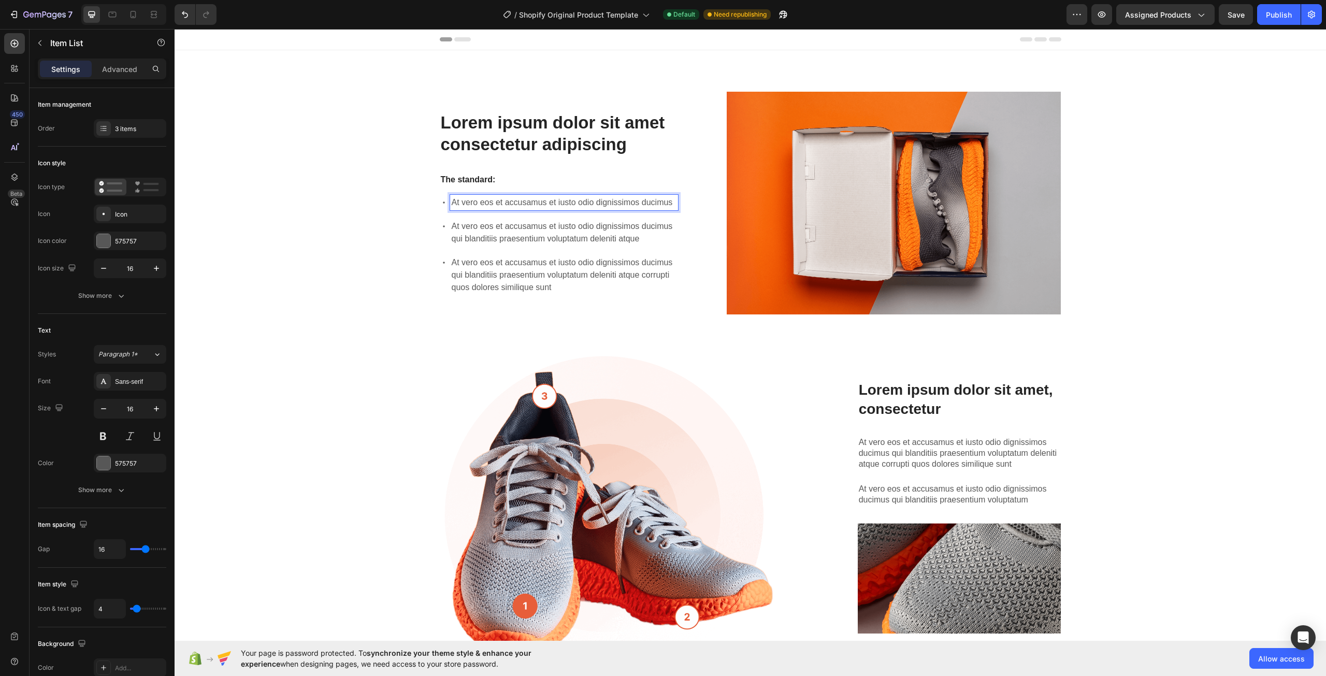
click at [496, 202] on p "At vero eos et accusamus et iusto odio dignissimos ducimus" at bounding box center [564, 202] width 225 height 12
click at [551, 207] on p "At vero eos et accusamus et iusto odio dignissimos ducimus" at bounding box center [564, 202] width 225 height 12
click at [0, 354] on div "450 Beta" at bounding box center [15, 352] width 30 height 647
click at [17, 153] on div at bounding box center [14, 147] width 21 height 21
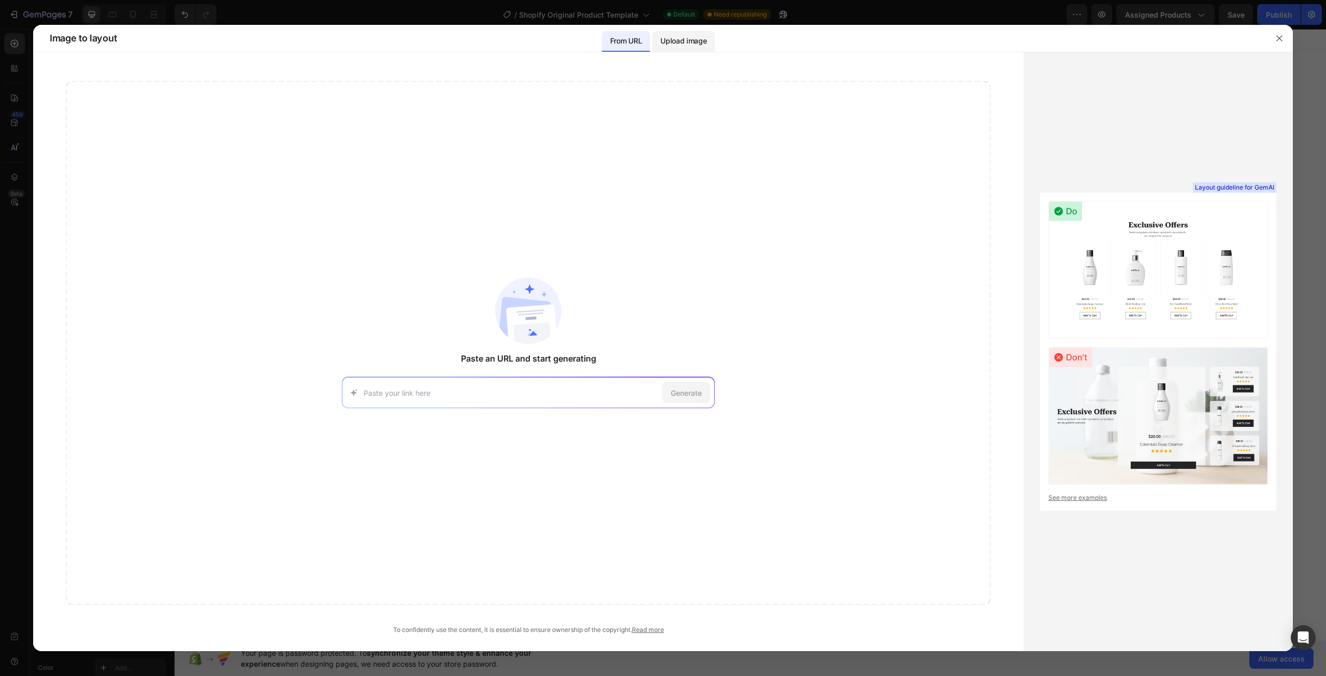
click at [693, 48] on div "Upload image" at bounding box center [683, 41] width 63 height 21
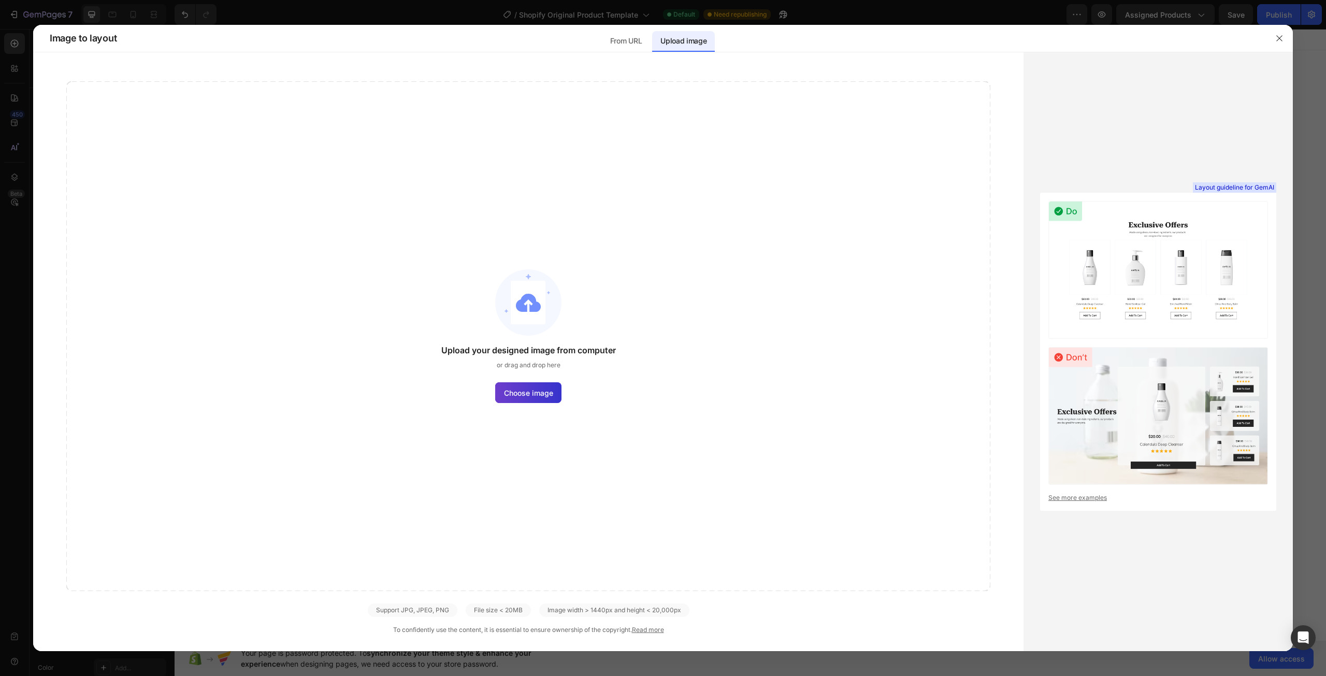
click at [542, 387] on span "Choose image" at bounding box center [528, 392] width 49 height 11
click at [0, 0] on input "Choose image" at bounding box center [0, 0] width 0 height 0
click at [518, 391] on span "Choose image" at bounding box center [528, 392] width 49 height 11
click at [0, 0] on input "Choose image" at bounding box center [0, 0] width 0 height 0
drag, startPoint x: 1276, startPoint y: 39, endPoint x: 1097, endPoint y: 11, distance: 180.8
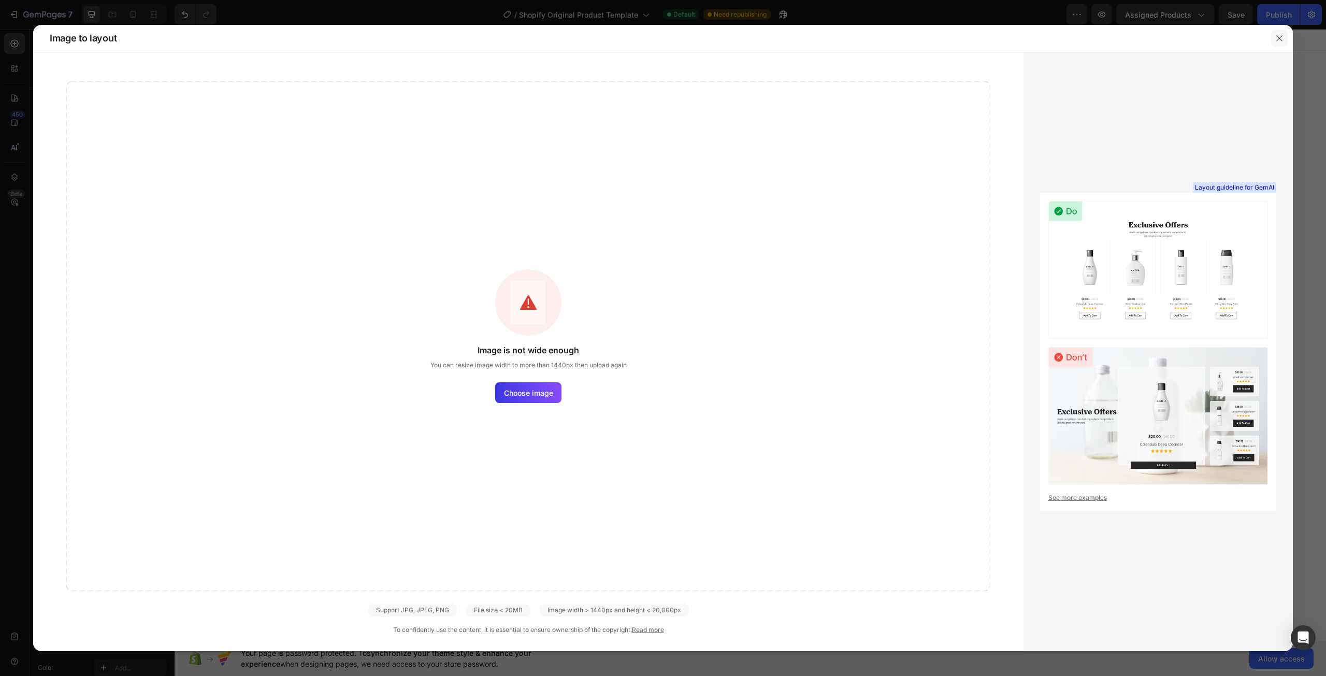
click at [1276, 39] on icon "button" at bounding box center [1279, 38] width 8 height 8
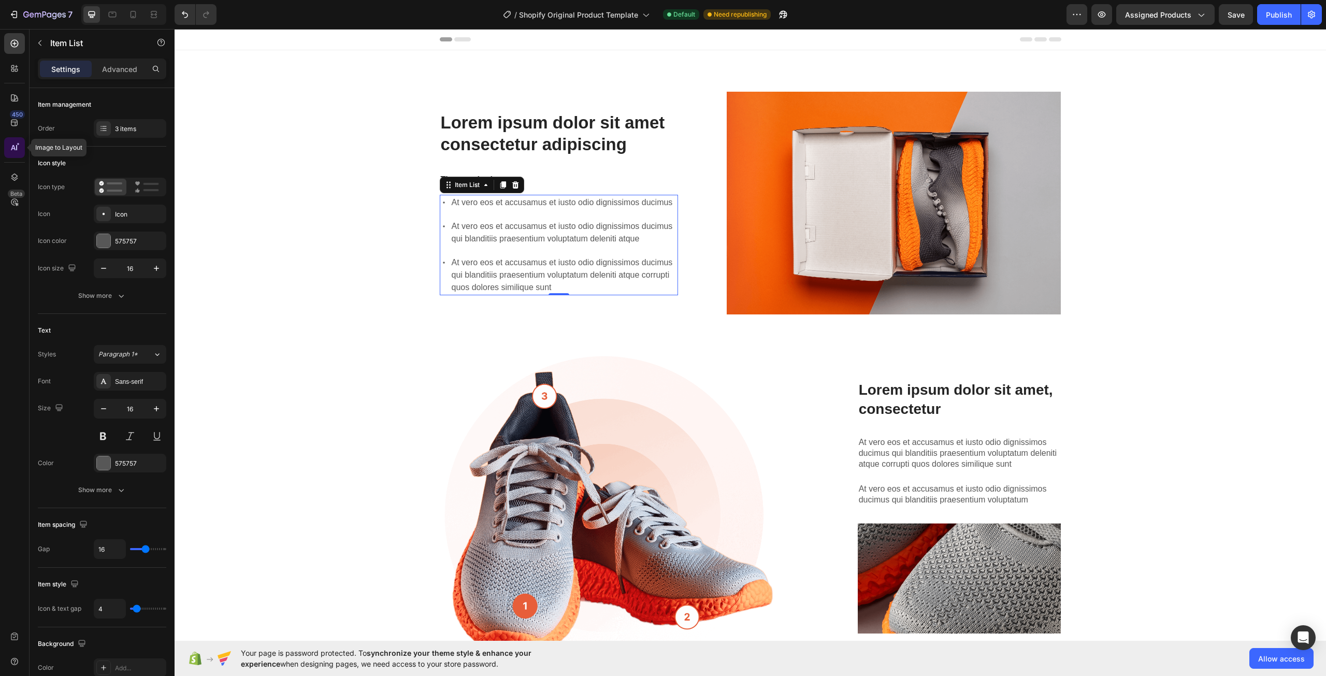
click at [16, 148] on icon at bounding box center [14, 147] width 10 height 10
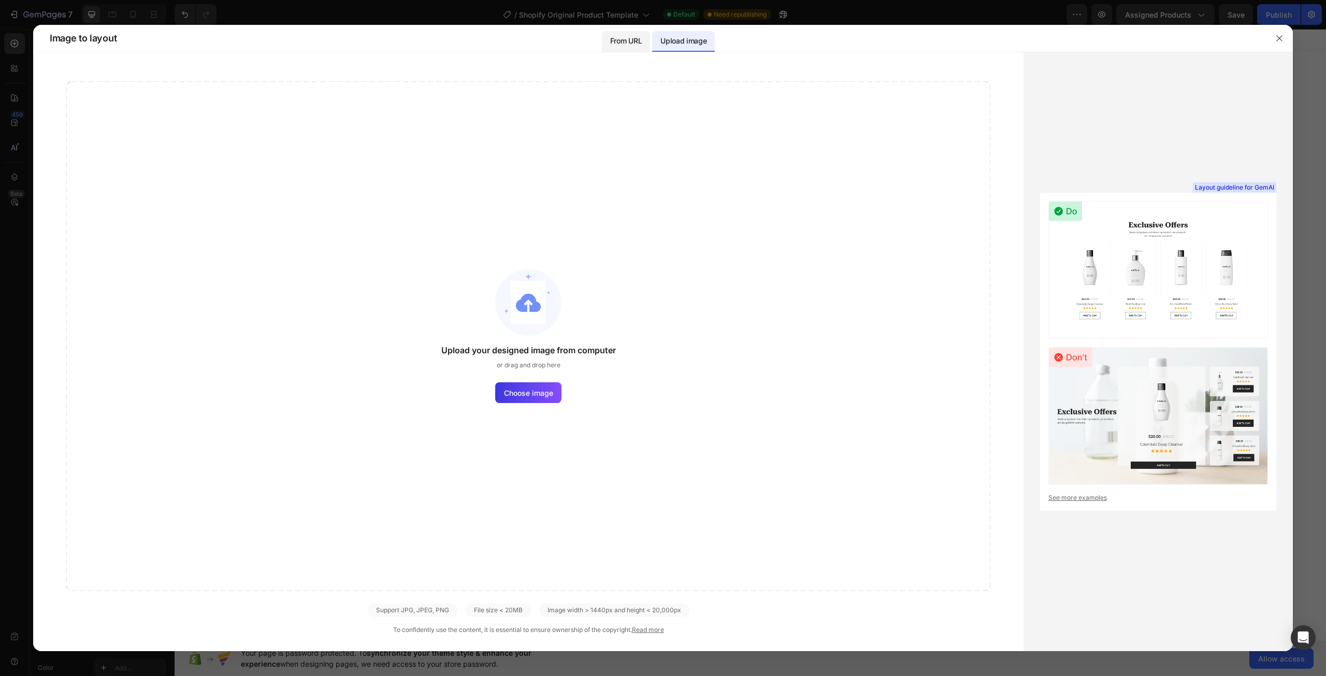
click at [630, 43] on p "From URL" at bounding box center [626, 41] width 32 height 12
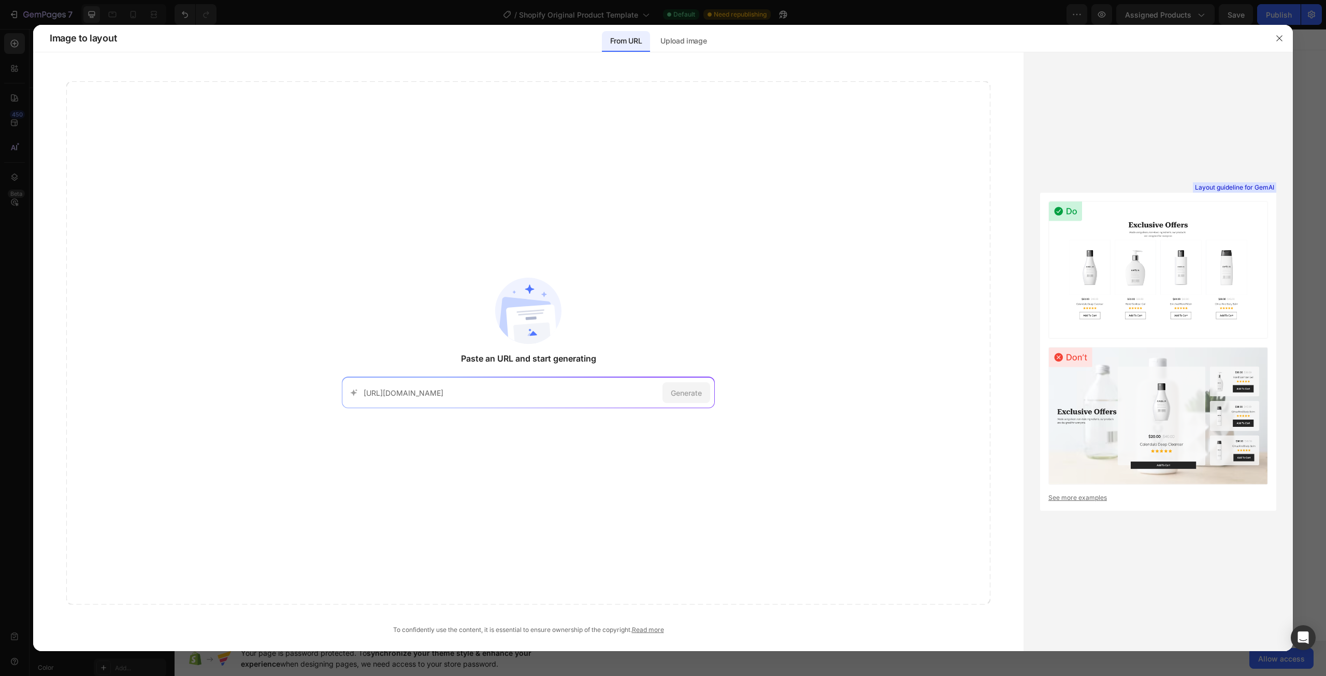
scroll to position [0, 48]
type input "[URL][DOMAIN_NAME]"
click at [690, 390] on span "Generate" at bounding box center [686, 392] width 31 height 11
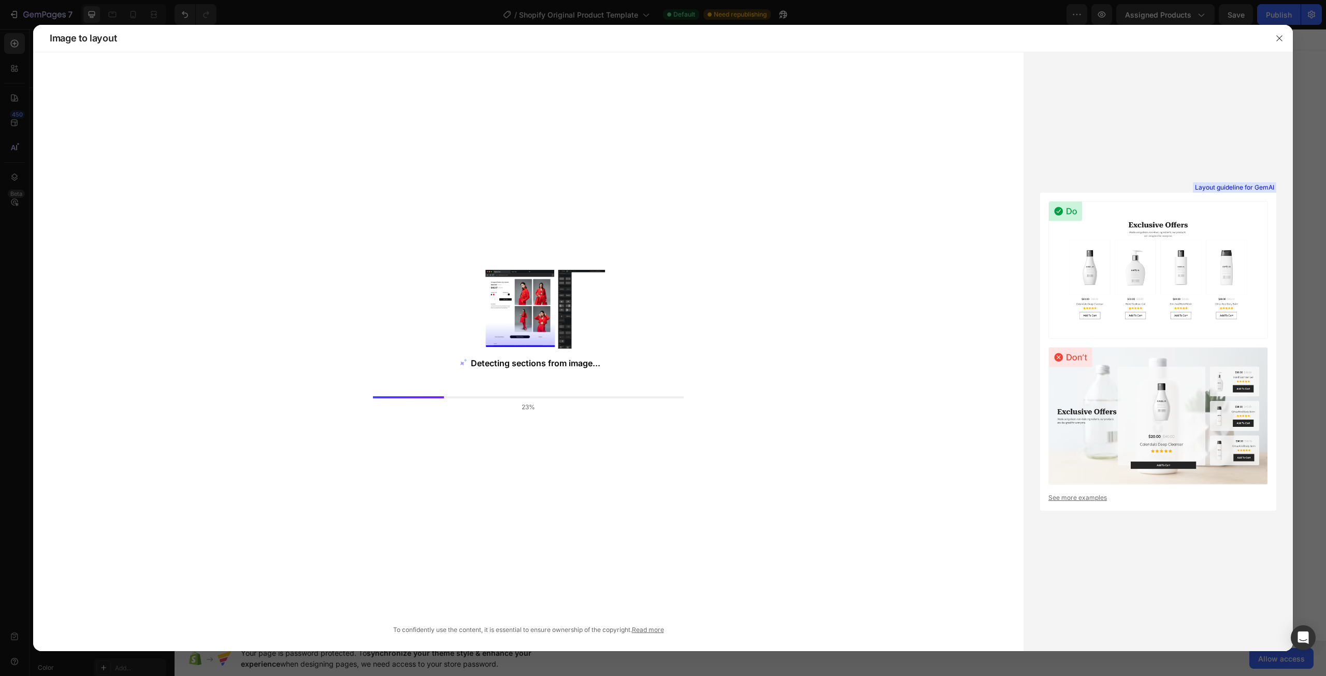
click at [1086, 497] on link "See more examples" at bounding box center [1159, 497] width 220 height 9
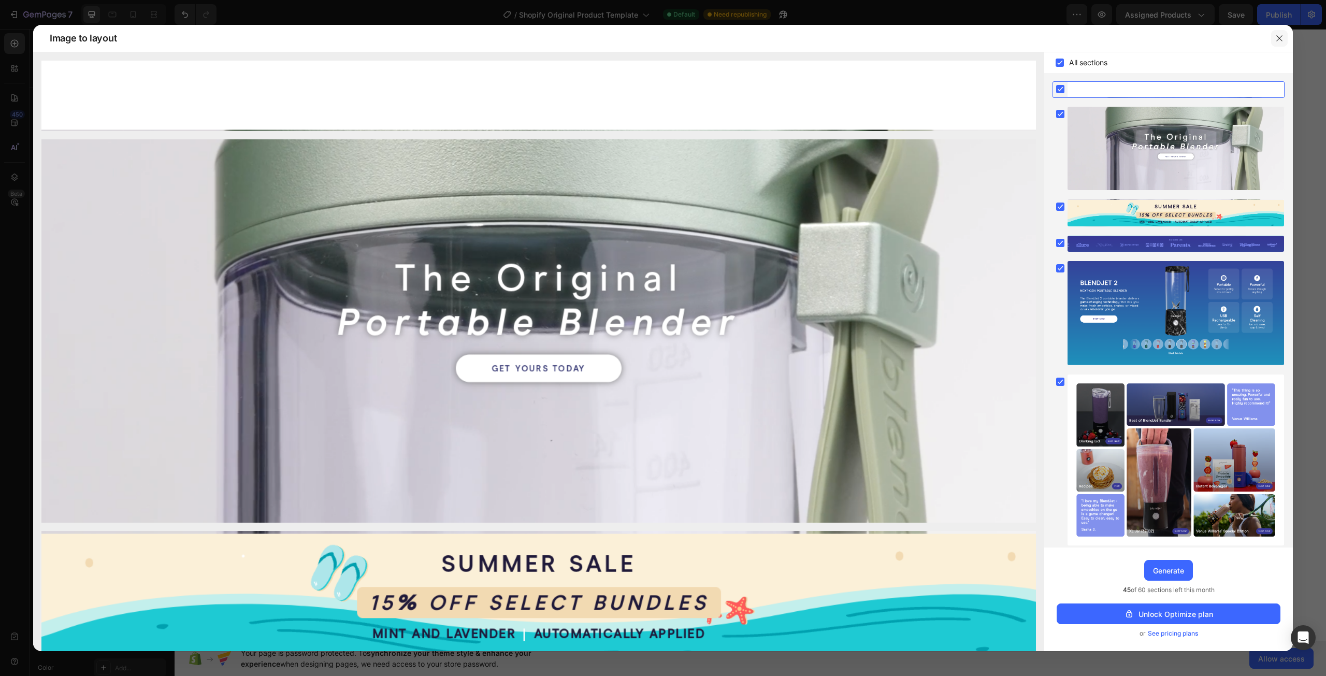
drag, startPoint x: 1276, startPoint y: 44, endPoint x: 1098, endPoint y: 11, distance: 181.2
click at [1276, 44] on button "button" at bounding box center [1279, 38] width 17 height 17
